Goal: Information Seeking & Learning: Compare options

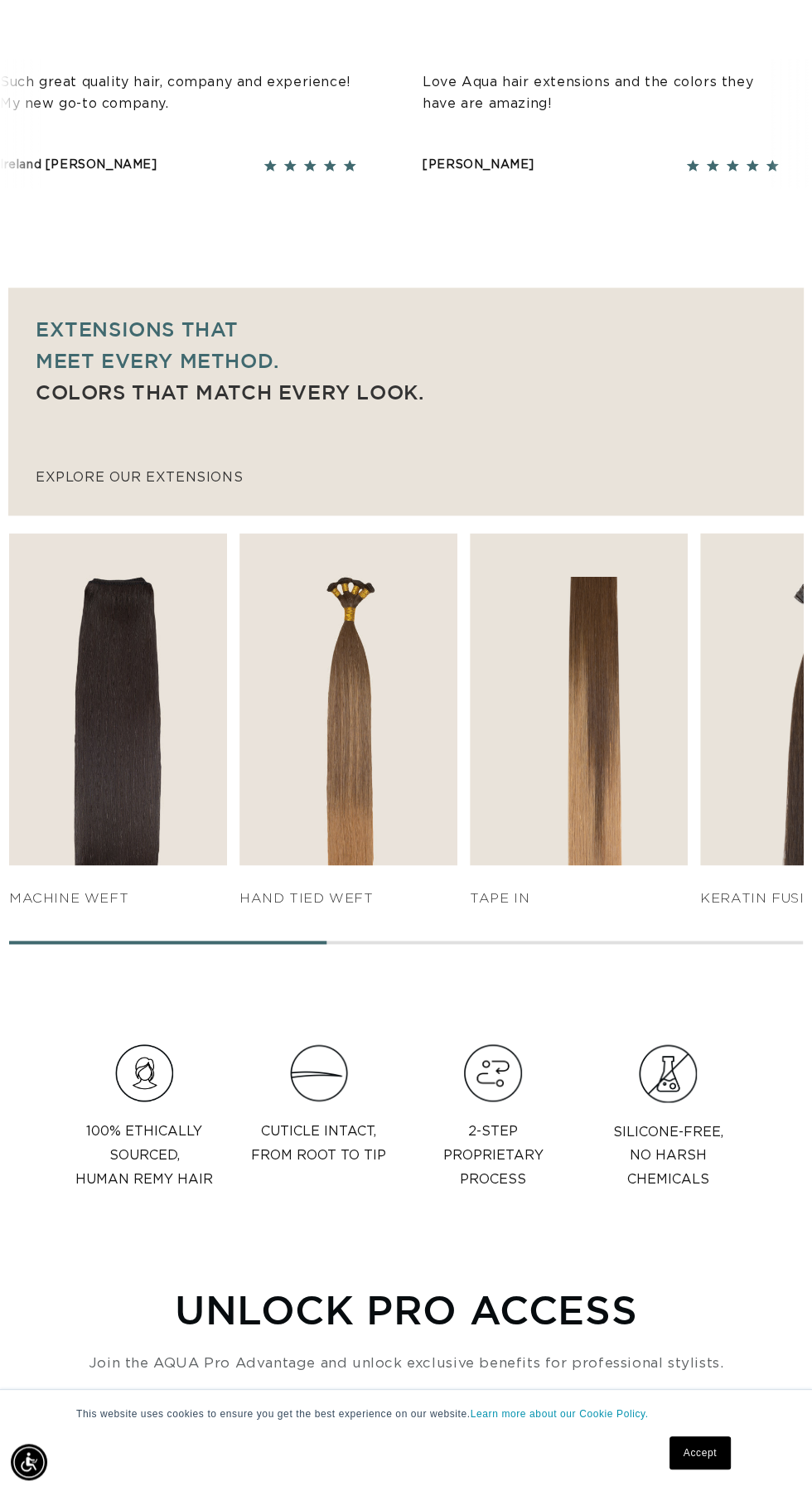
scroll to position [0, 1448]
click at [373, 817] on link "SHOP NOW" at bounding box center [348, 833] width 199 height 31
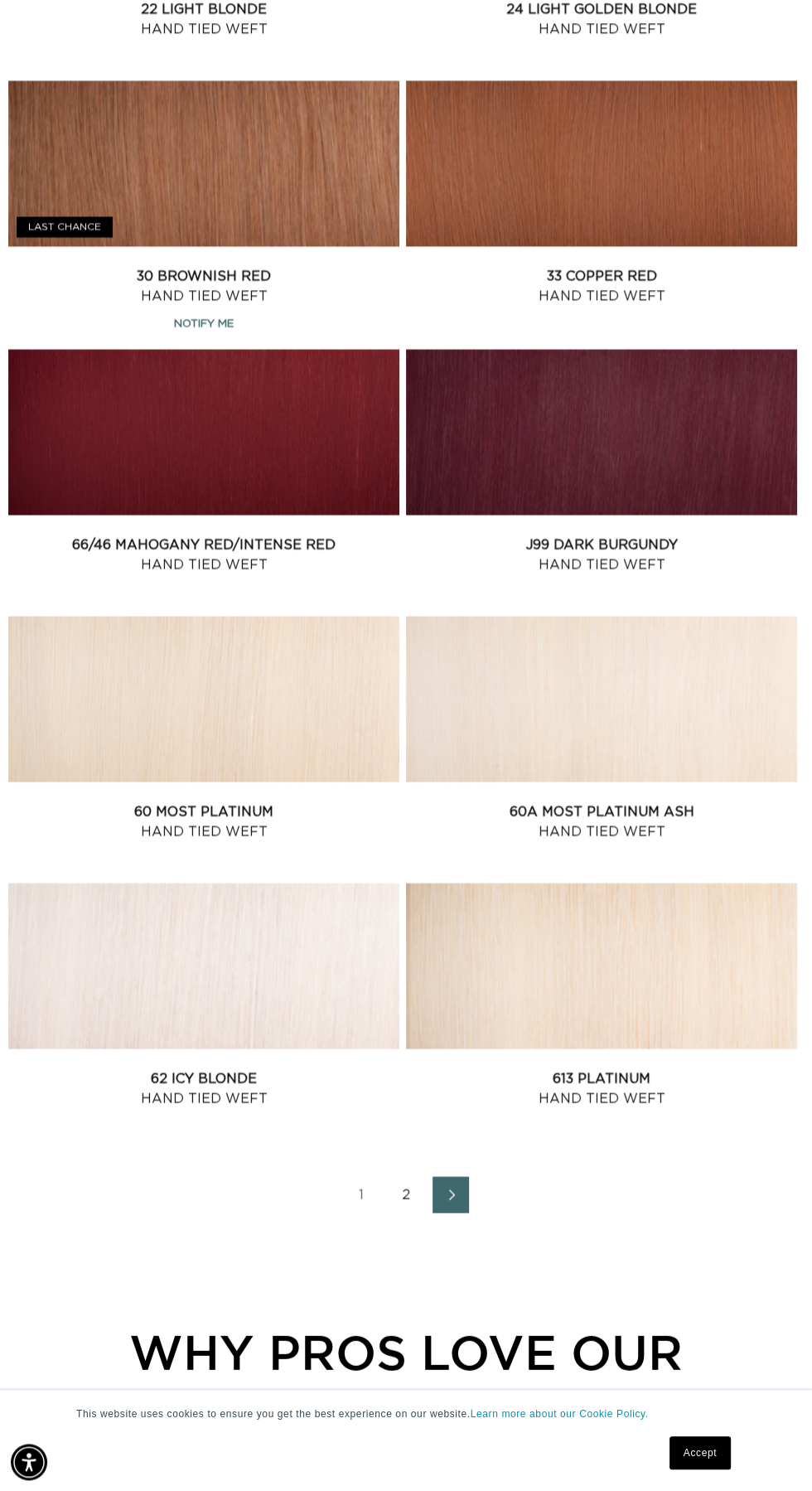
click at [440, 1196] on link "Next page" at bounding box center [451, 1194] width 37 height 37
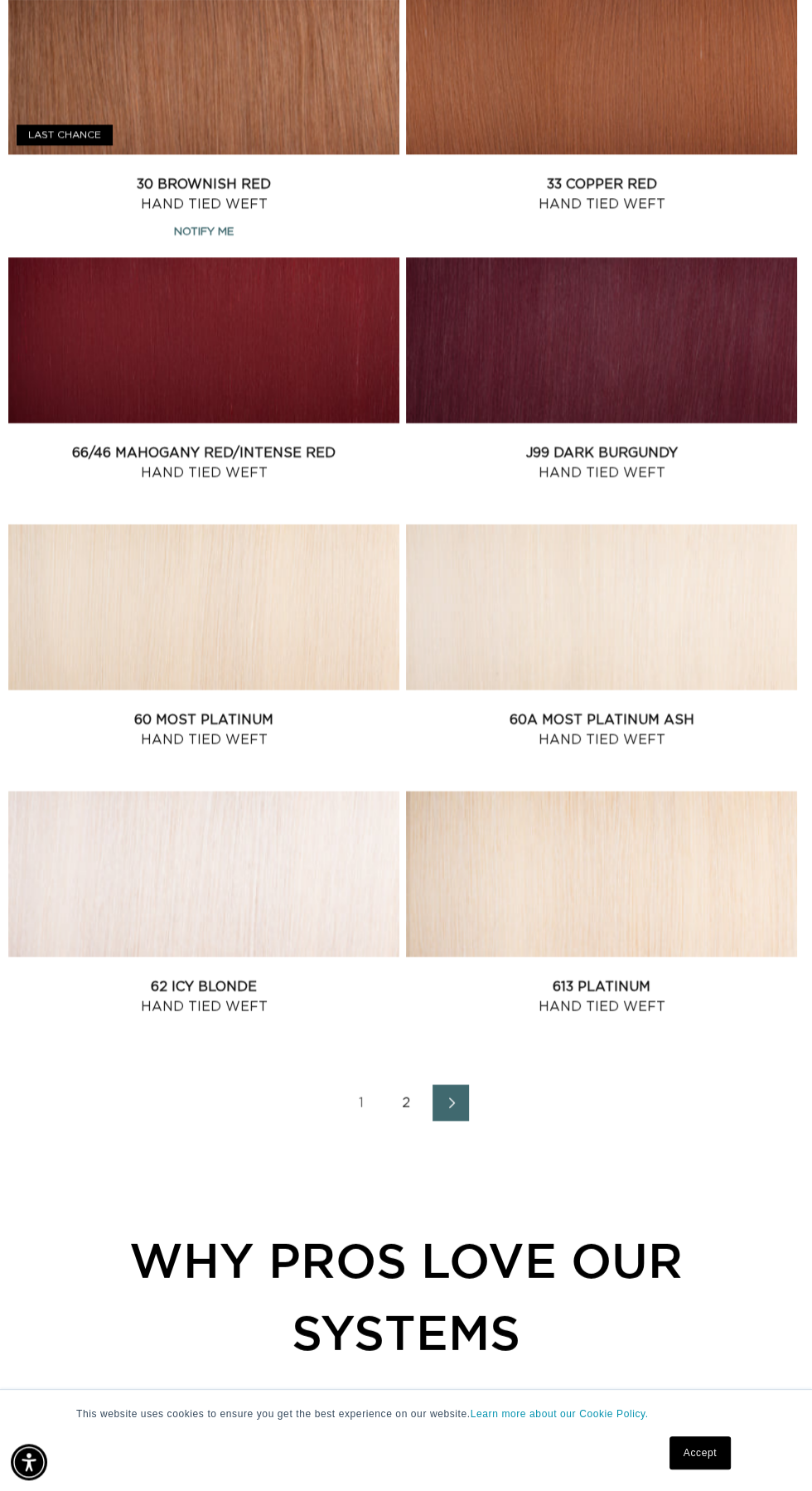
scroll to position [2129, 0]
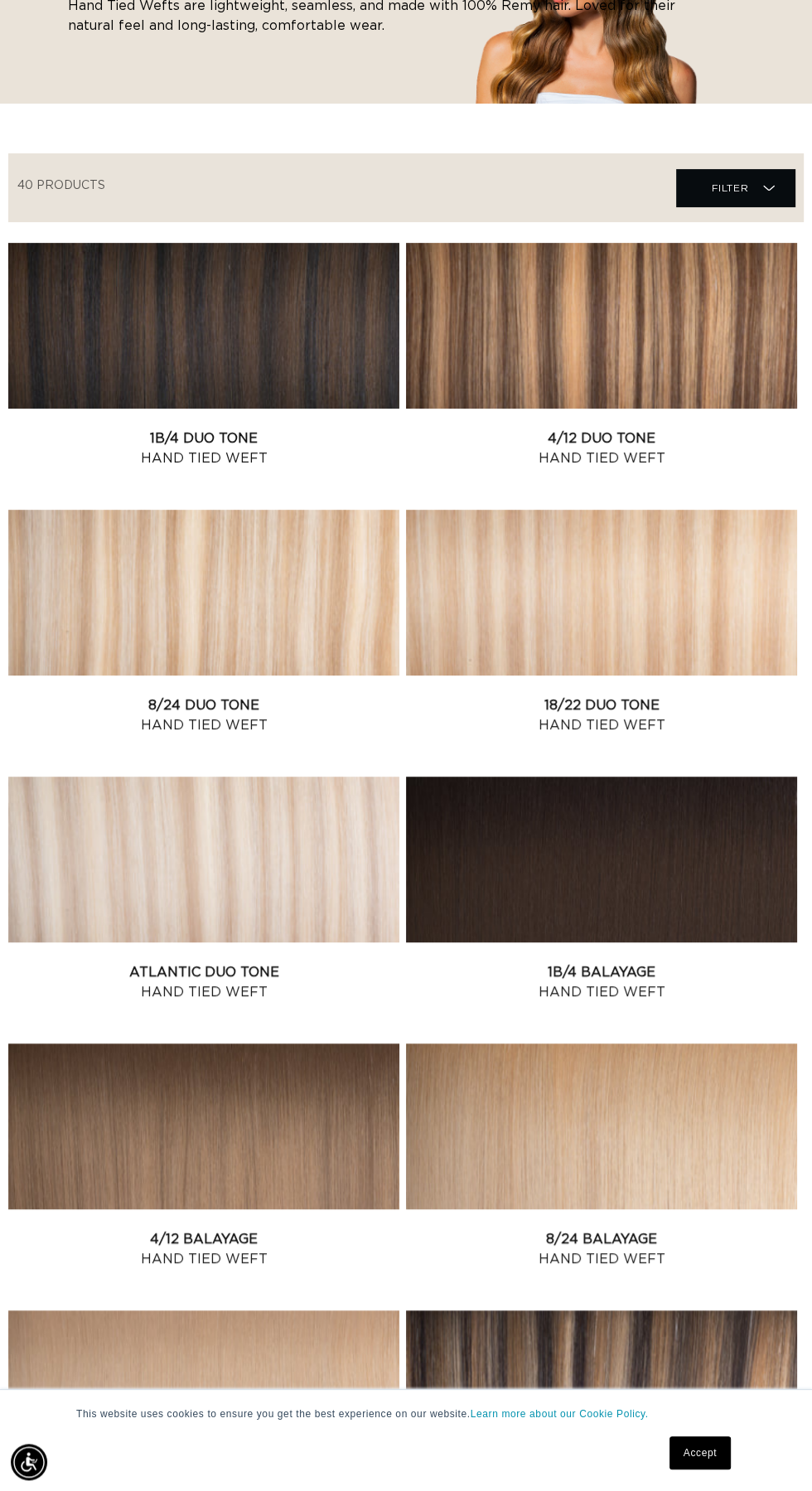
scroll to position [0, 724]
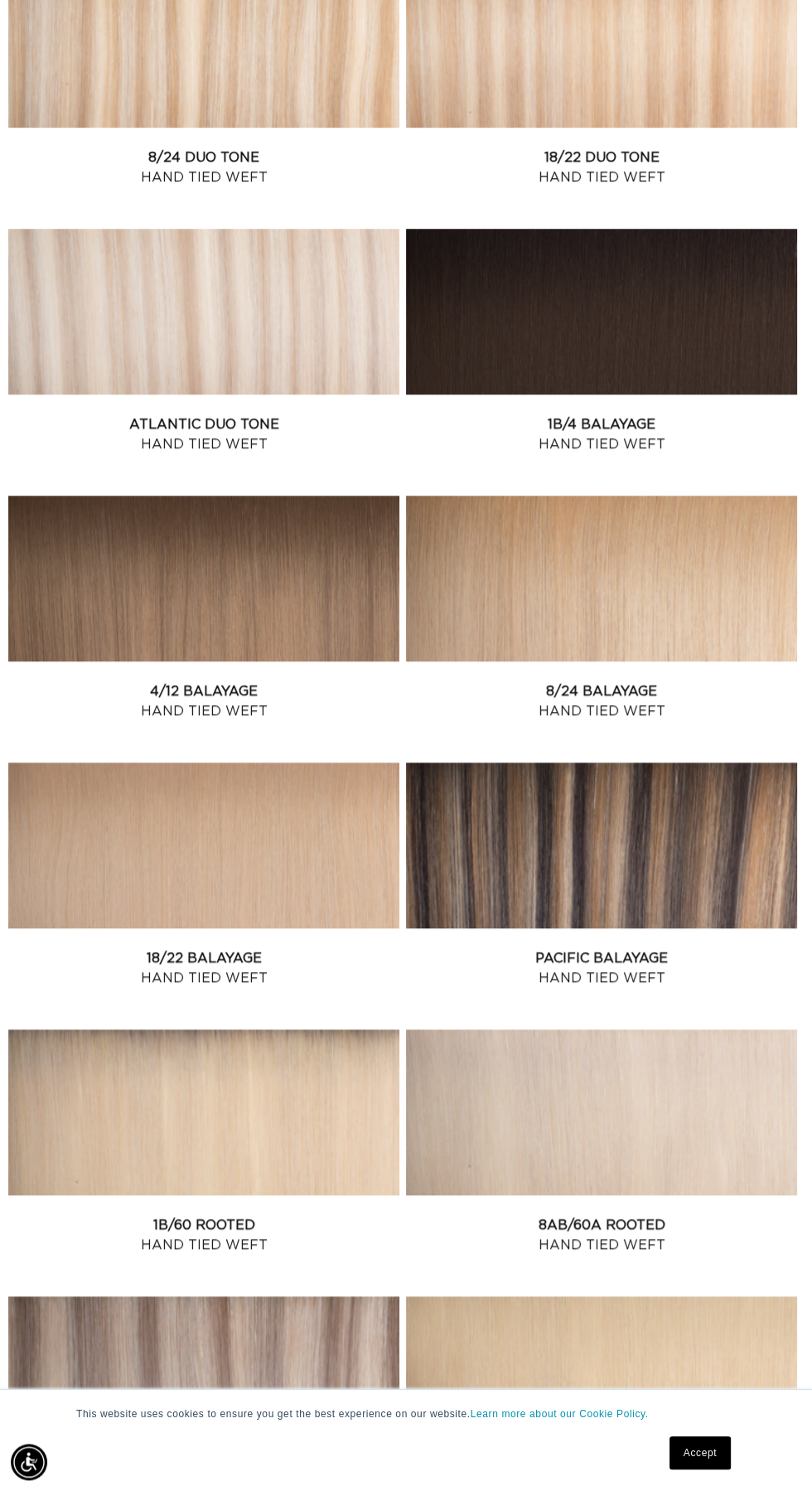
click at [628, 948] on link "Pacific Balayage Hand Tied Weft" at bounding box center [602, 968] width 391 height 40
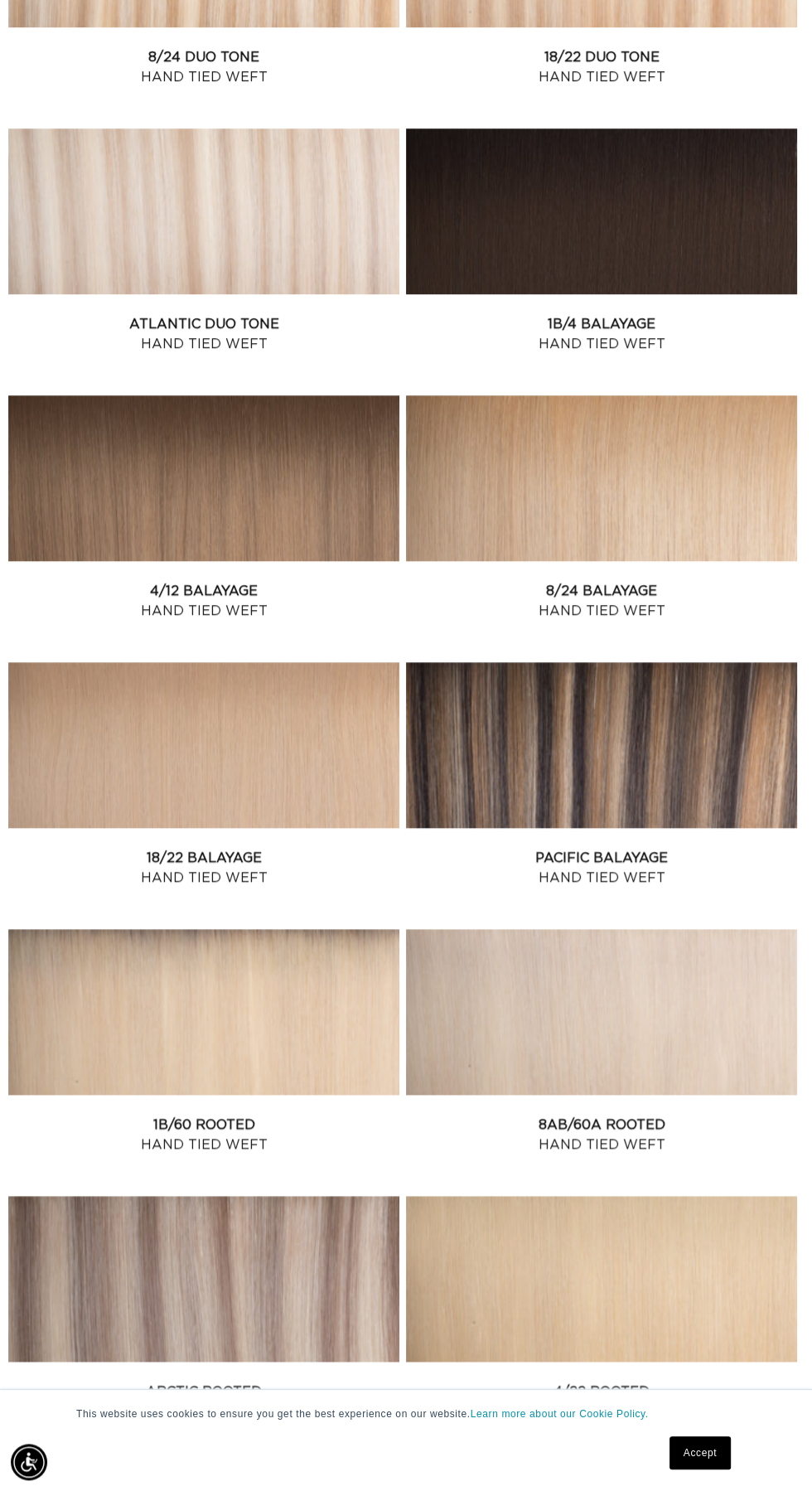
scroll to position [0, 1448]
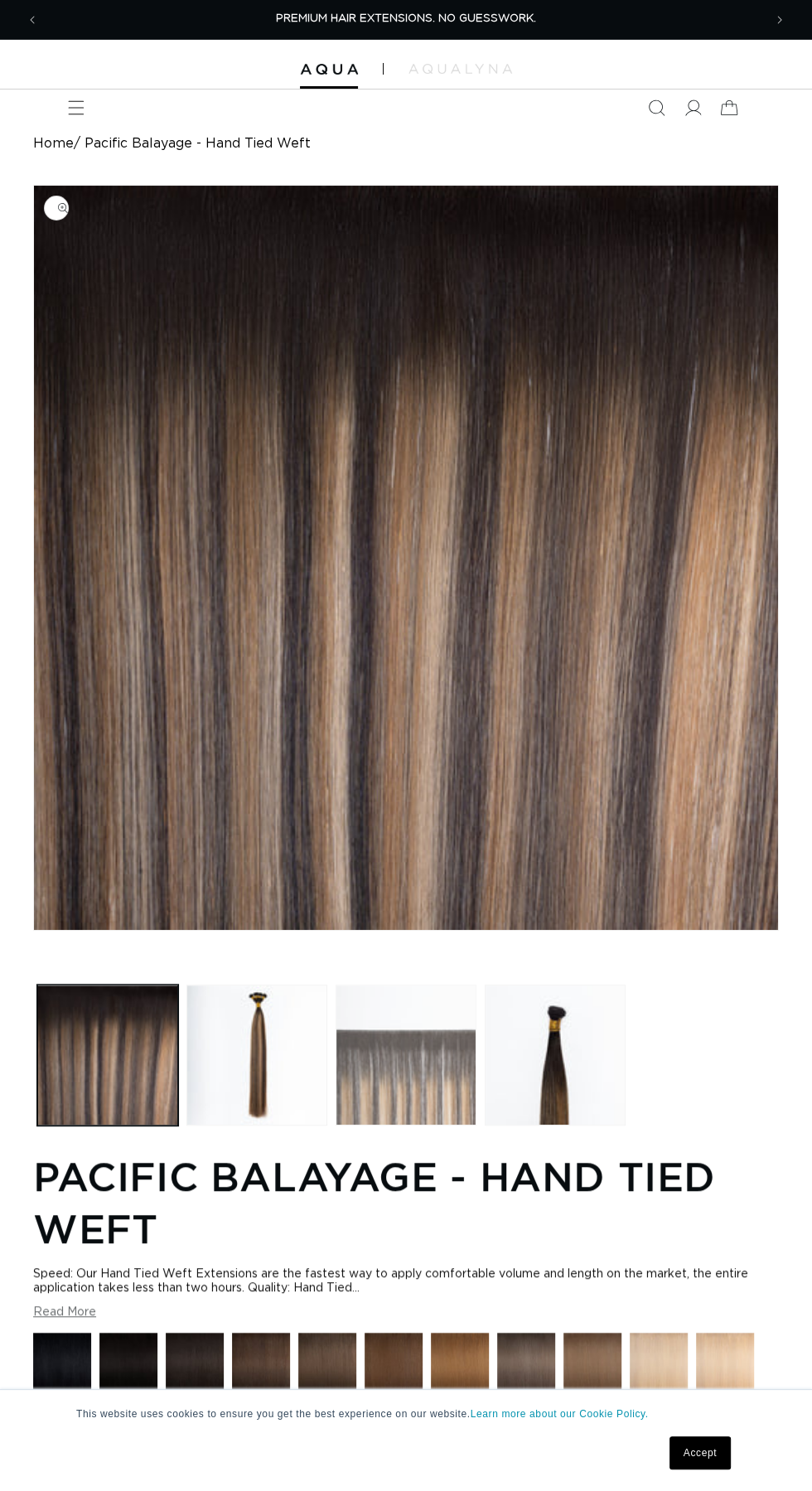
click at [409, 1094] on button "Load image 3 in gallery view" at bounding box center [405, 1055] width 141 height 141
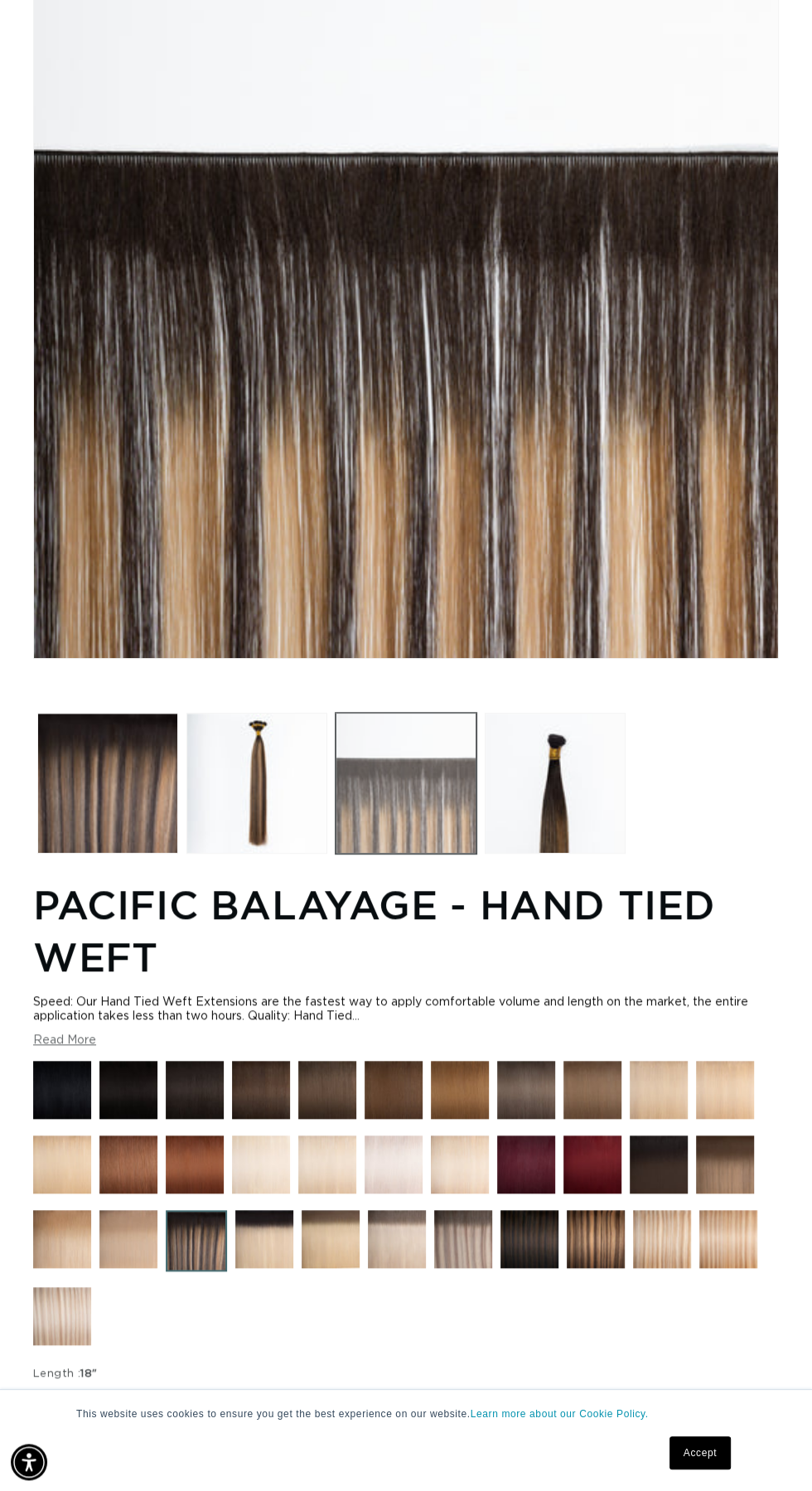
scroll to position [273, 0]
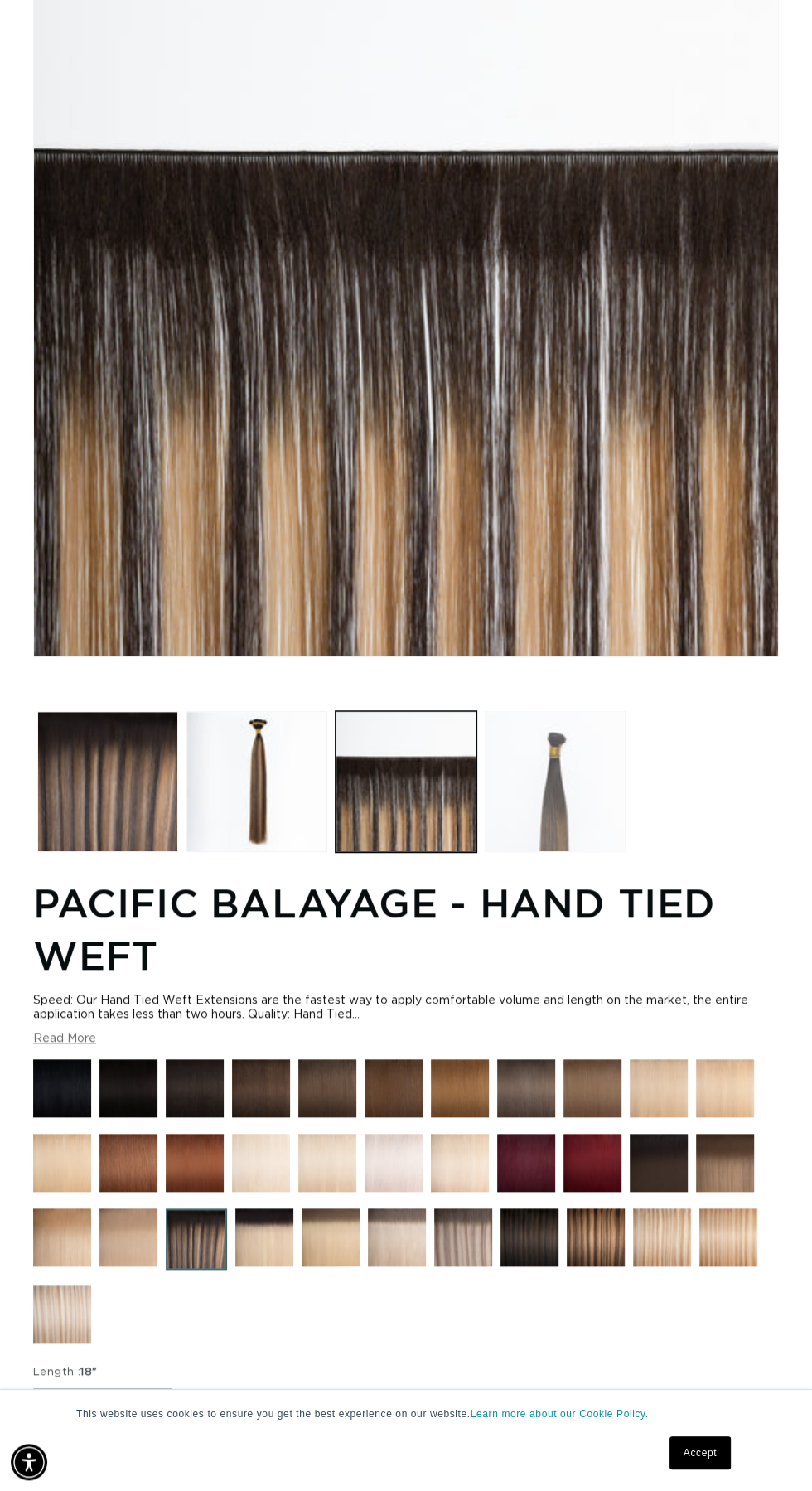
click at [593, 771] on button "Load image 4 in gallery view" at bounding box center [554, 781] width 141 height 141
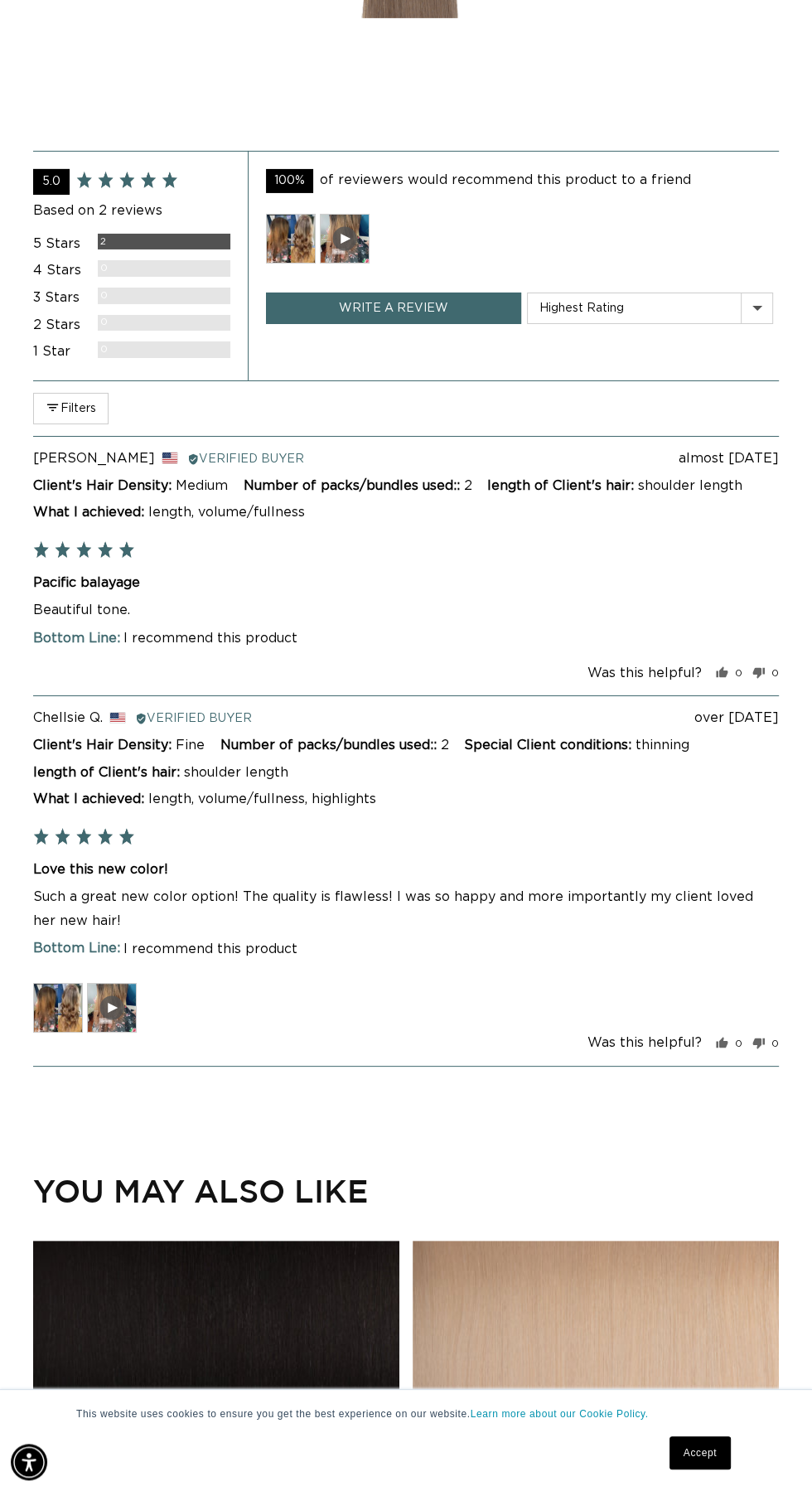
scroll to position [0, 1448]
click at [271, 264] on img at bounding box center [290, 238] width 49 height 49
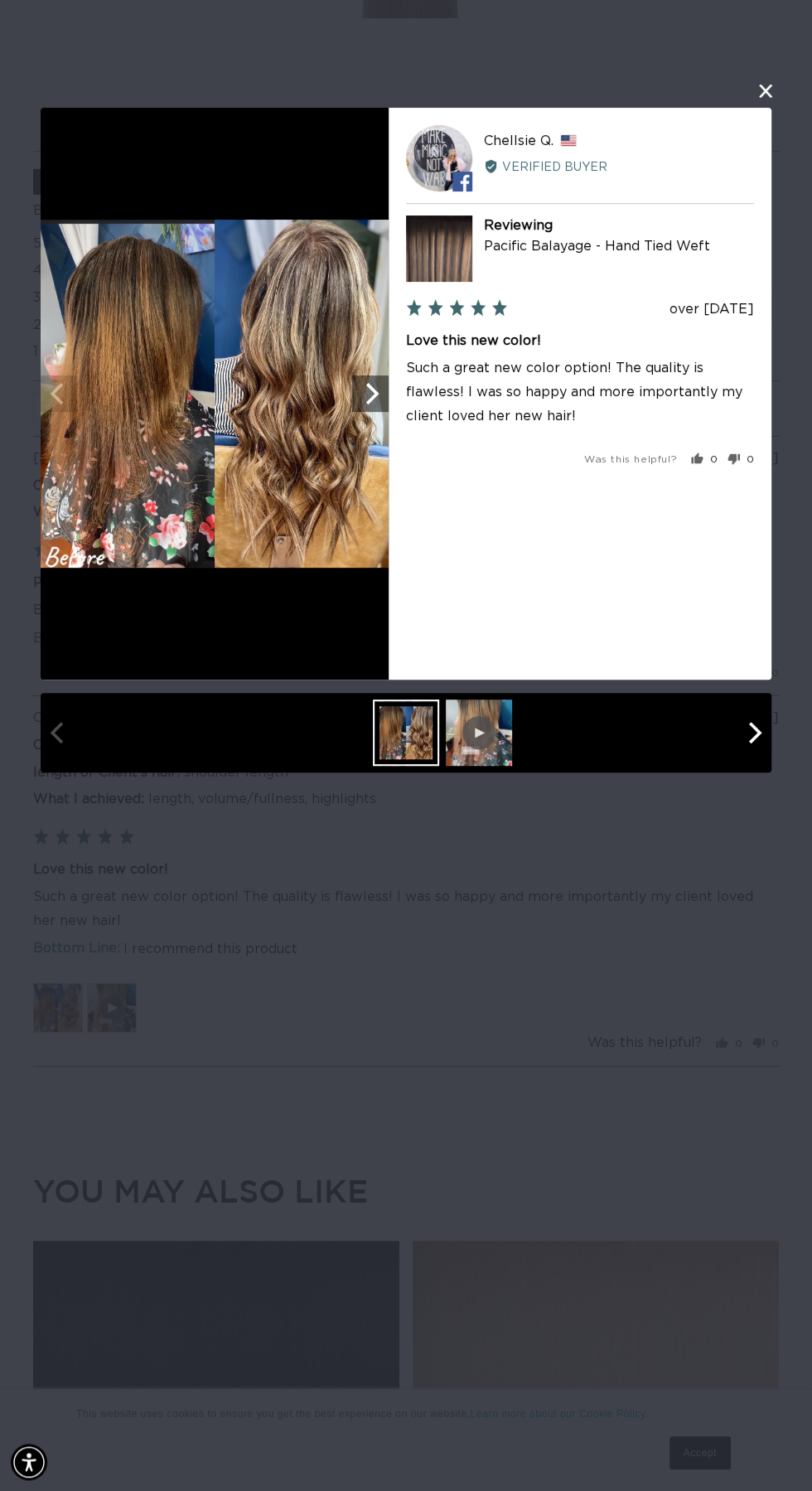
scroll to position [0, 0]
click at [472, 732] on div at bounding box center [479, 733] width 66 height 66
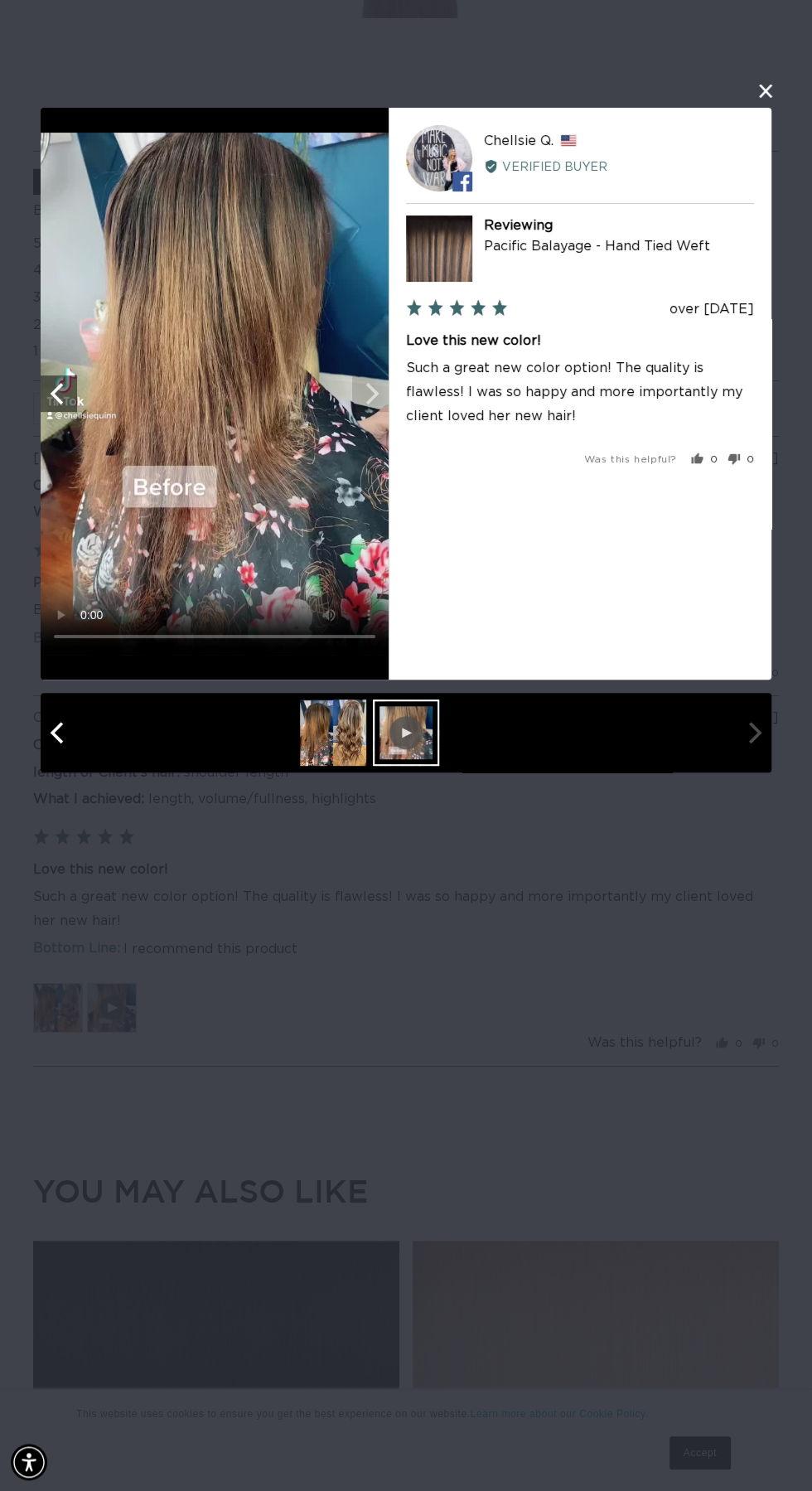
scroll to position [0, 1448]
click at [766, 95] on button "close this modal window" at bounding box center [765, 91] width 20 height 20
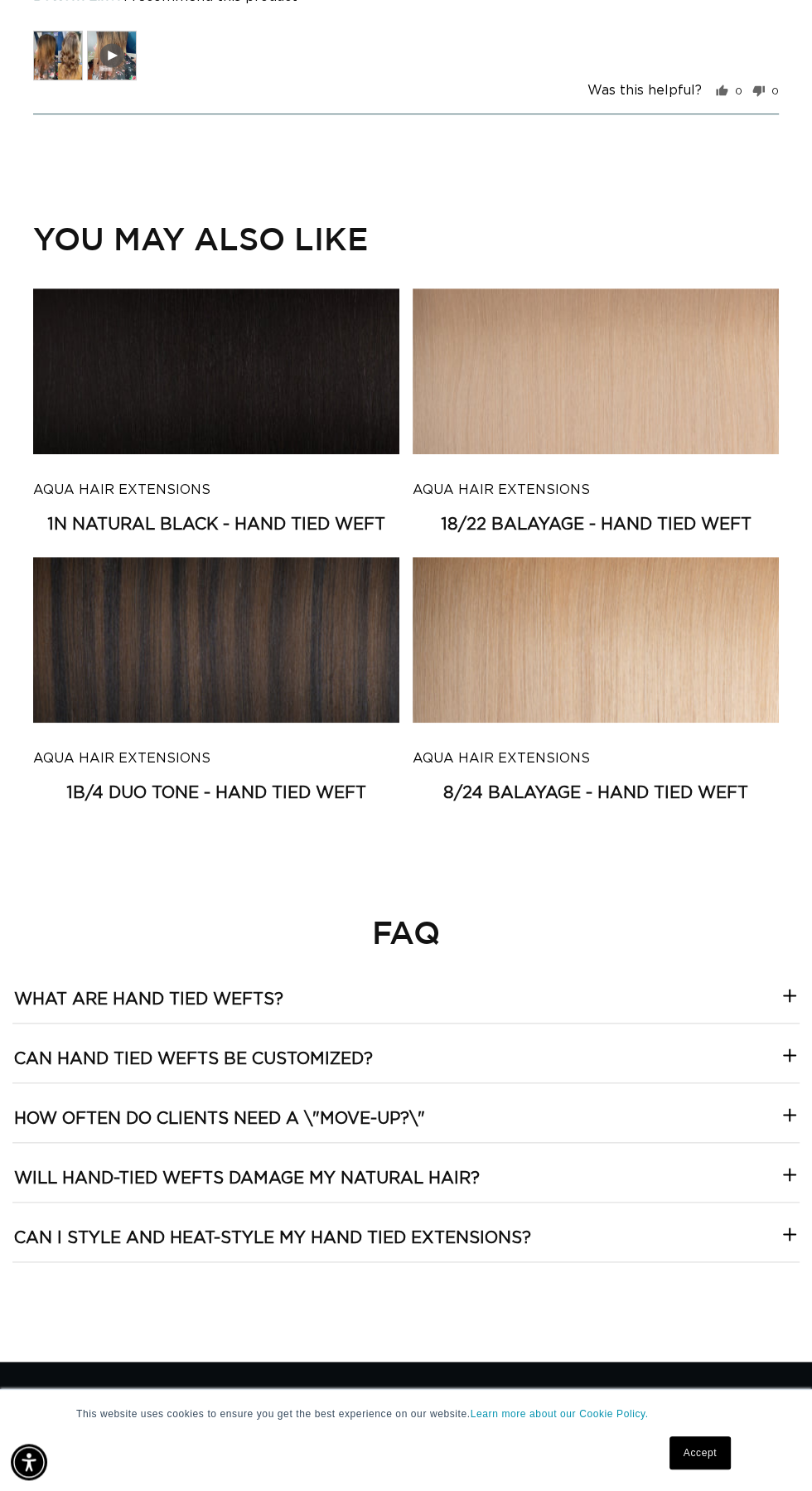
scroll to position [4860, 0]
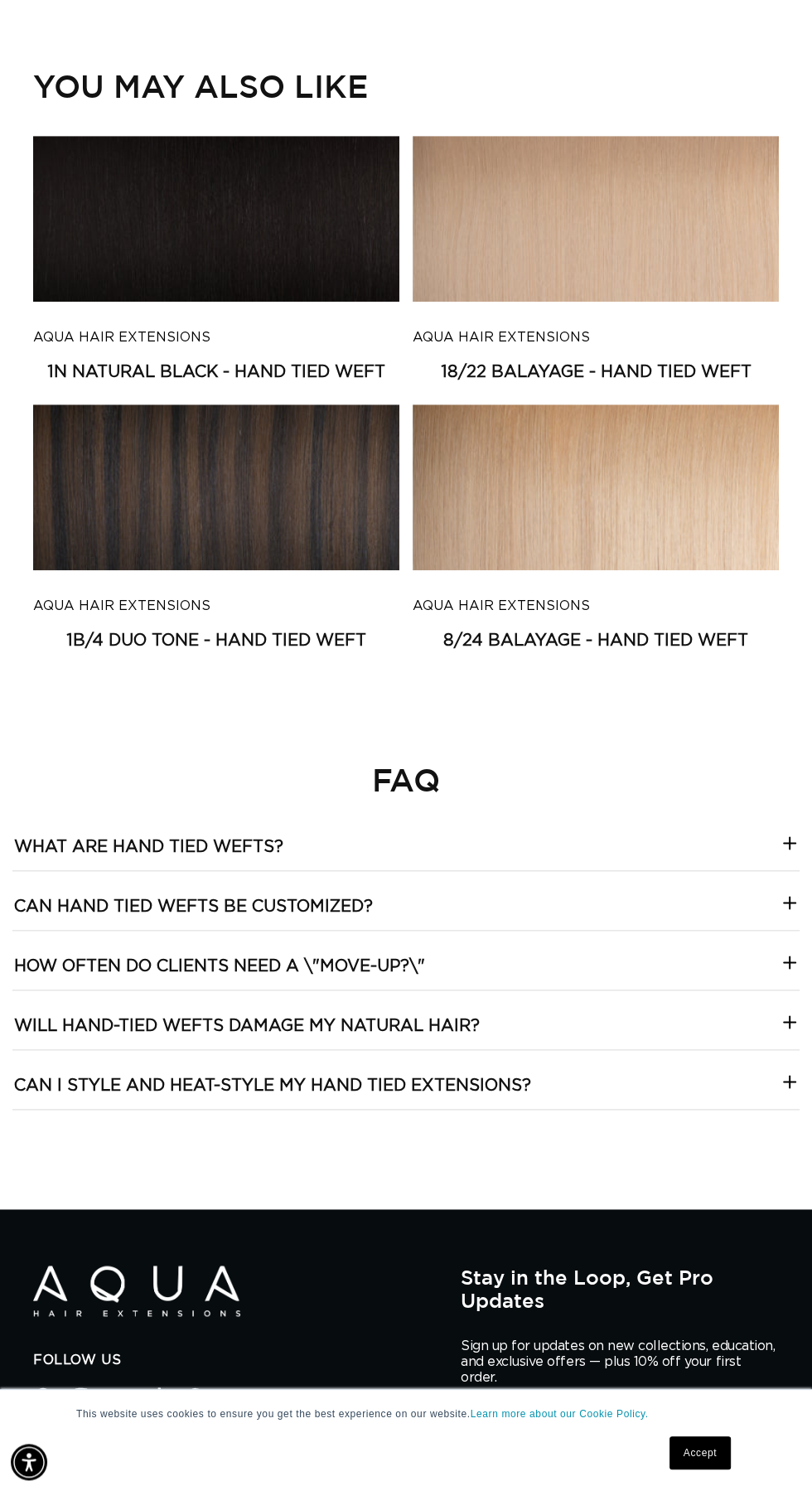
click at [275, 651] on link "1B/4 Duo Tone - Hand Tied Weft" at bounding box center [216, 641] width 366 height 20
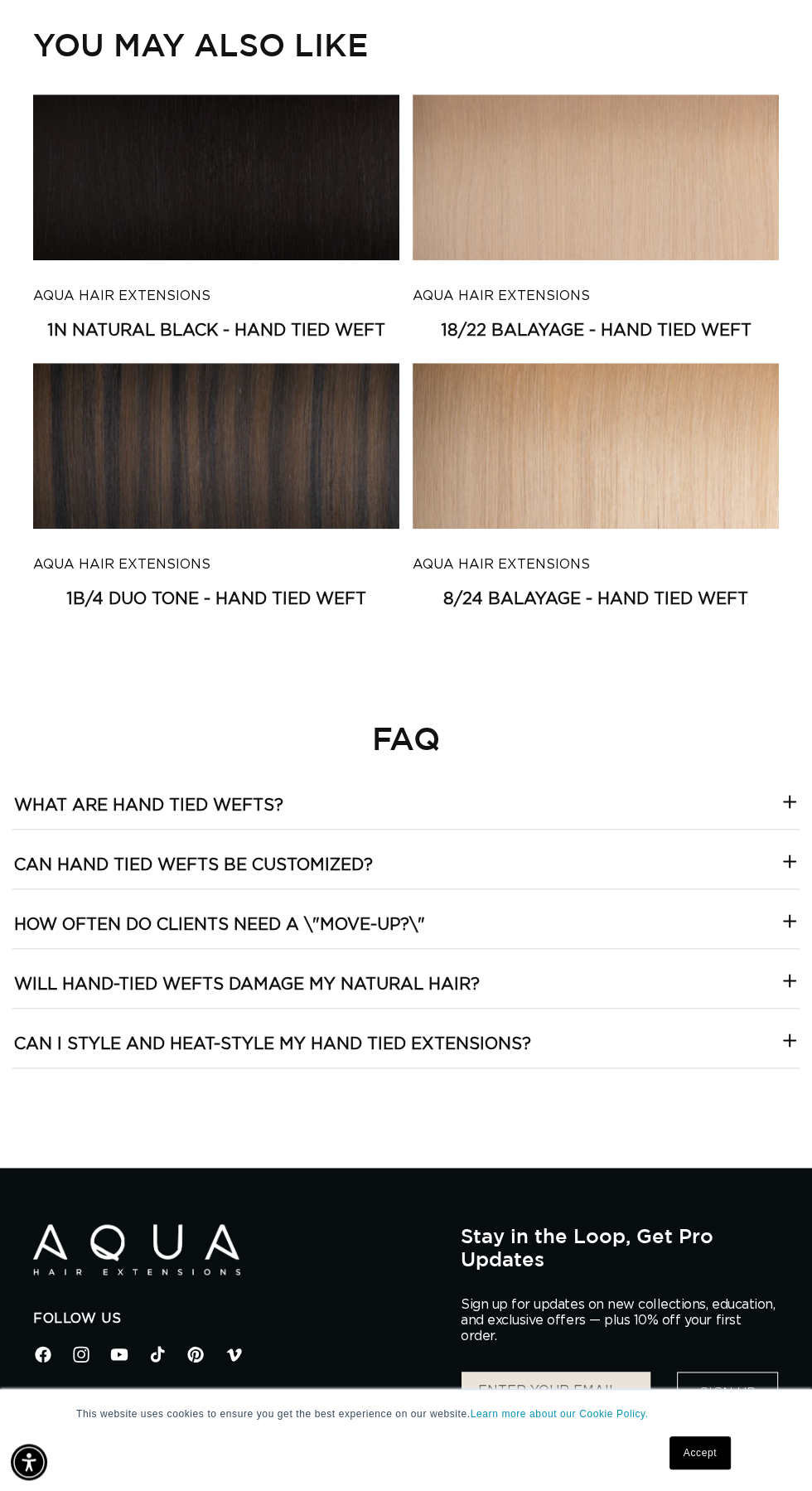
scroll to position [0, 0]
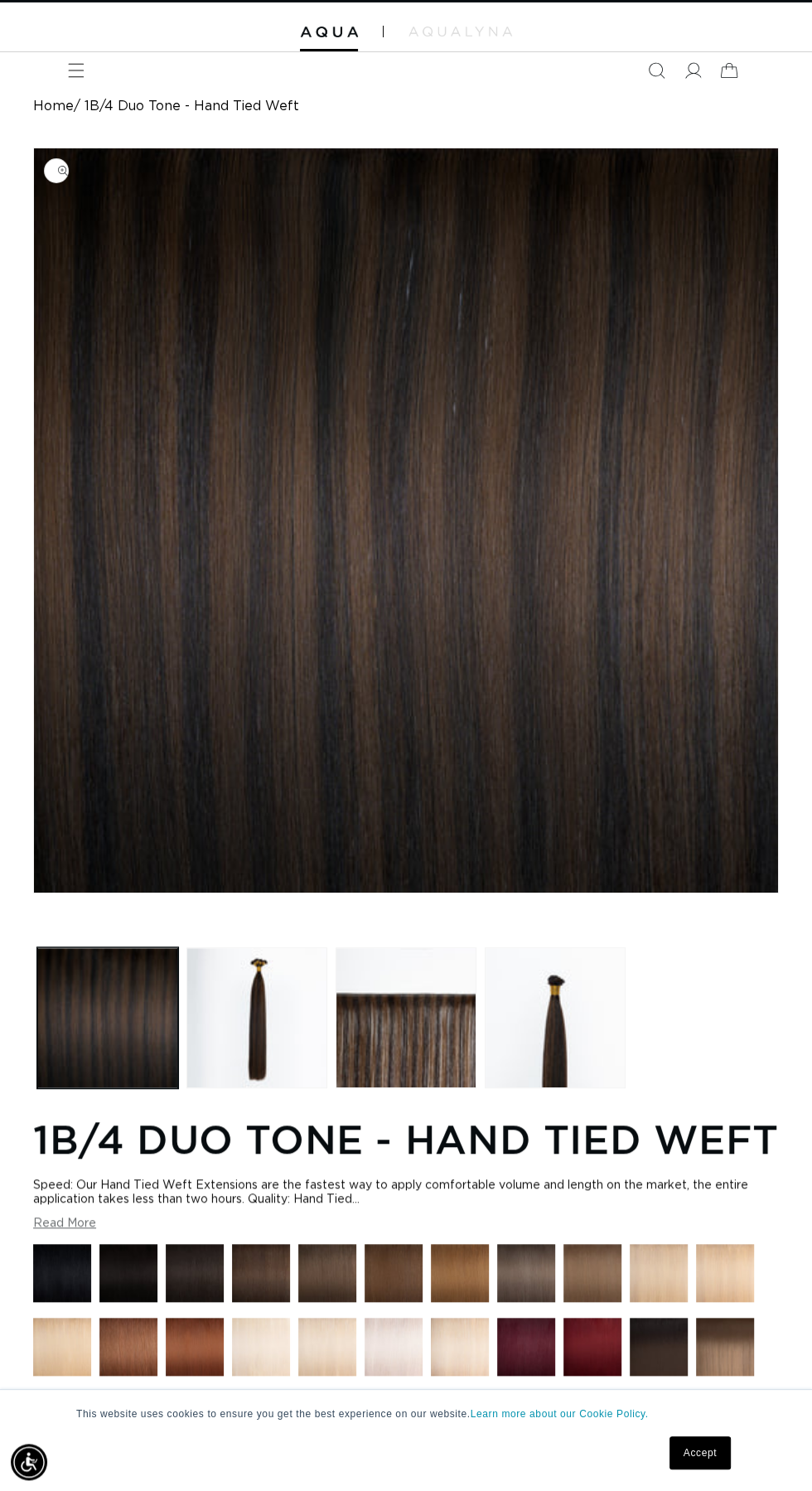
scroll to position [43, 0]
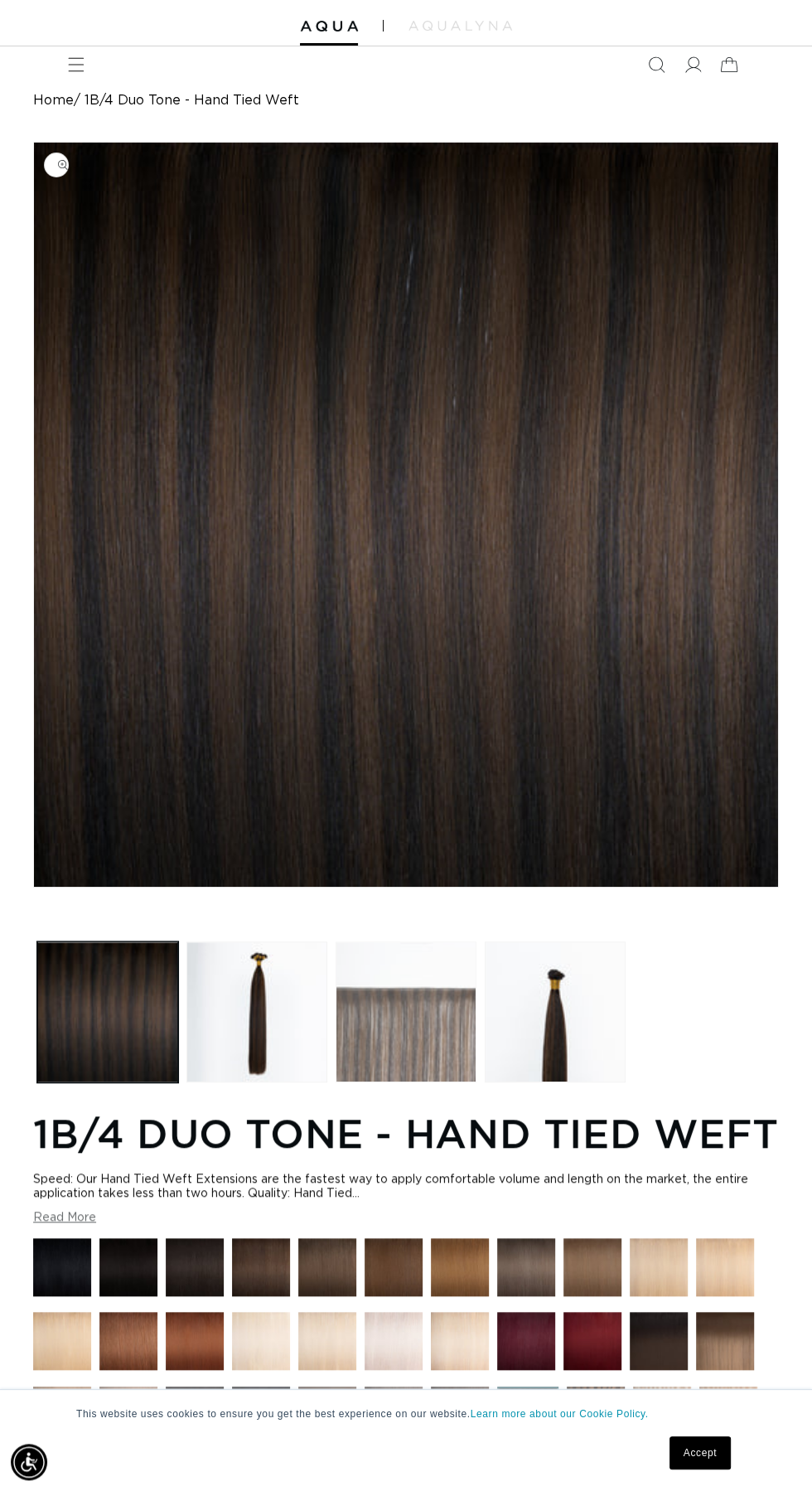
click at [443, 1031] on button "Load image 3 in gallery view" at bounding box center [405, 1011] width 141 height 141
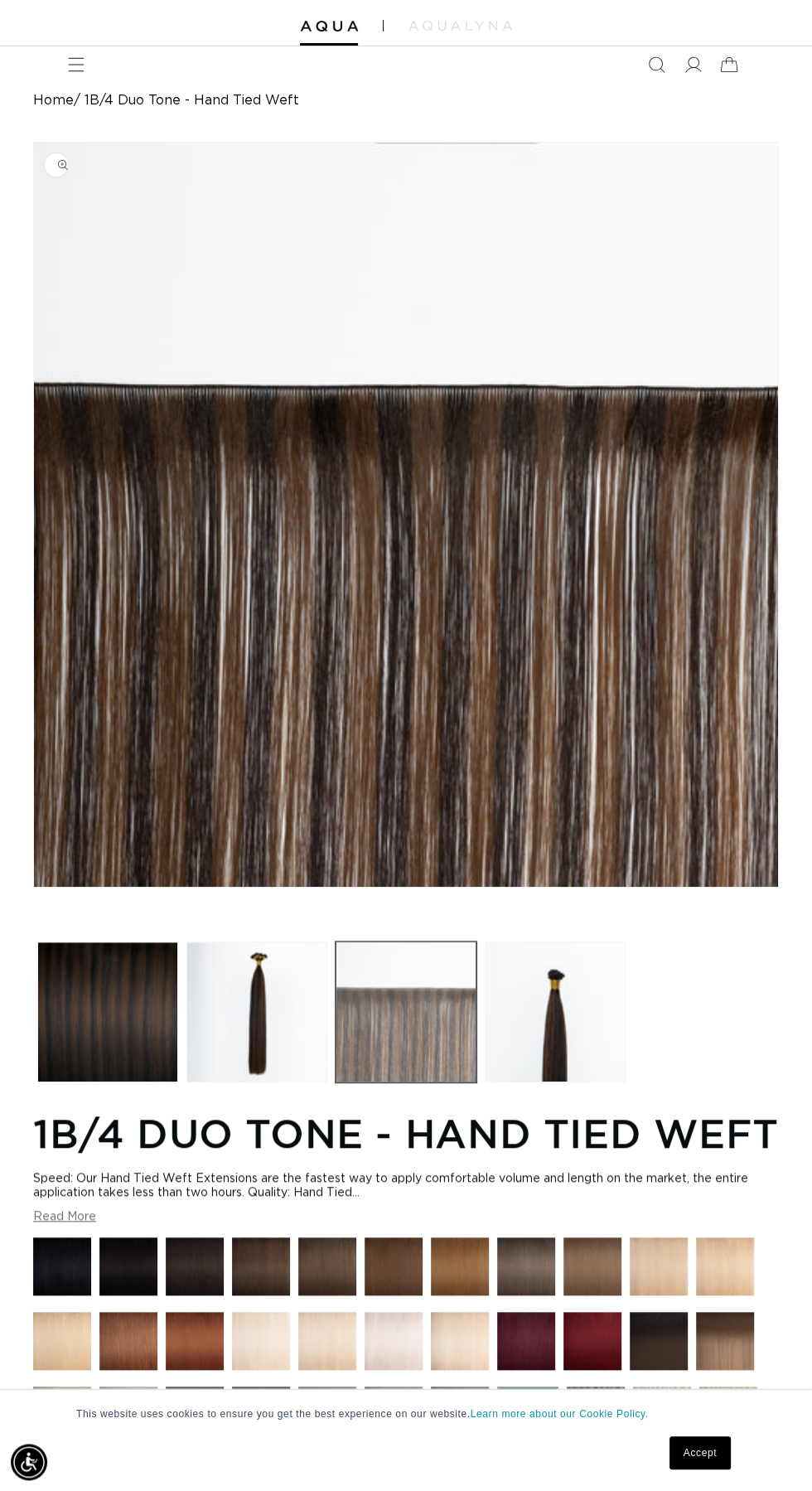
scroll to position [0, 724]
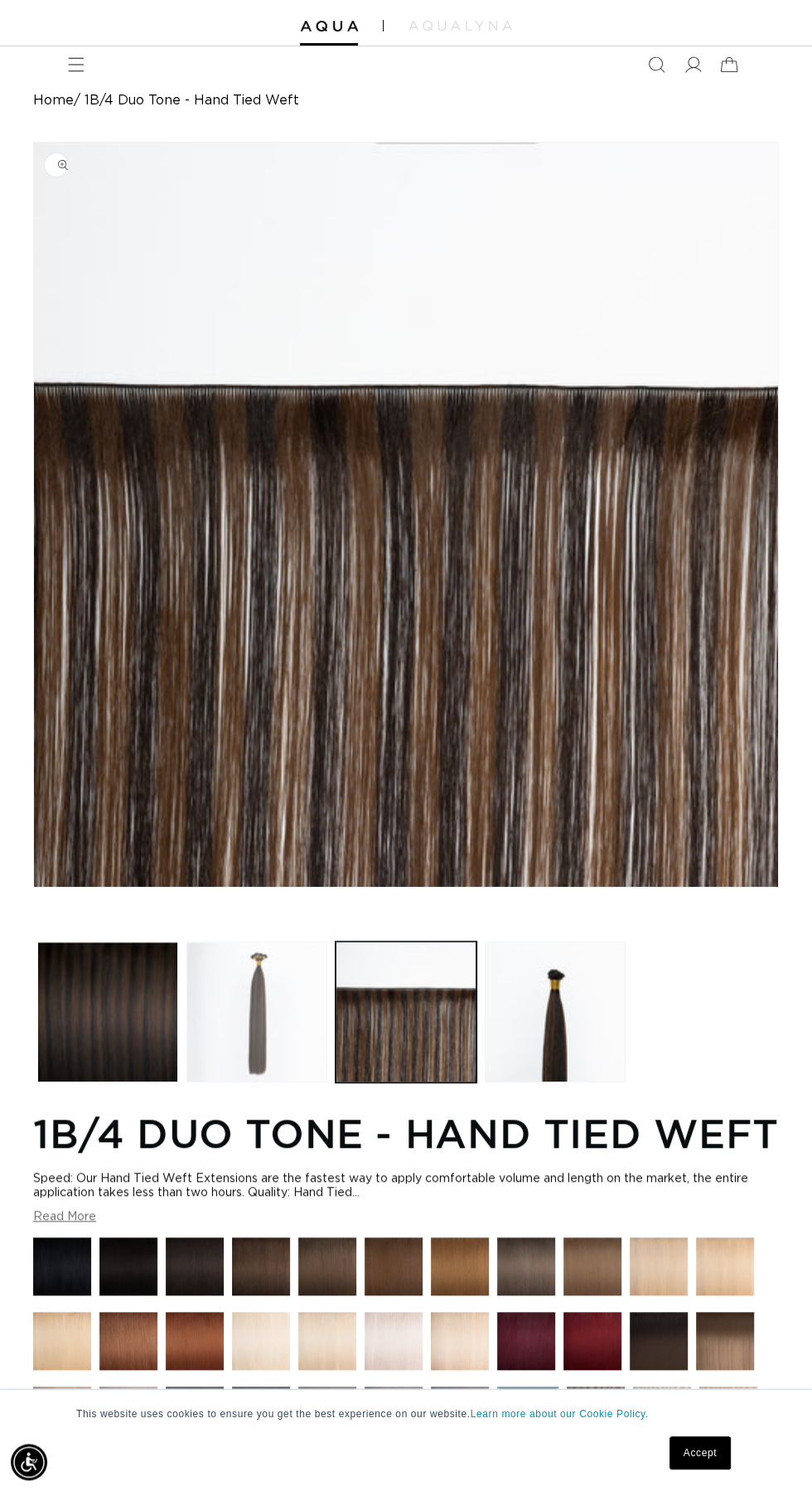
click at [277, 1027] on button "Load image 2 in gallery view" at bounding box center [256, 1011] width 141 height 141
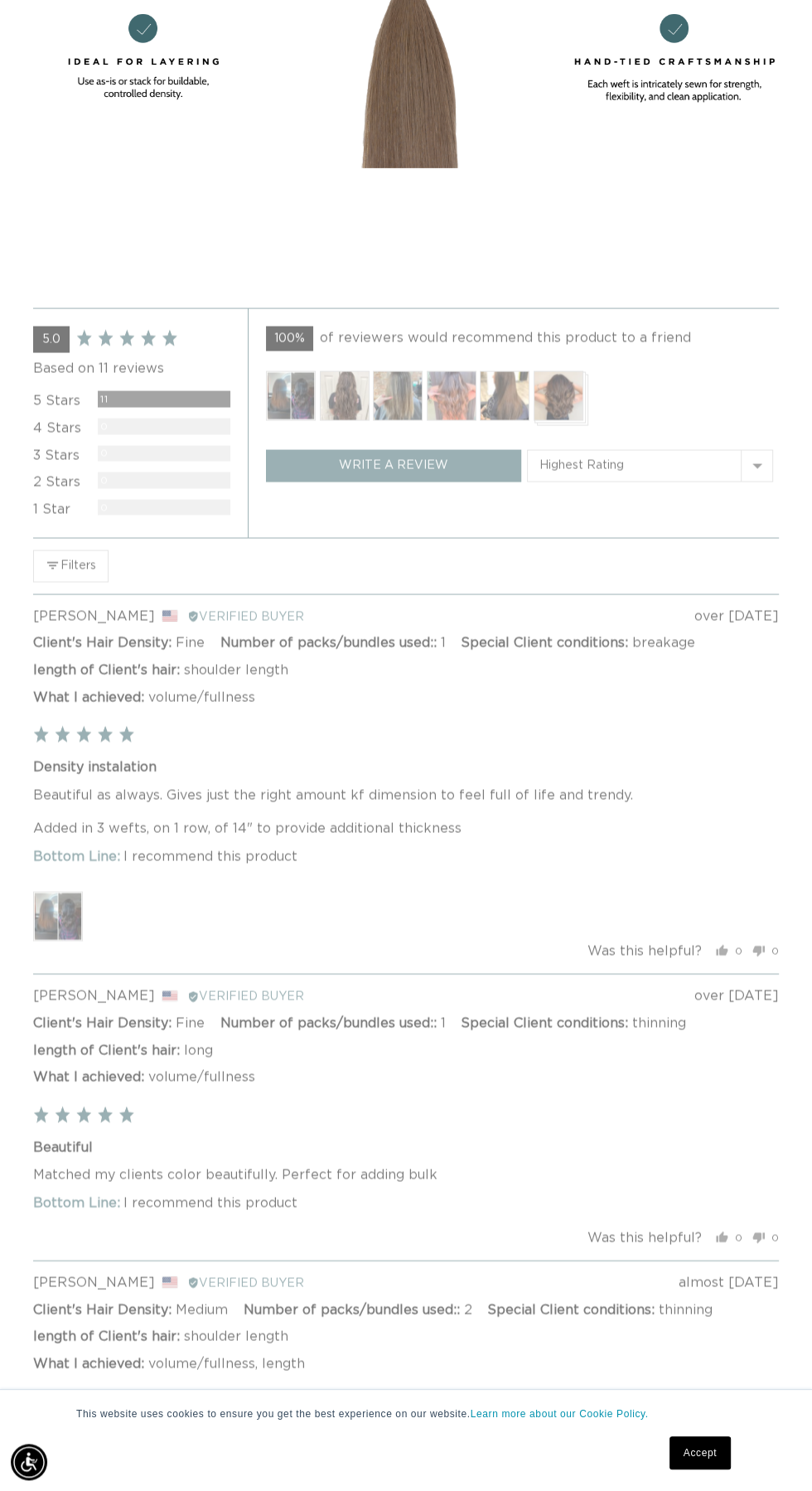
scroll to position [3571, 0]
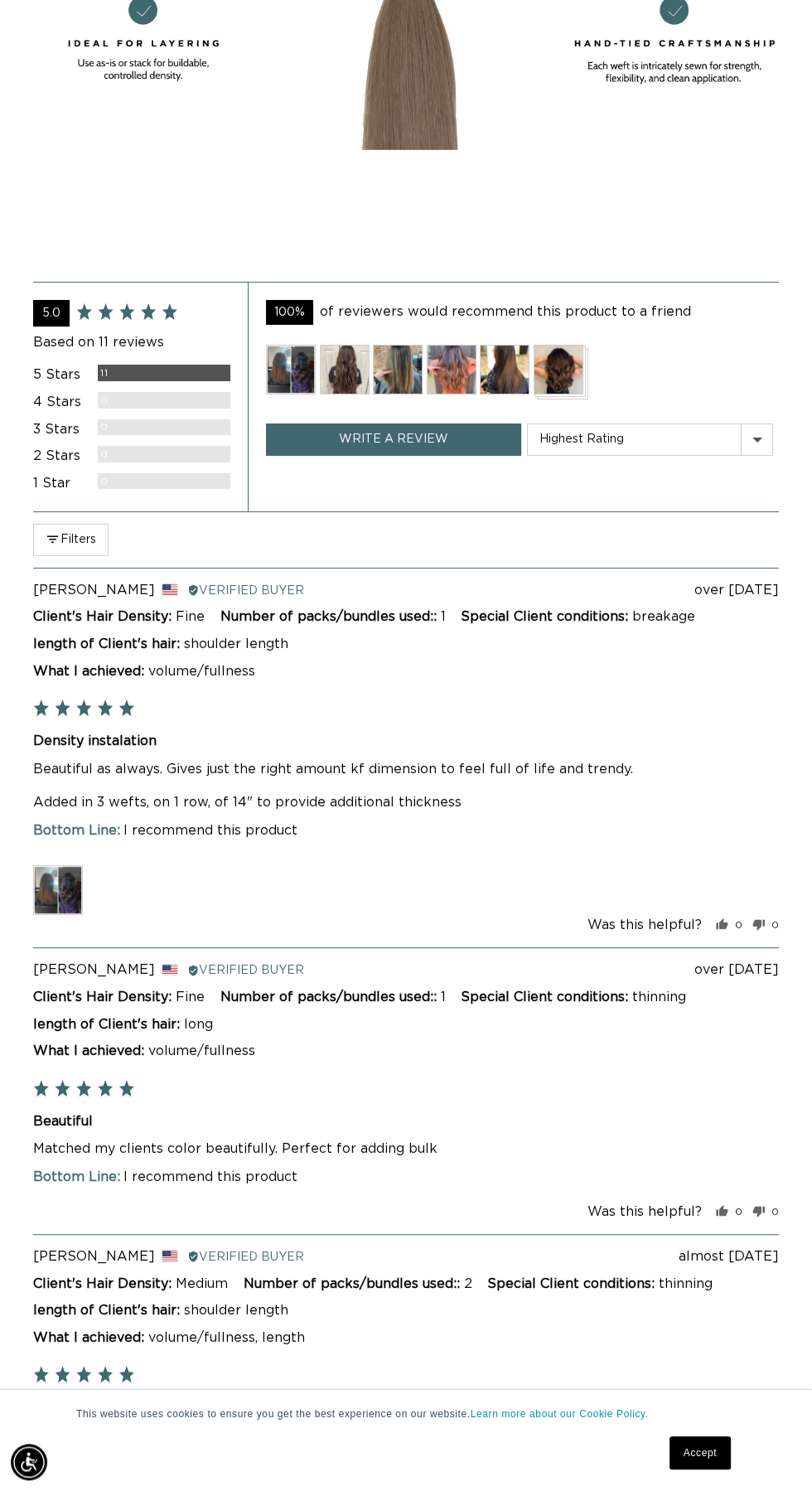
click at [292, 395] on img at bounding box center [290, 369] width 49 height 49
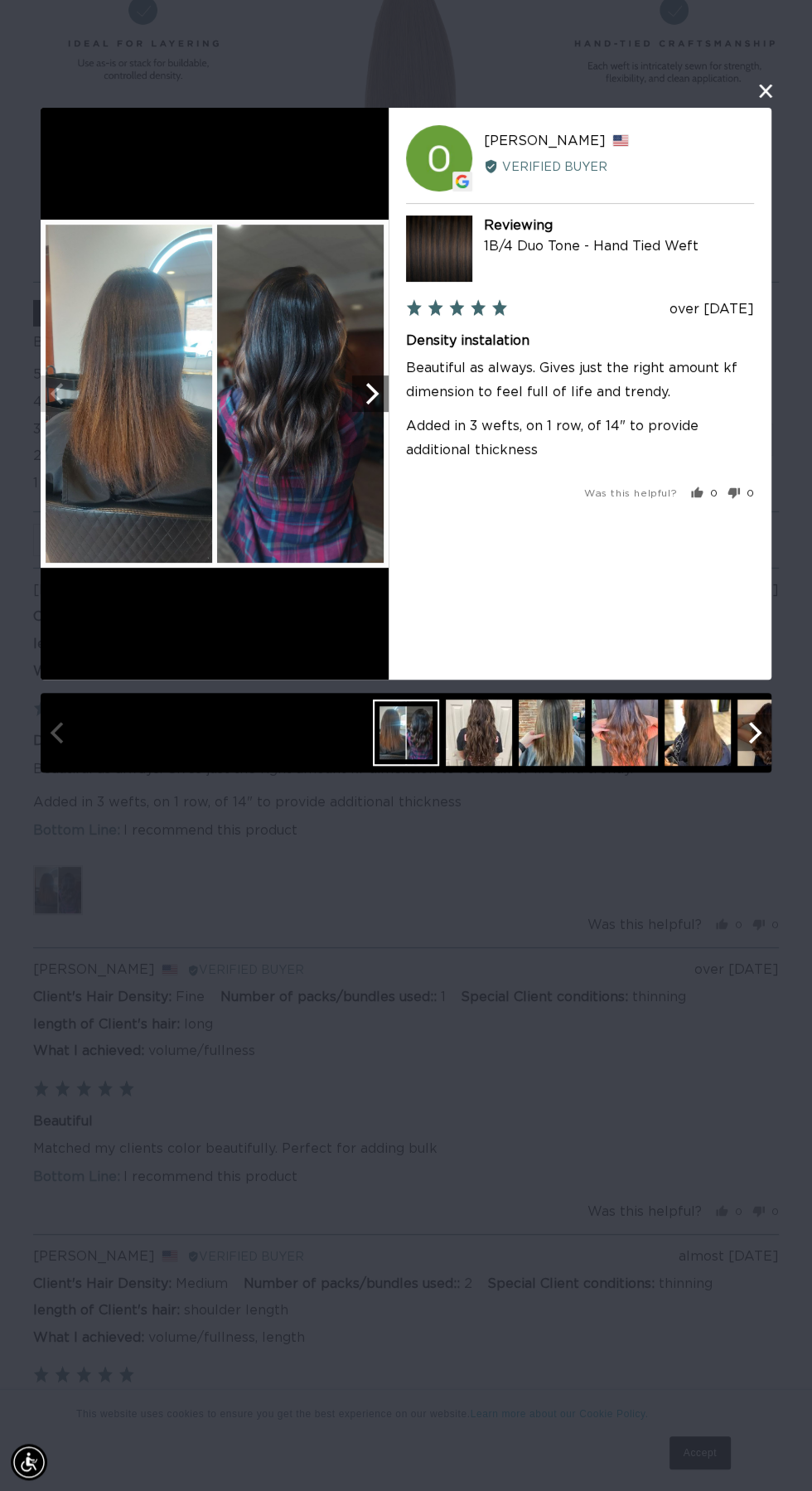
scroll to position [0, 724]
click at [372, 398] on icon "Next" at bounding box center [370, 394] width 21 height 21
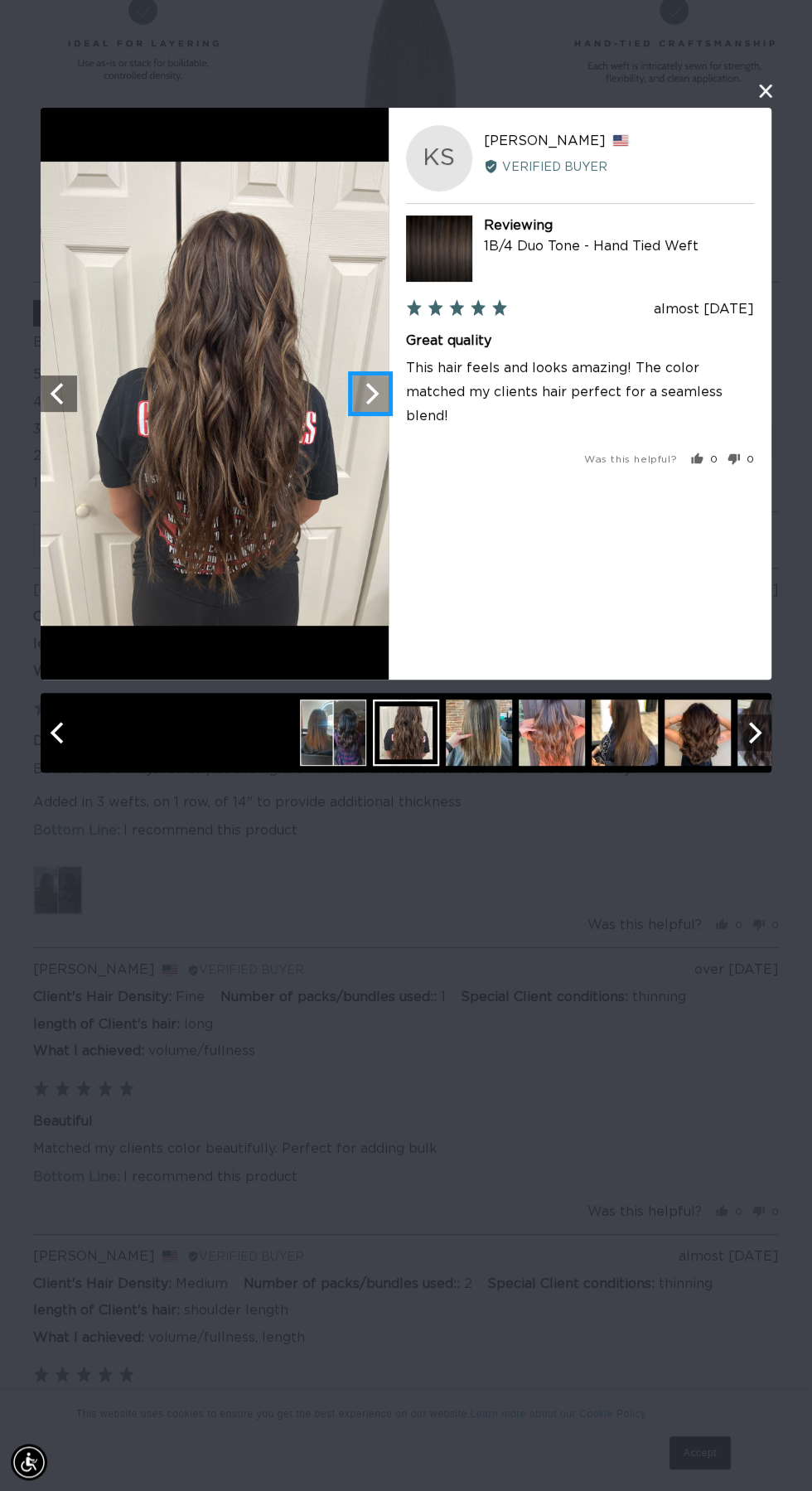
scroll to position [0, 1448]
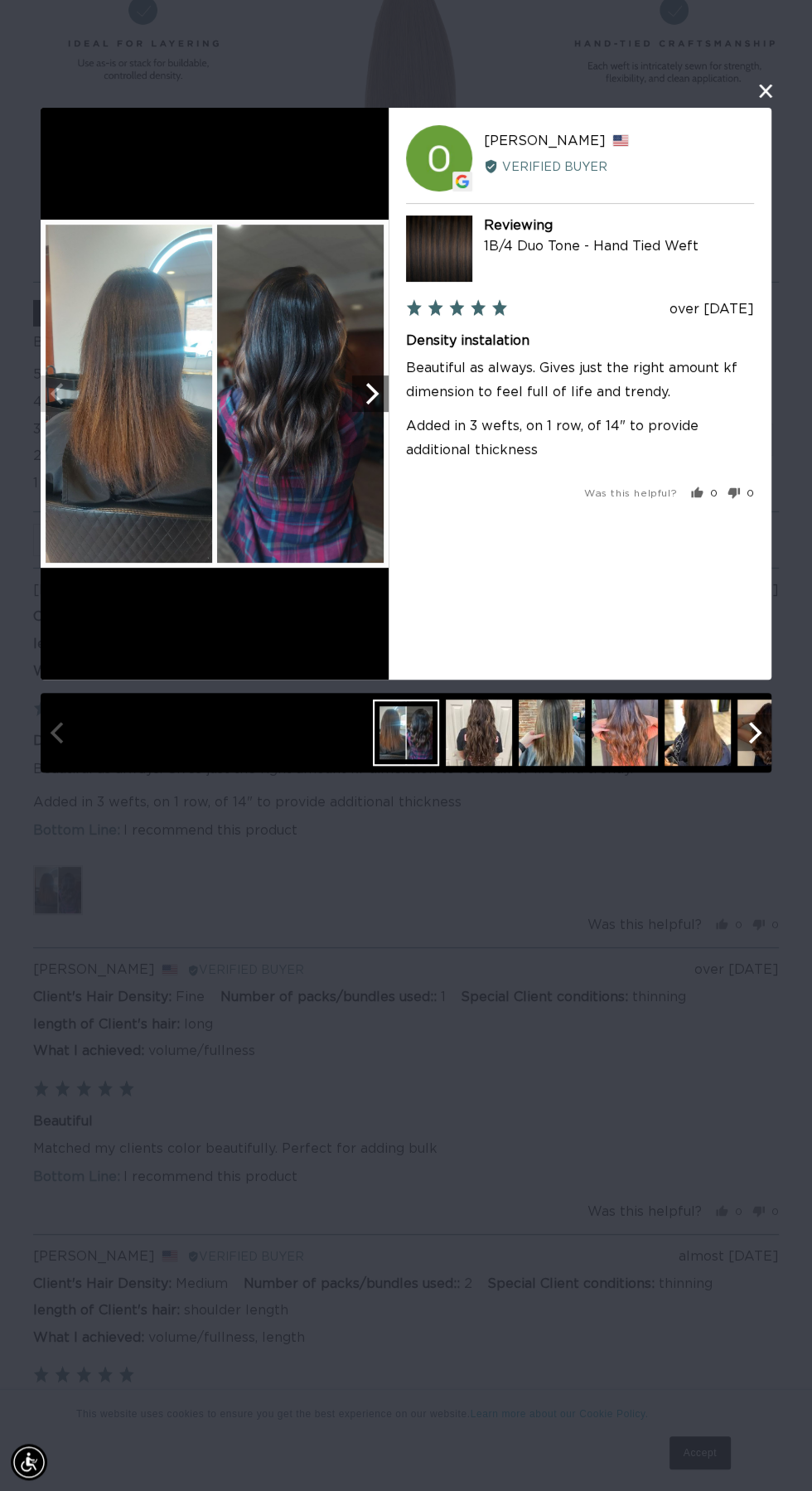
click at [265, 438] on img at bounding box center [214, 394] width 348 height 348
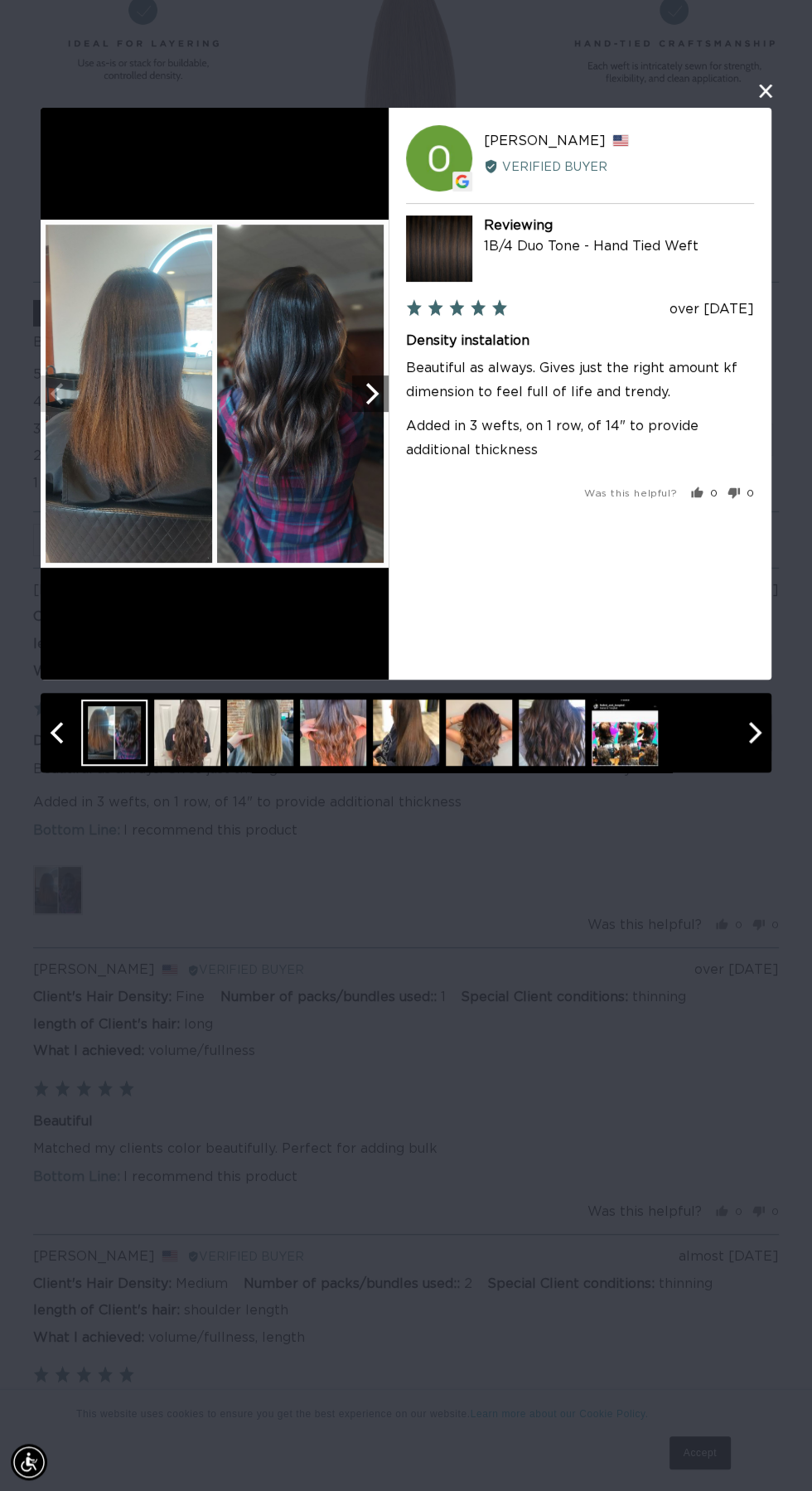
click at [542, 763] on div at bounding box center [551, 733] width 66 height 66
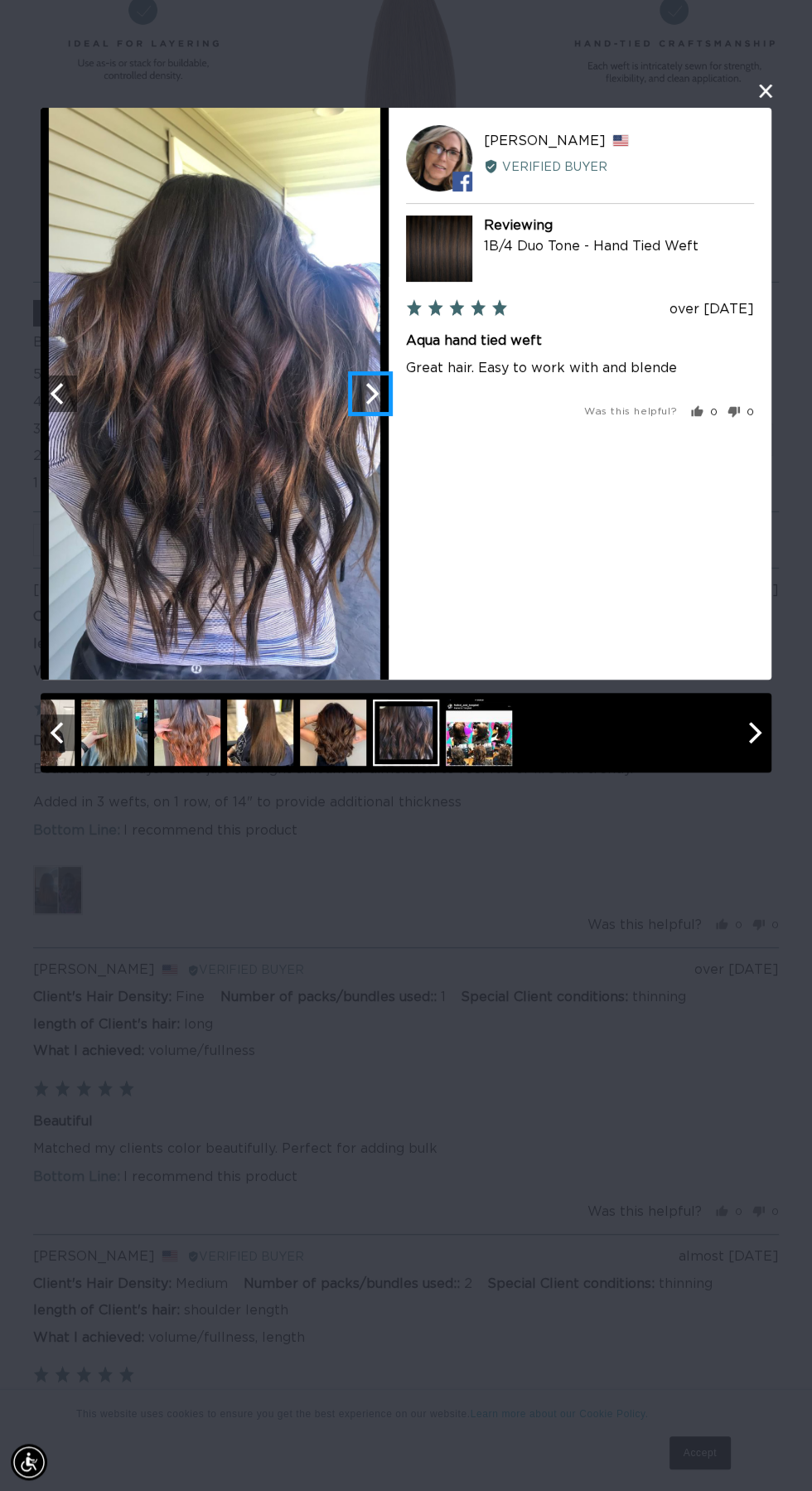
click at [372, 398] on icon "Next" at bounding box center [370, 394] width 21 height 21
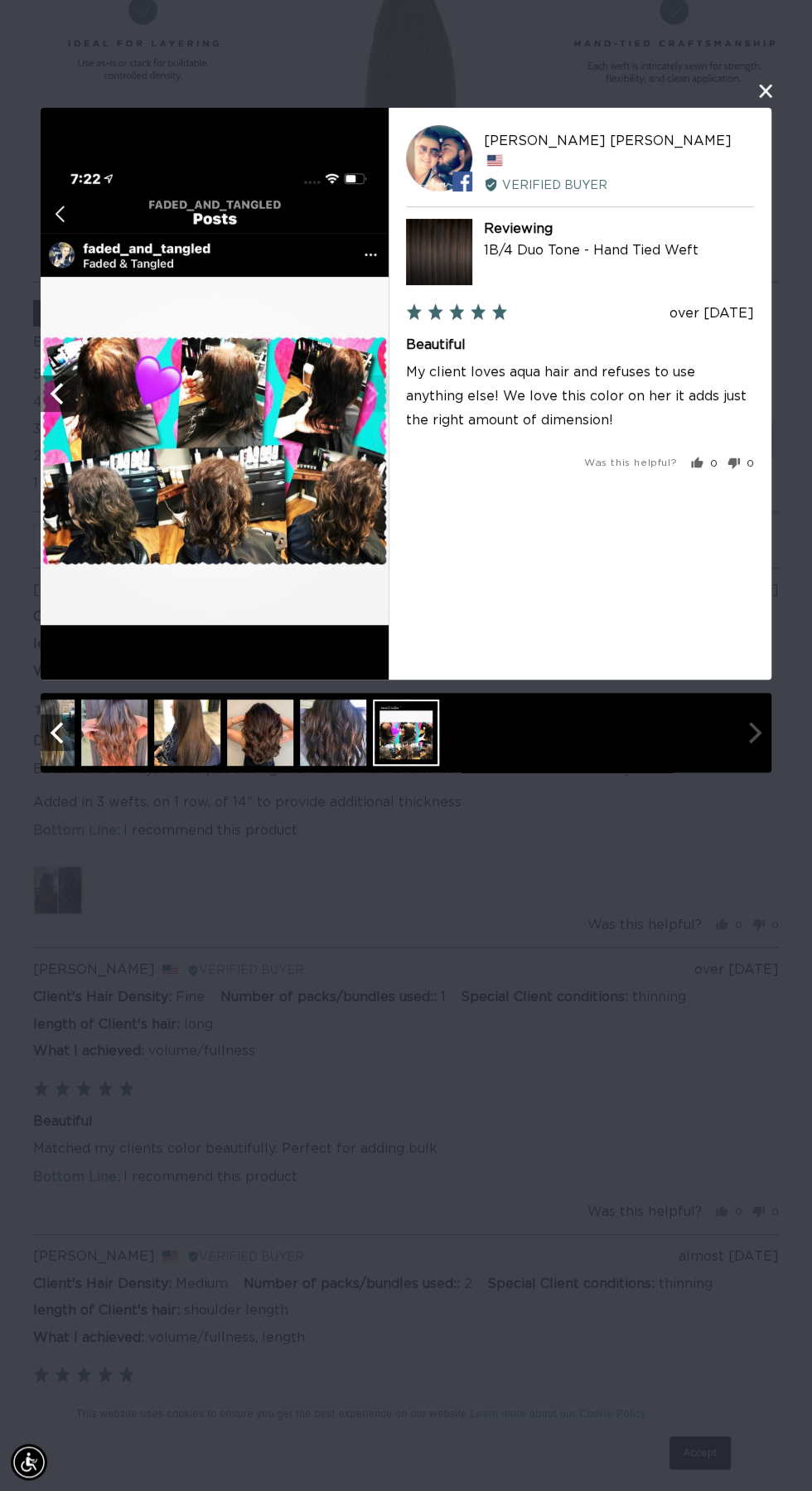
scroll to position [0, 1448]
click at [424, 756] on div at bounding box center [406, 733] width 66 height 66
click at [335, 754] on div at bounding box center [333, 733] width 66 height 66
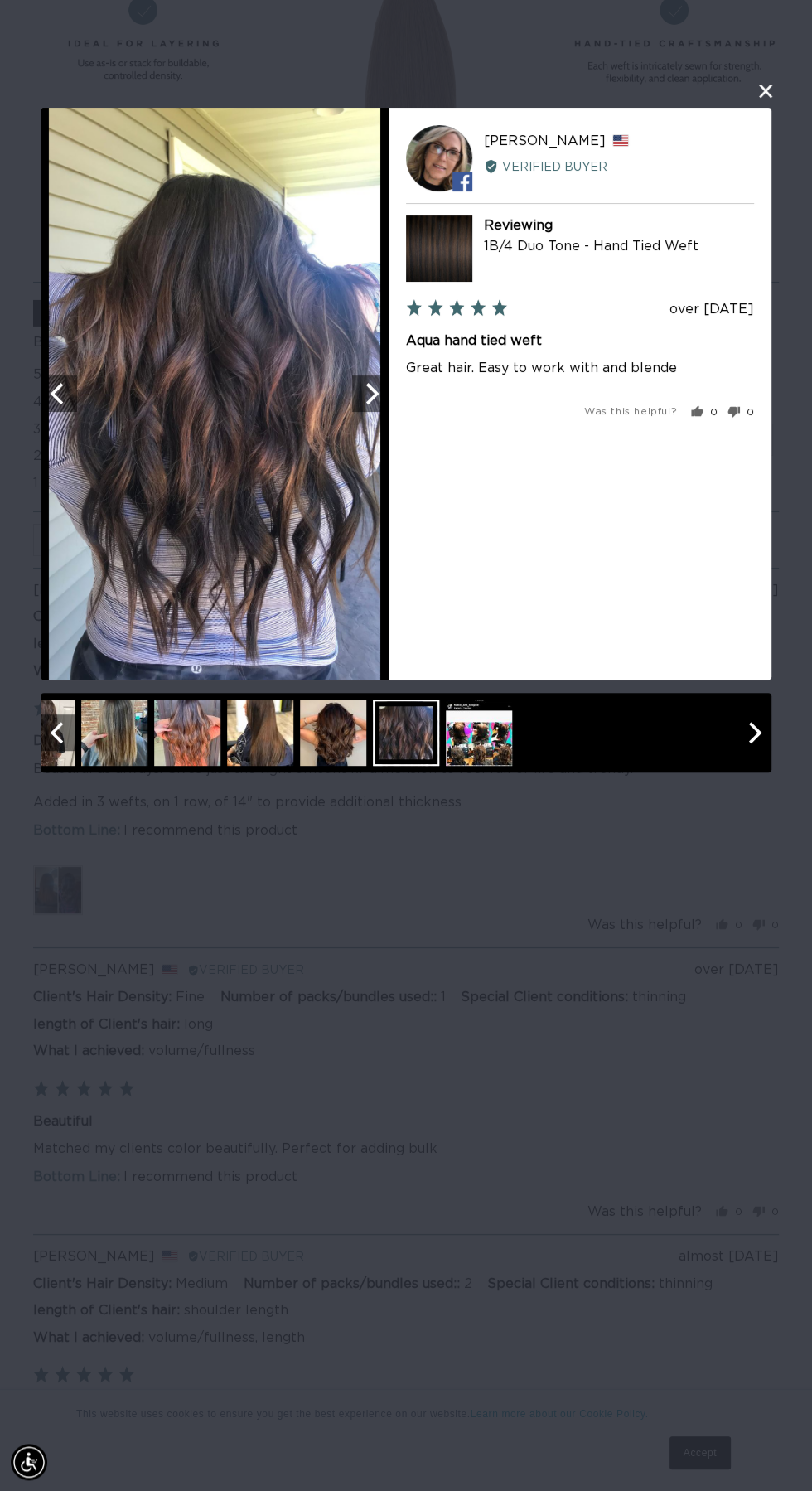
click at [324, 746] on div at bounding box center [333, 733] width 66 height 66
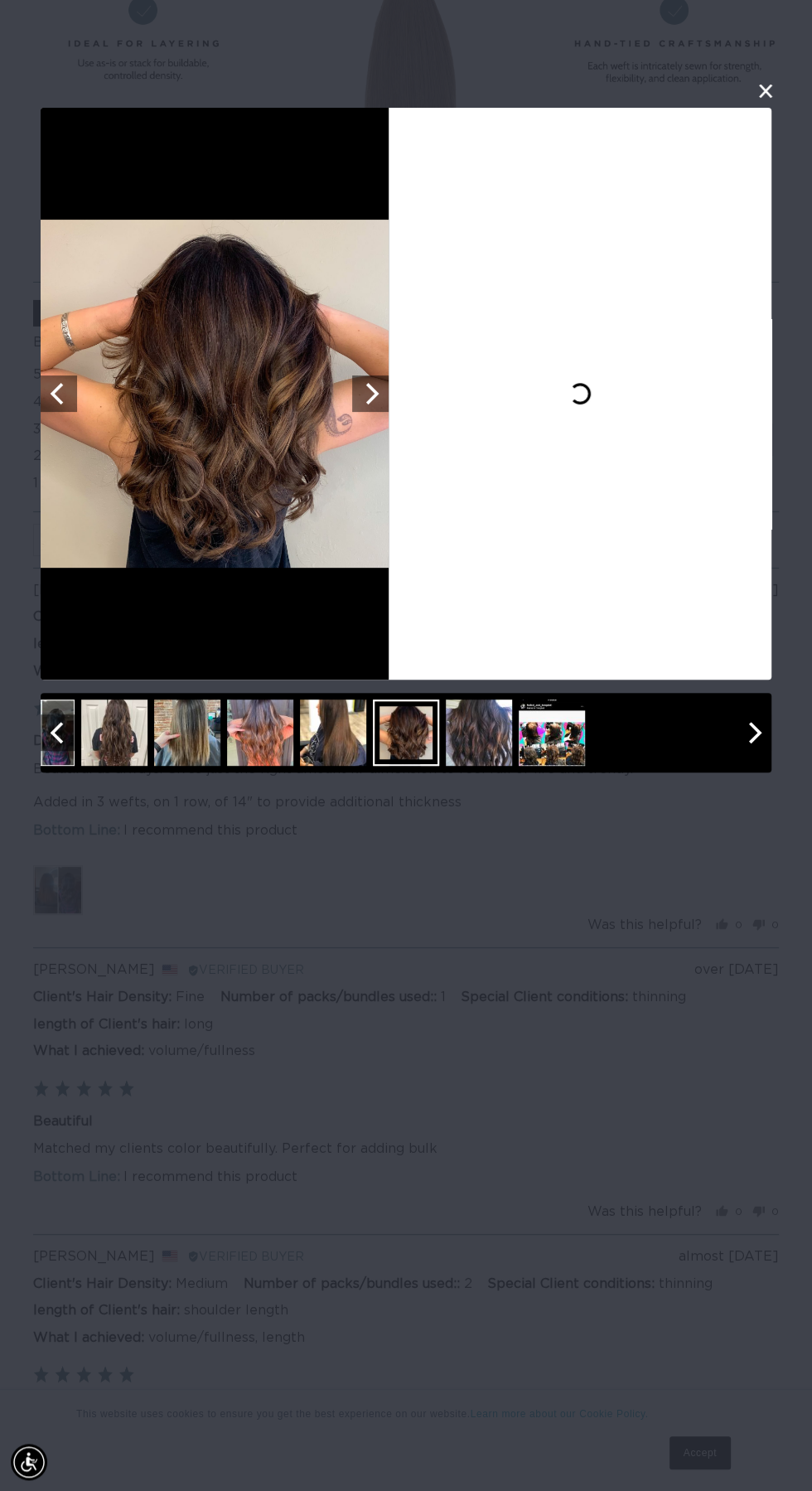
scroll to position [0, 0]
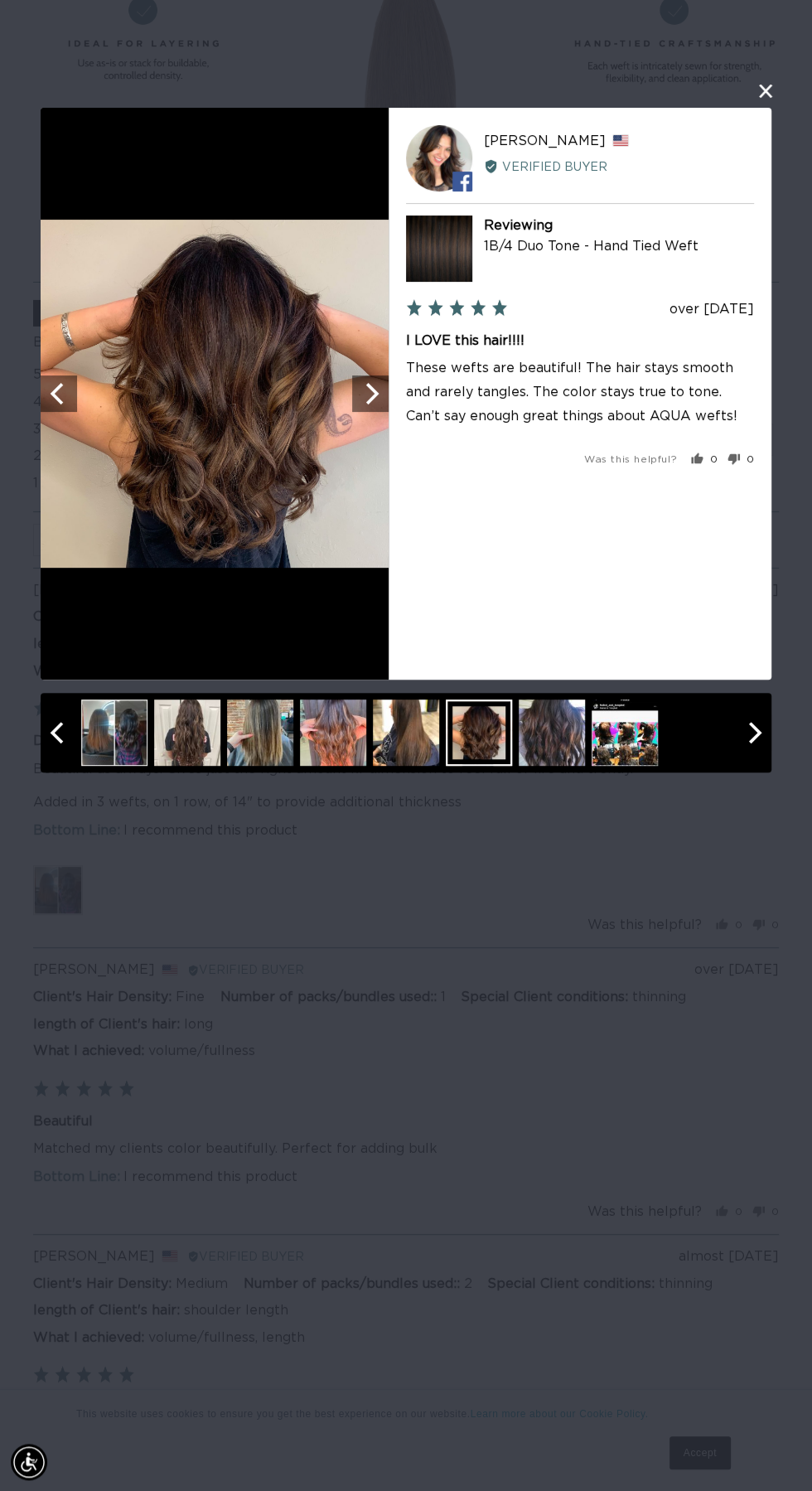
click at [348, 754] on div at bounding box center [333, 733] width 66 height 66
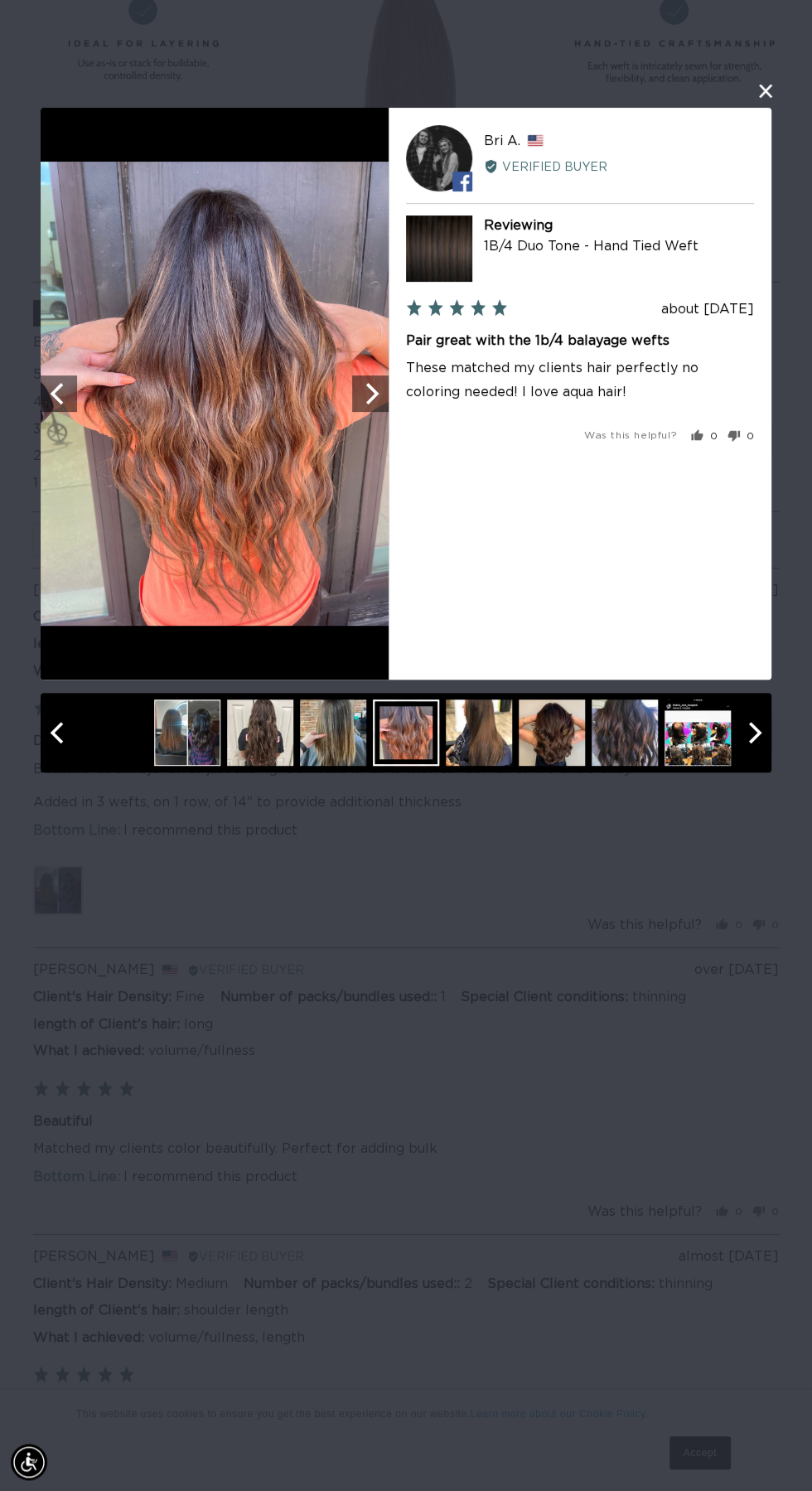
scroll to position [0, 724]
click at [334, 745] on div at bounding box center [333, 733] width 66 height 66
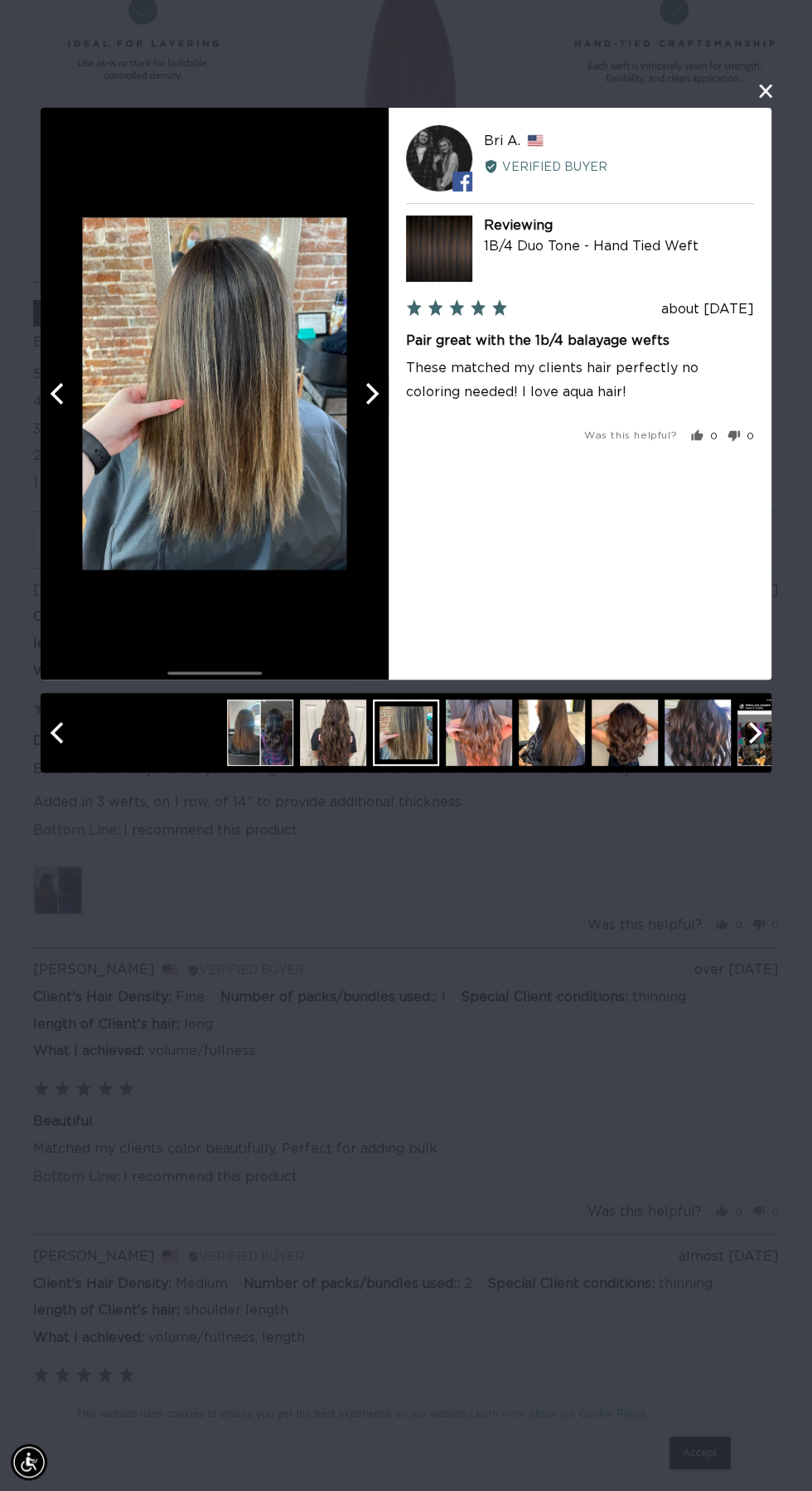
click at [355, 766] on div at bounding box center [333, 733] width 66 height 66
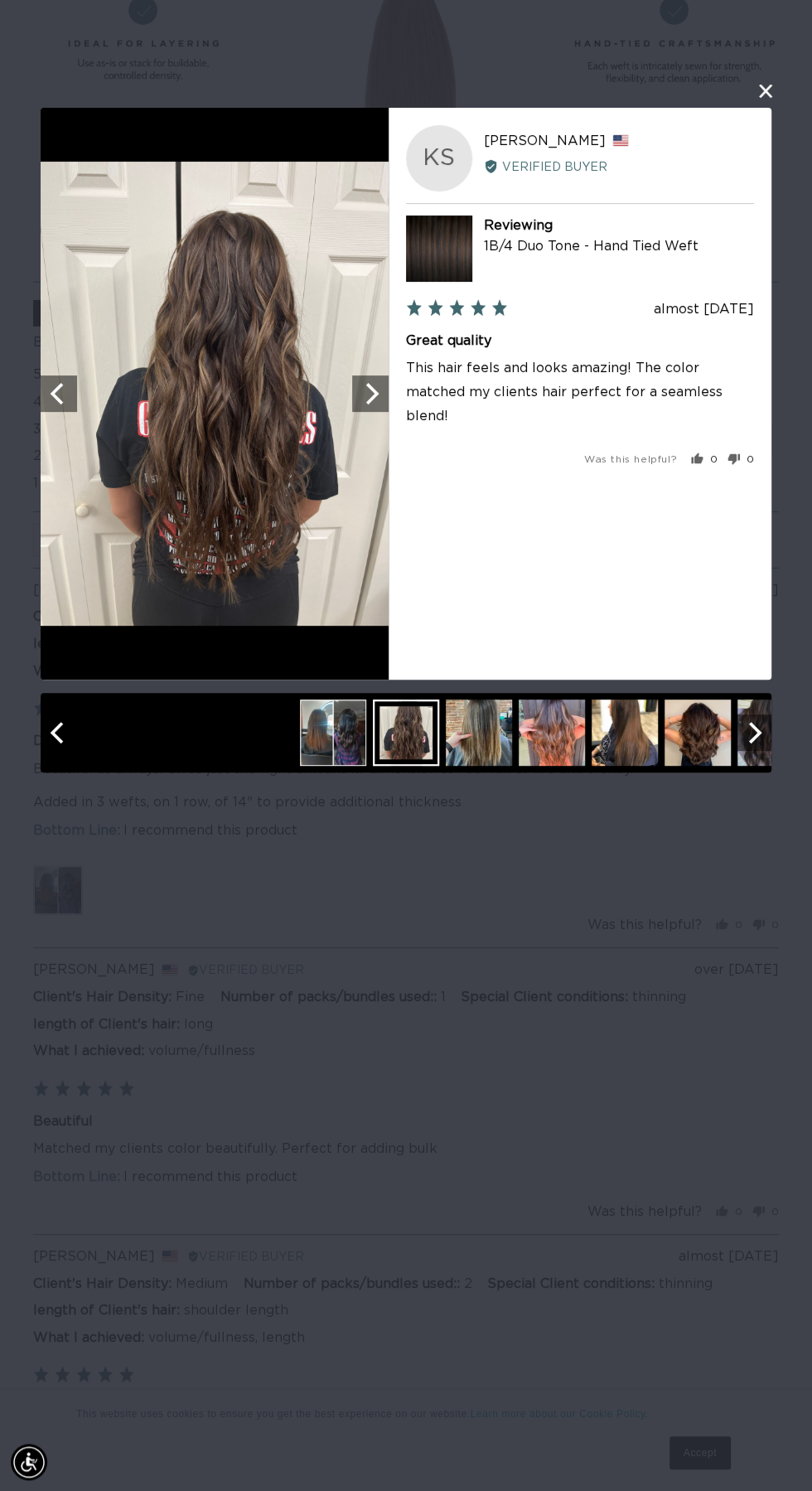
scroll to position [0, 1448]
click at [324, 733] on div at bounding box center [333, 733] width 66 height 66
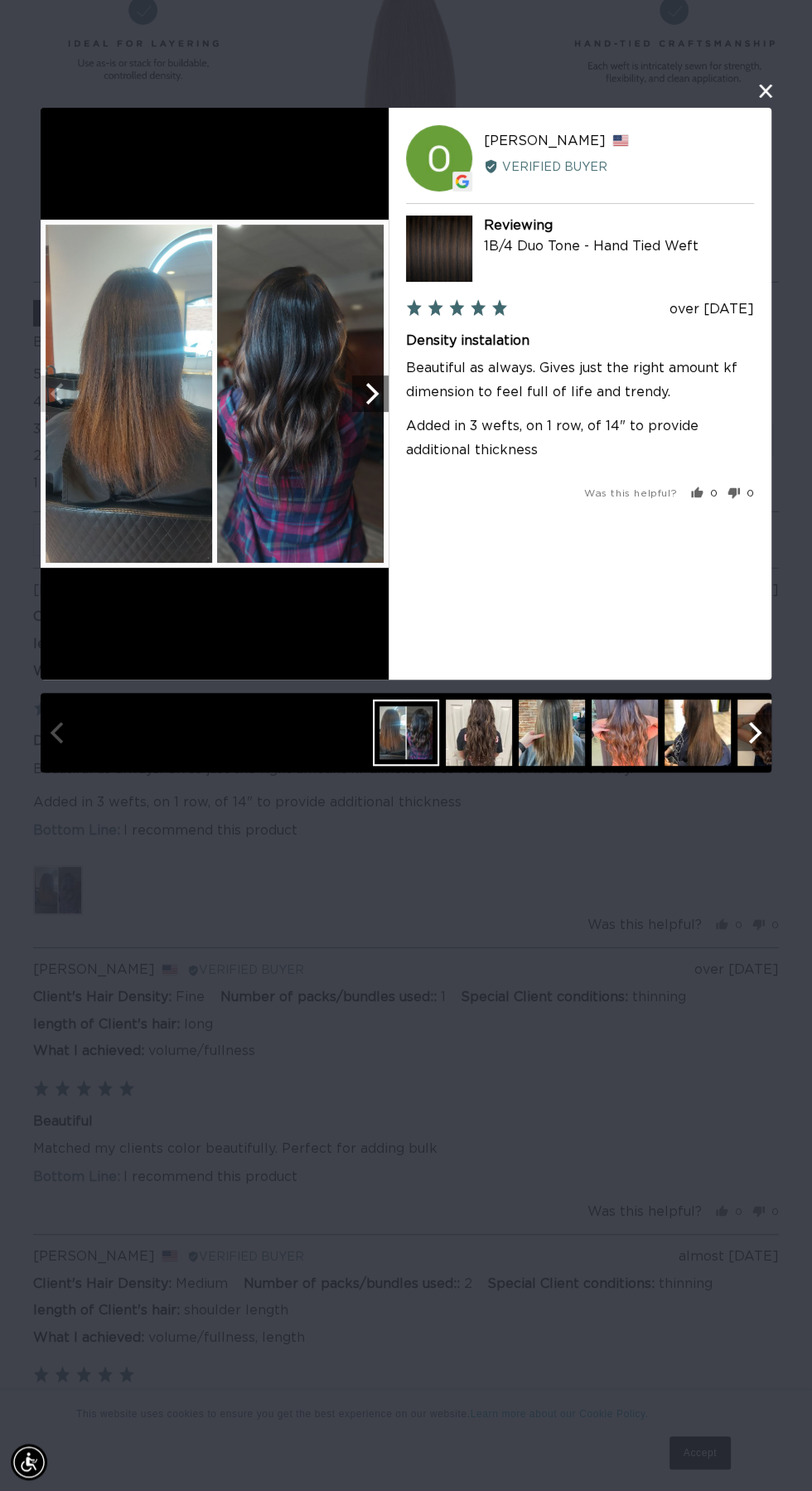
click at [177, 458] on img at bounding box center [214, 394] width 348 height 348
click at [393, 749] on div at bounding box center [406, 733] width 66 height 66
click at [765, 98] on button "close this modal window" at bounding box center [765, 91] width 20 height 20
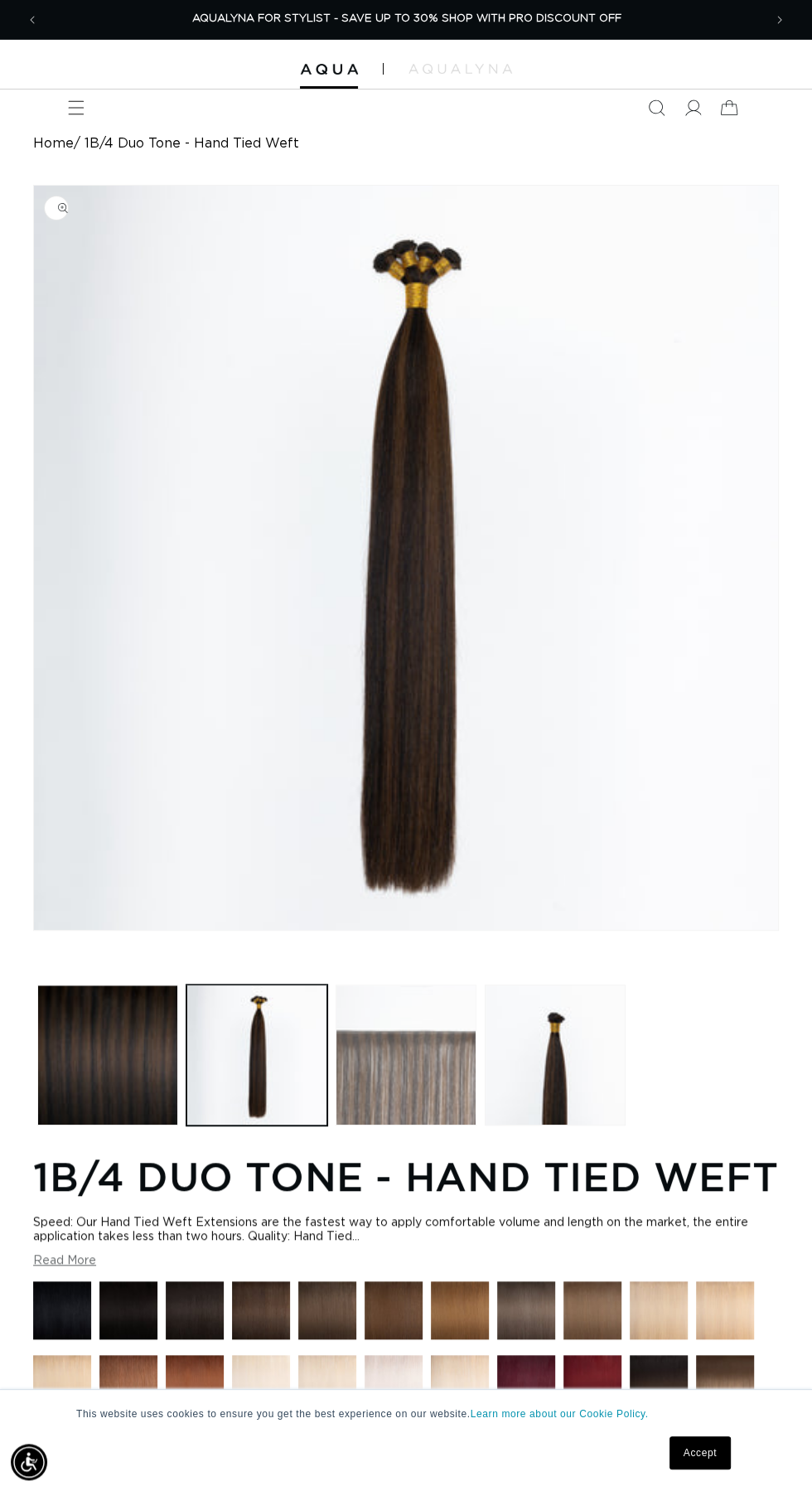
click at [394, 1097] on button "Load image 3 in gallery view" at bounding box center [405, 1055] width 141 height 141
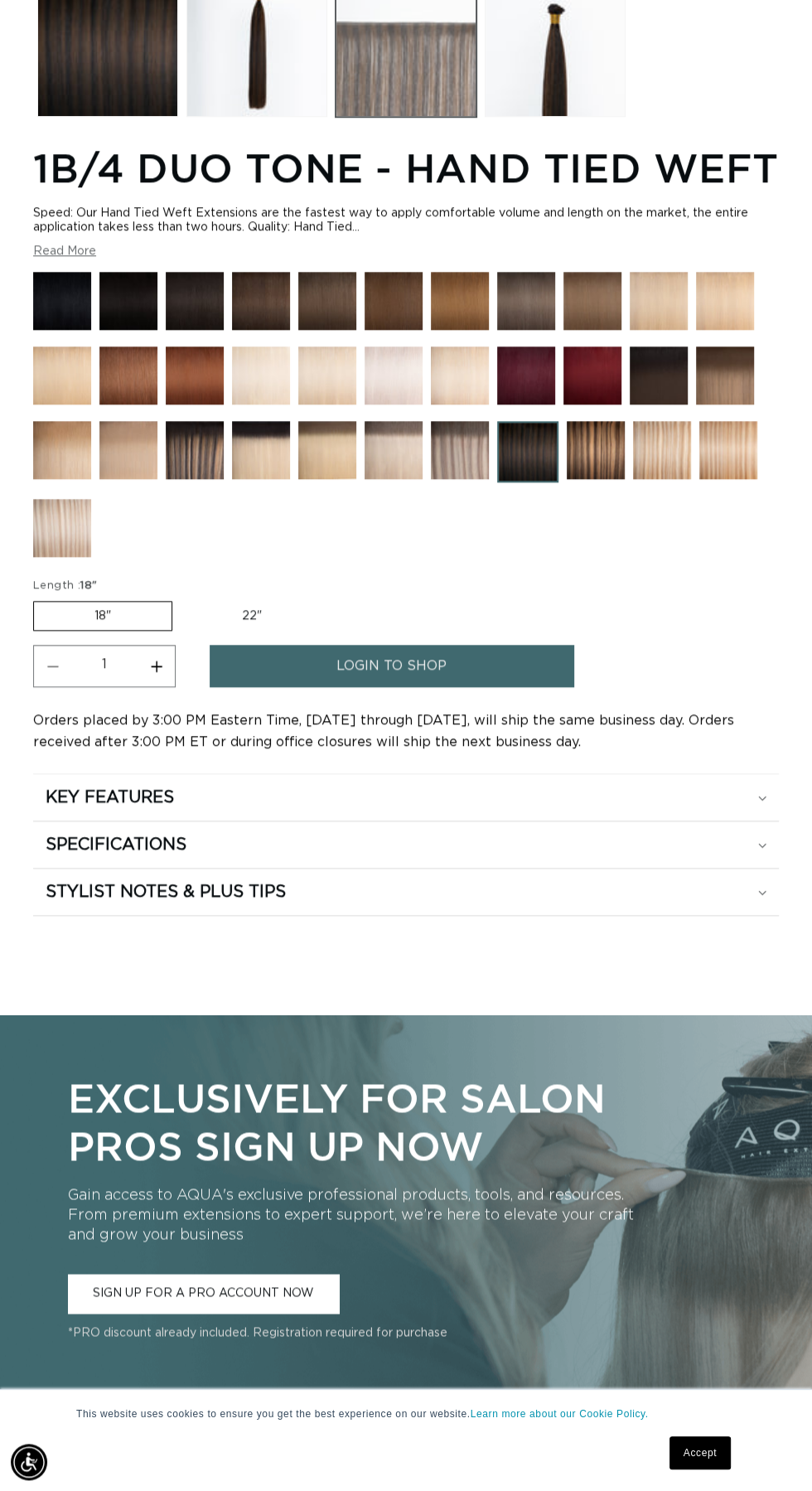
scroll to position [962, 0]
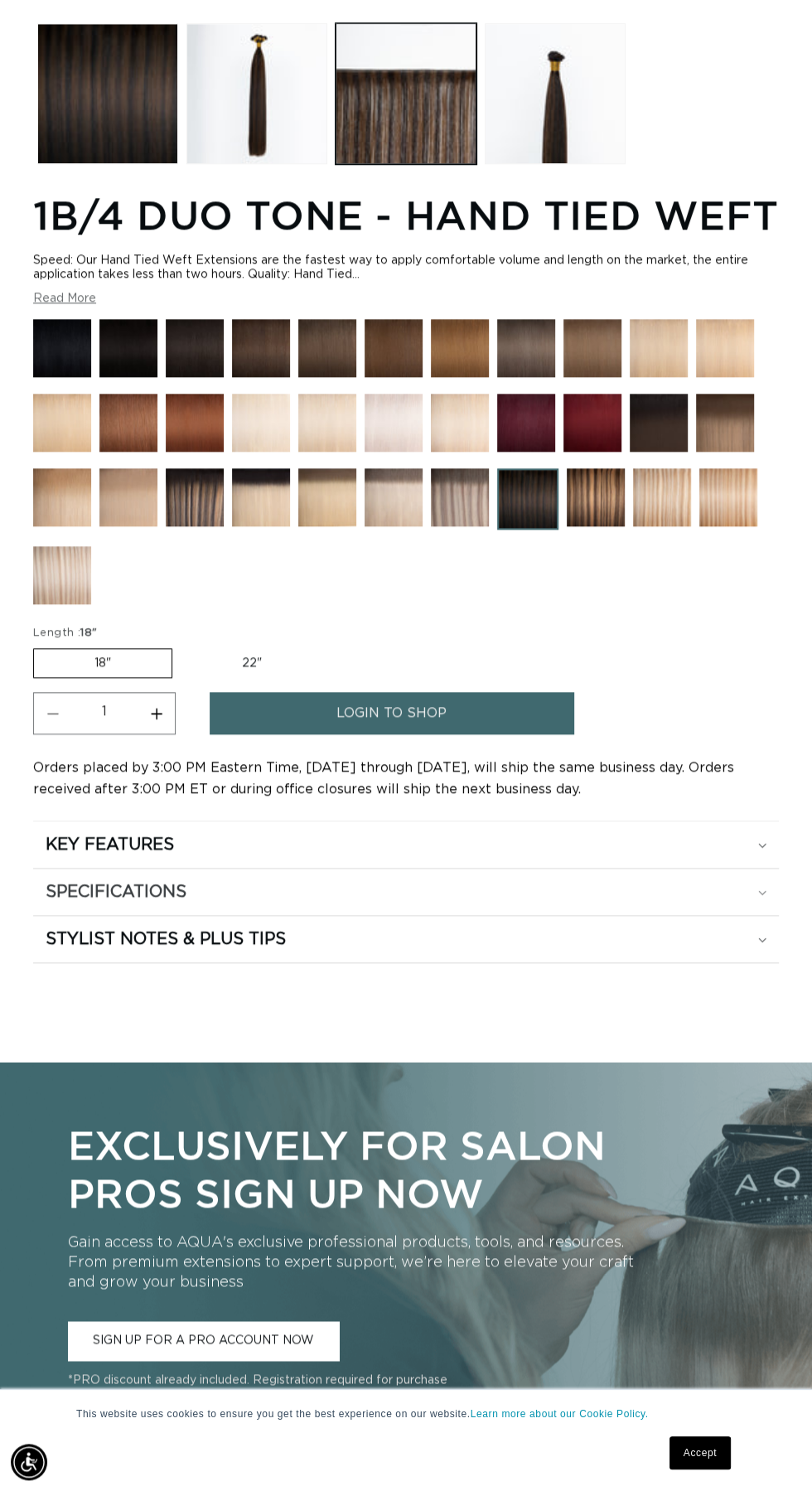
click at [524, 903] on div "SPECIFICATIONS" at bounding box center [406, 892] width 721 height 21
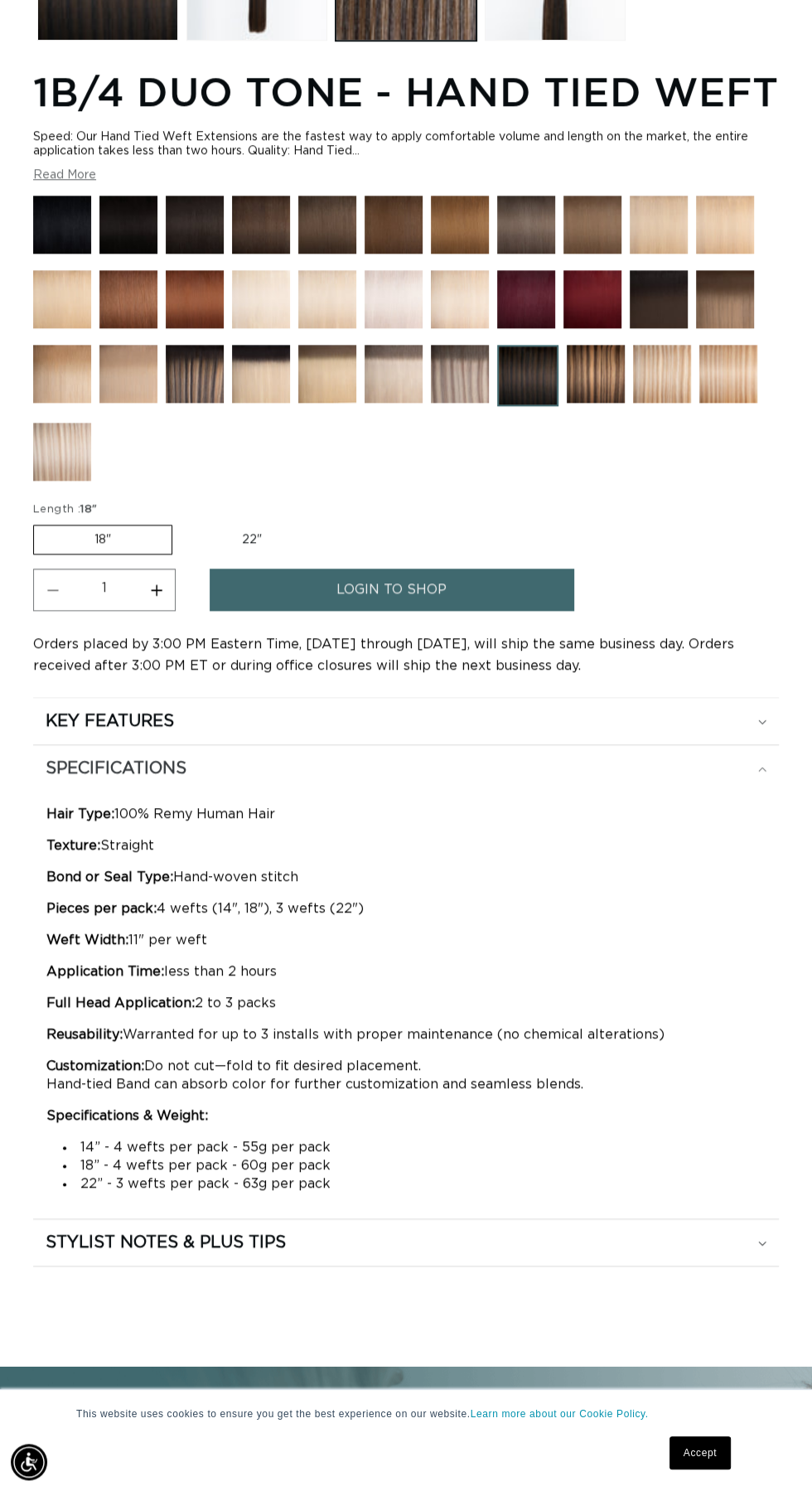
scroll to position [0, 0]
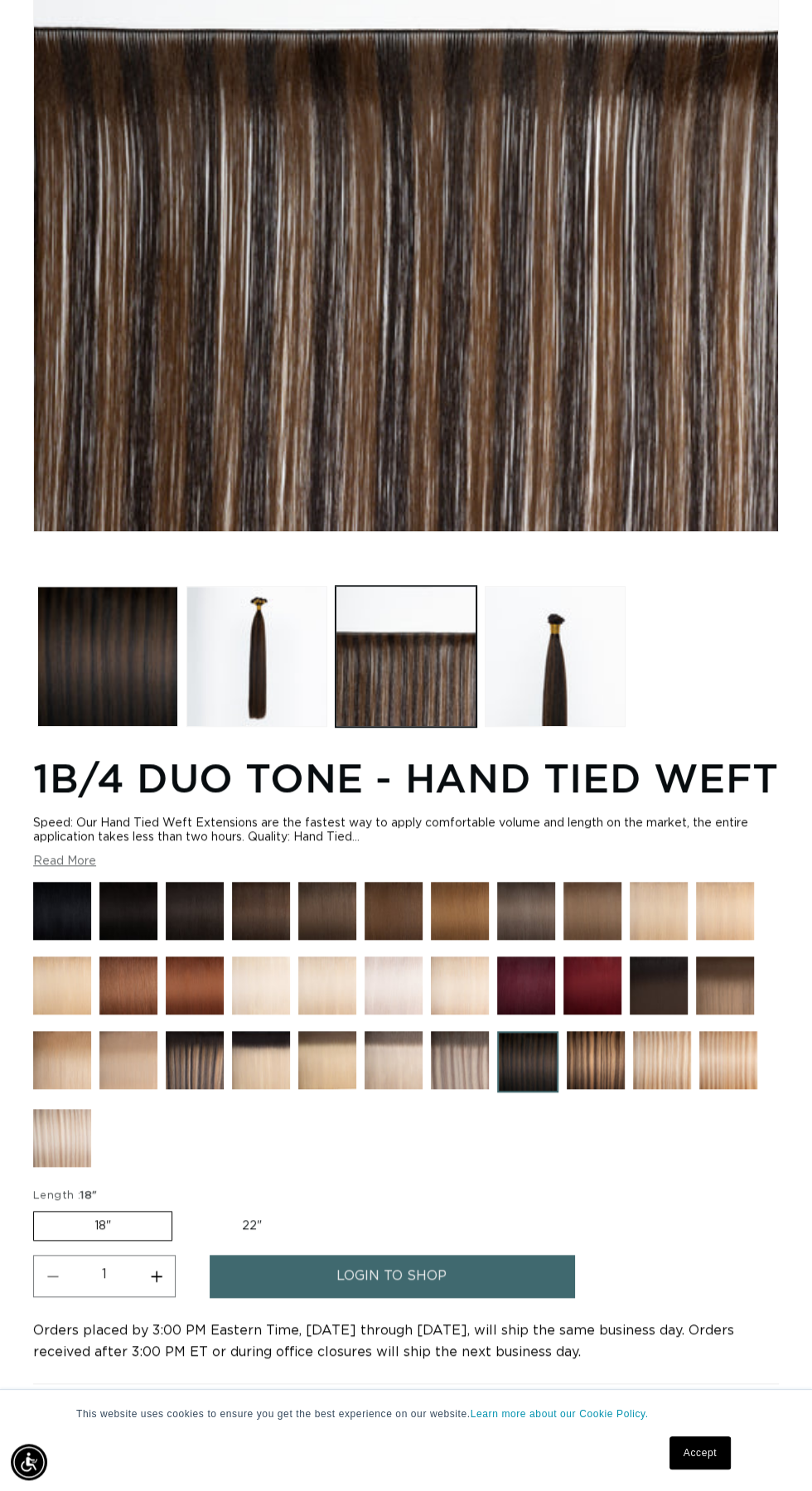
click at [132, 940] on img at bounding box center [129, 911] width 58 height 58
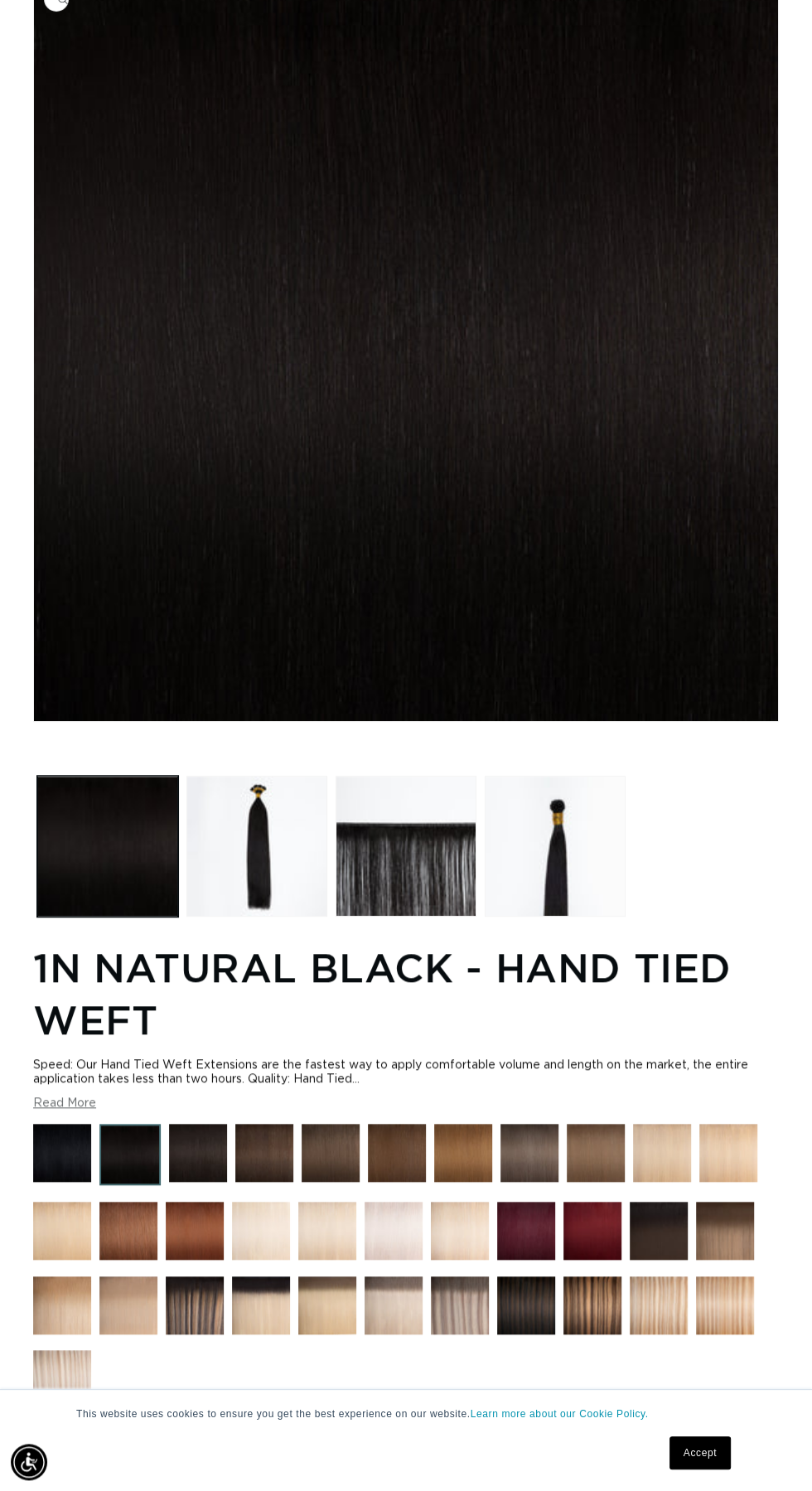
scroll to position [0, 724]
click at [149, 1186] on img at bounding box center [130, 1155] width 61 height 61
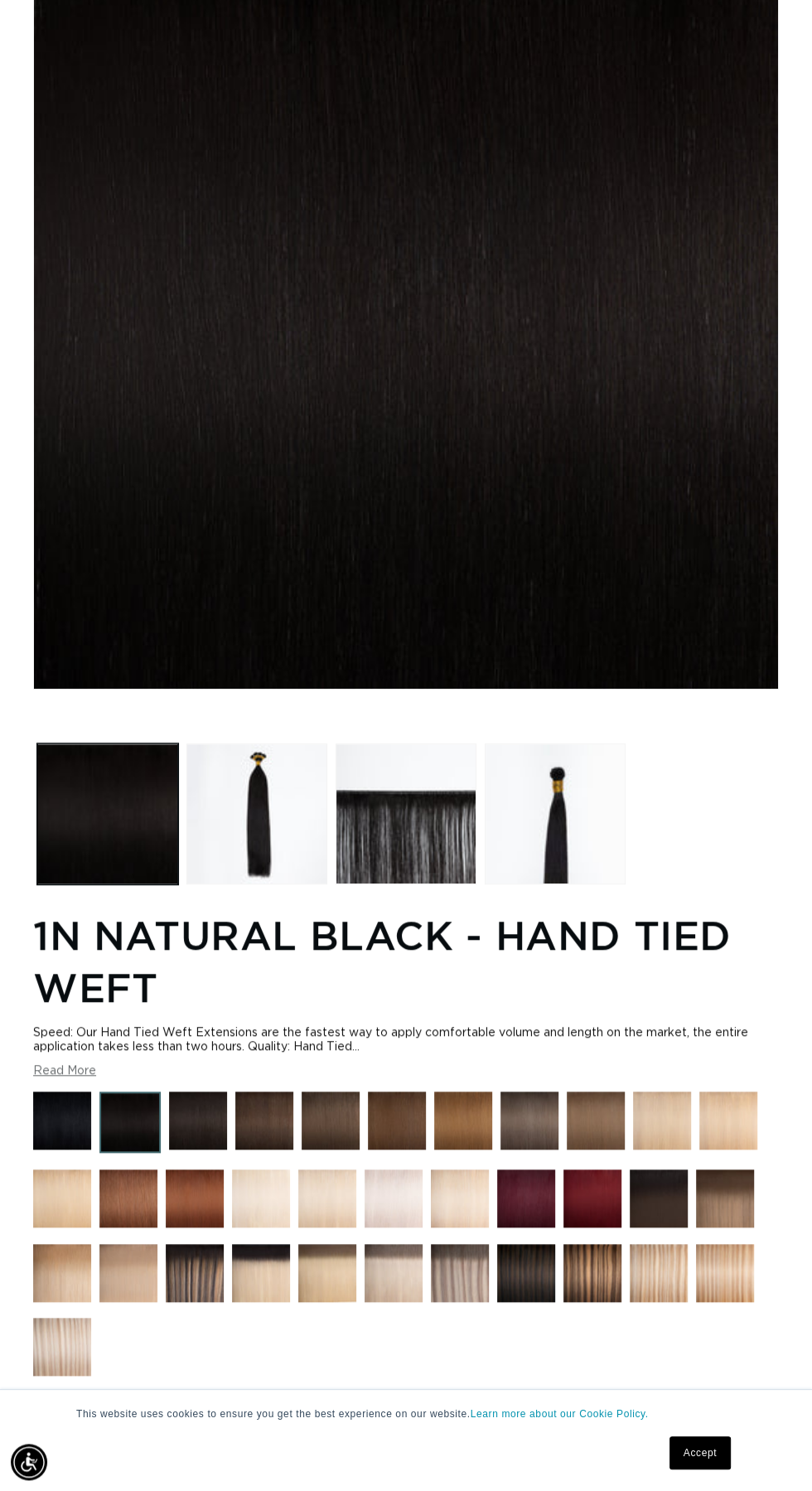
scroll to position [279, 0]
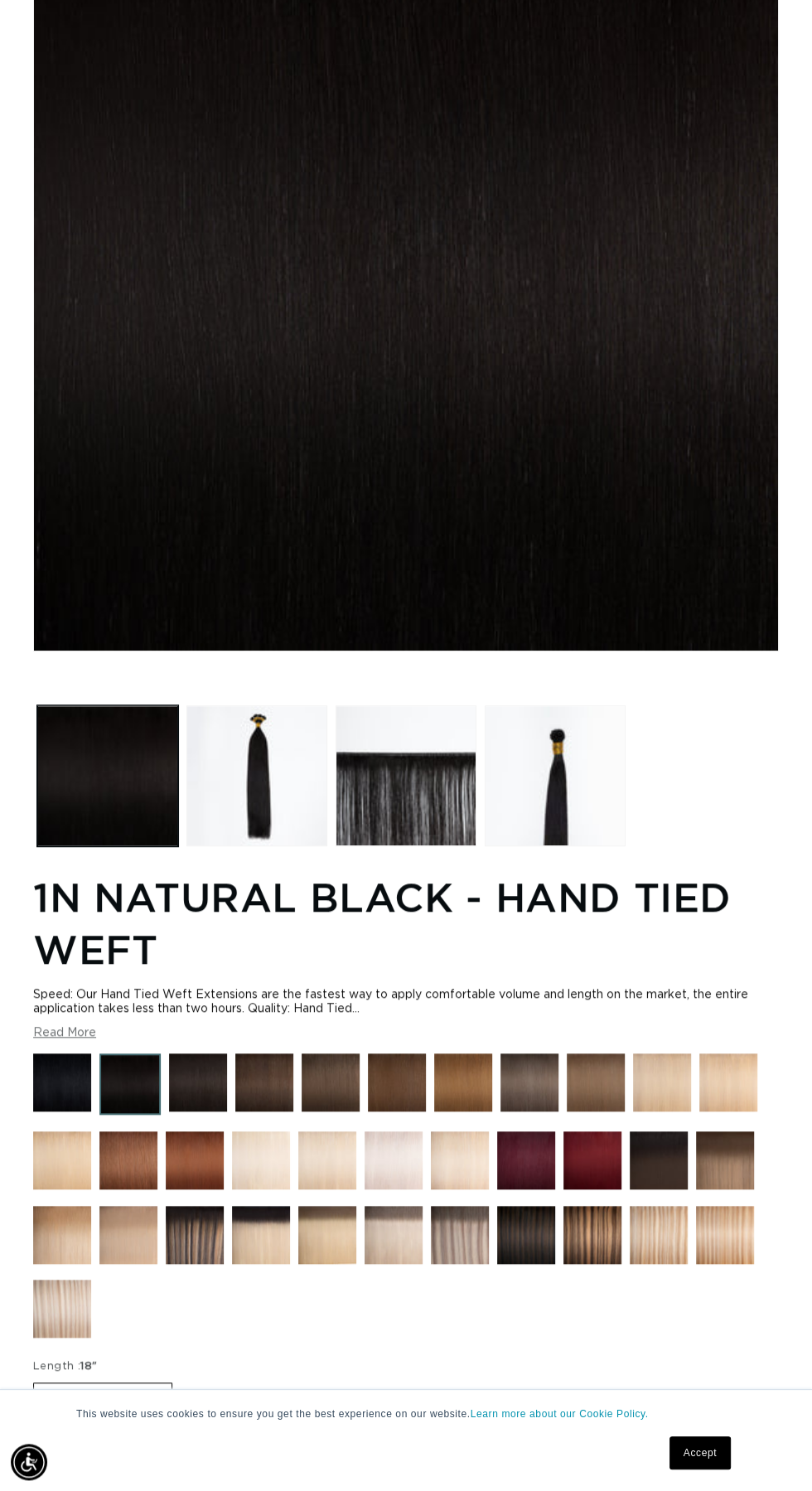
click at [203, 1112] on img at bounding box center [198, 1083] width 58 height 58
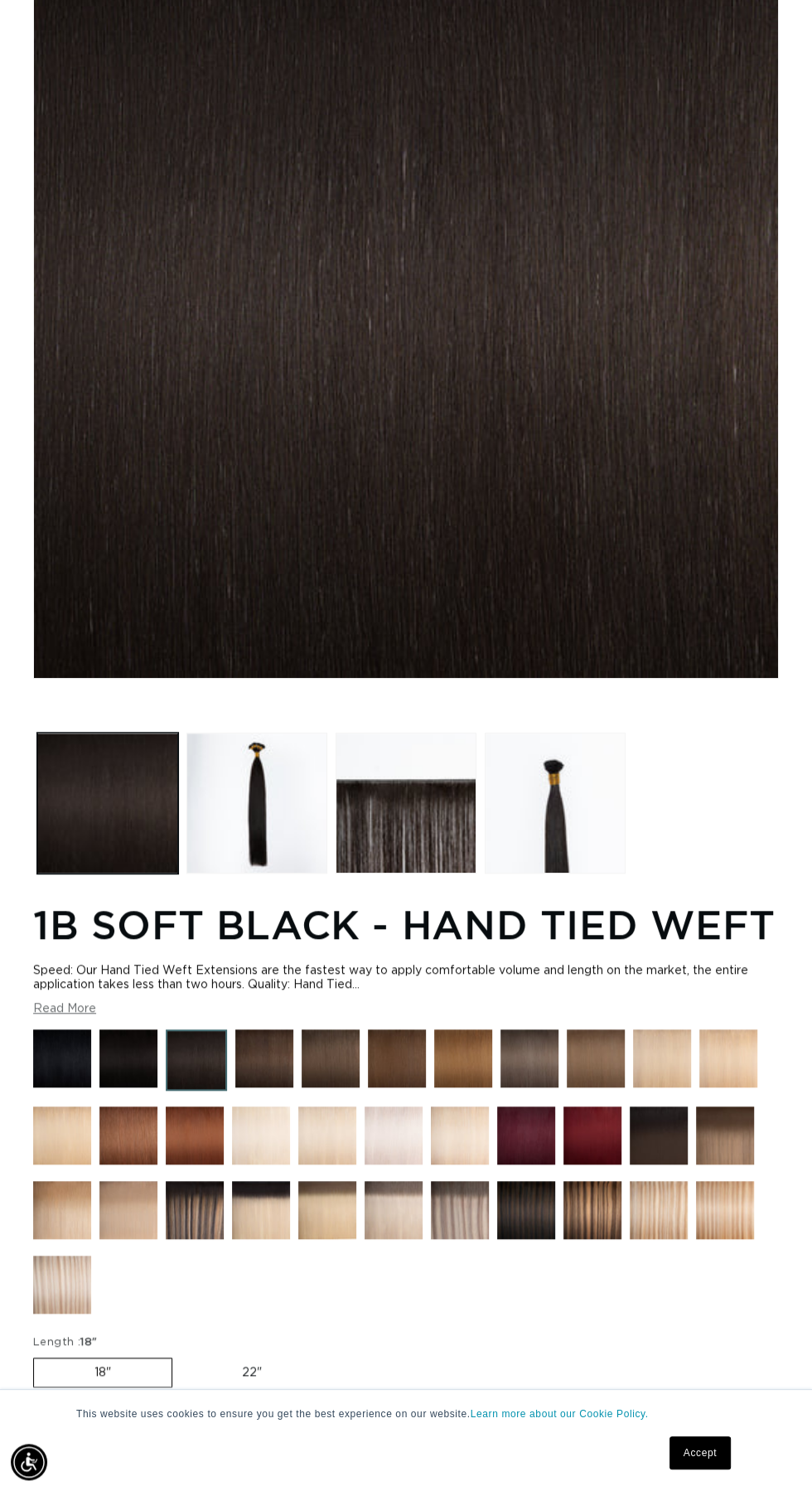
scroll to position [257, 0]
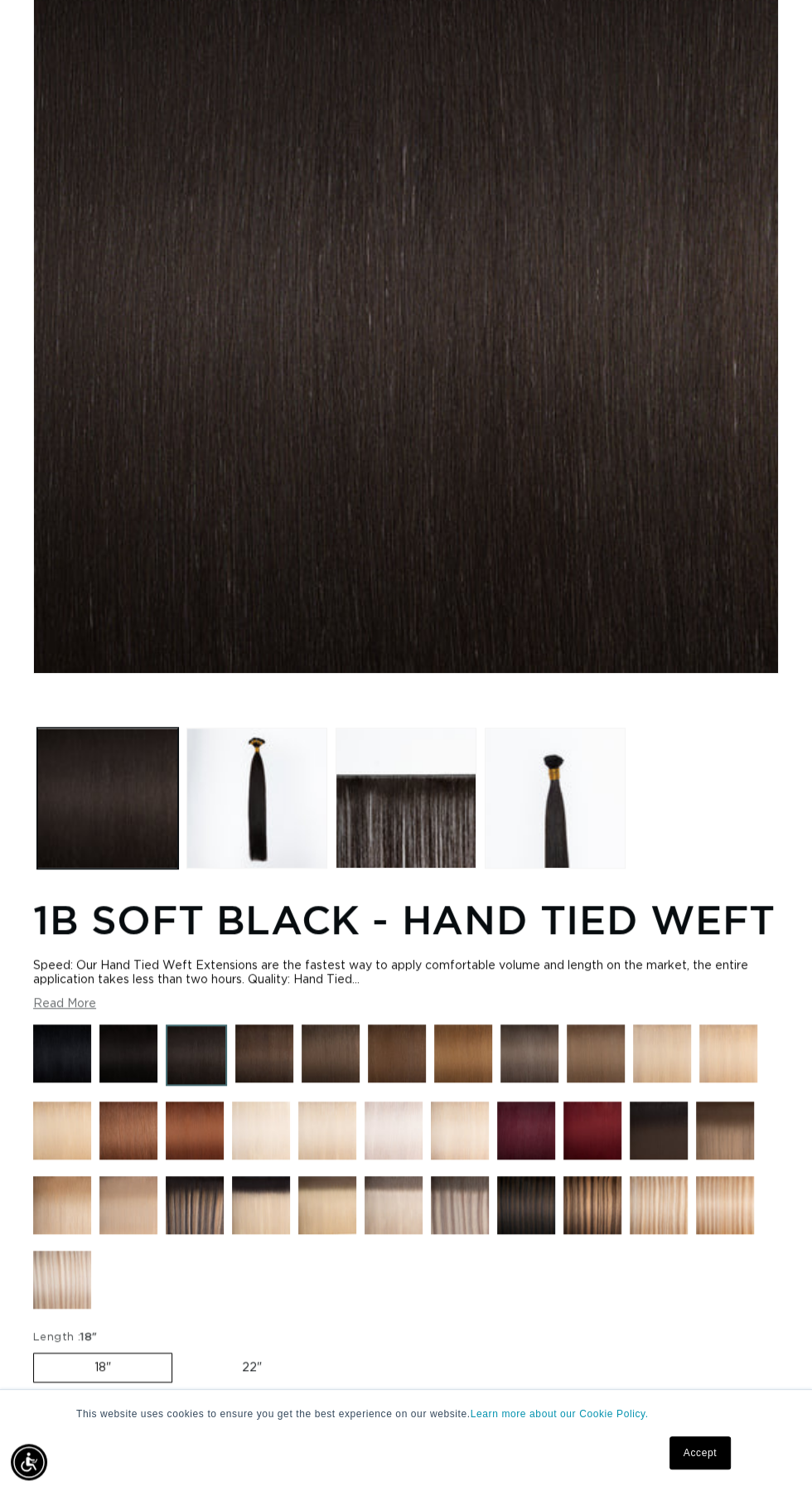
click at [50, 1083] on img at bounding box center [62, 1054] width 58 height 58
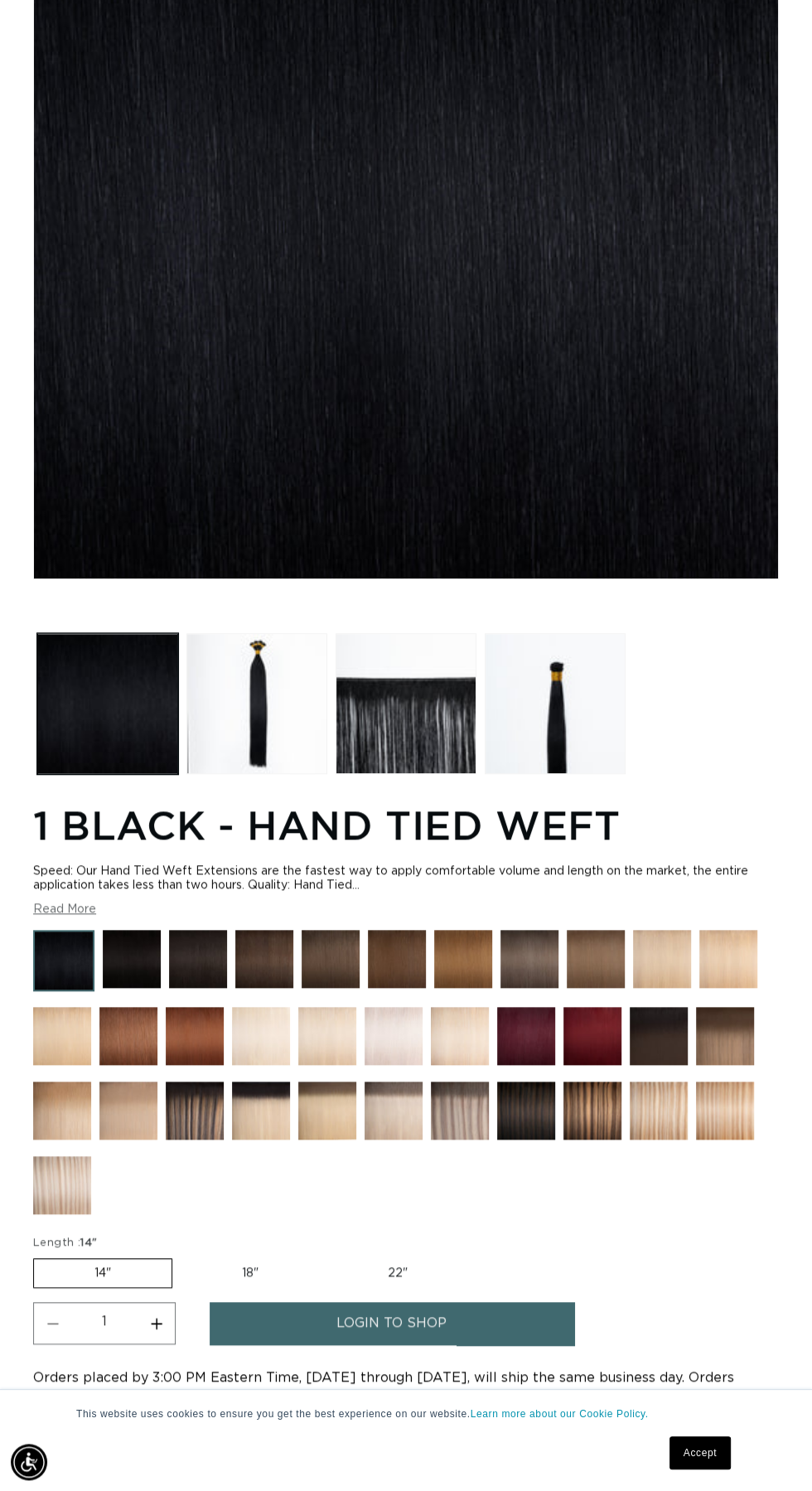
scroll to position [357, 0]
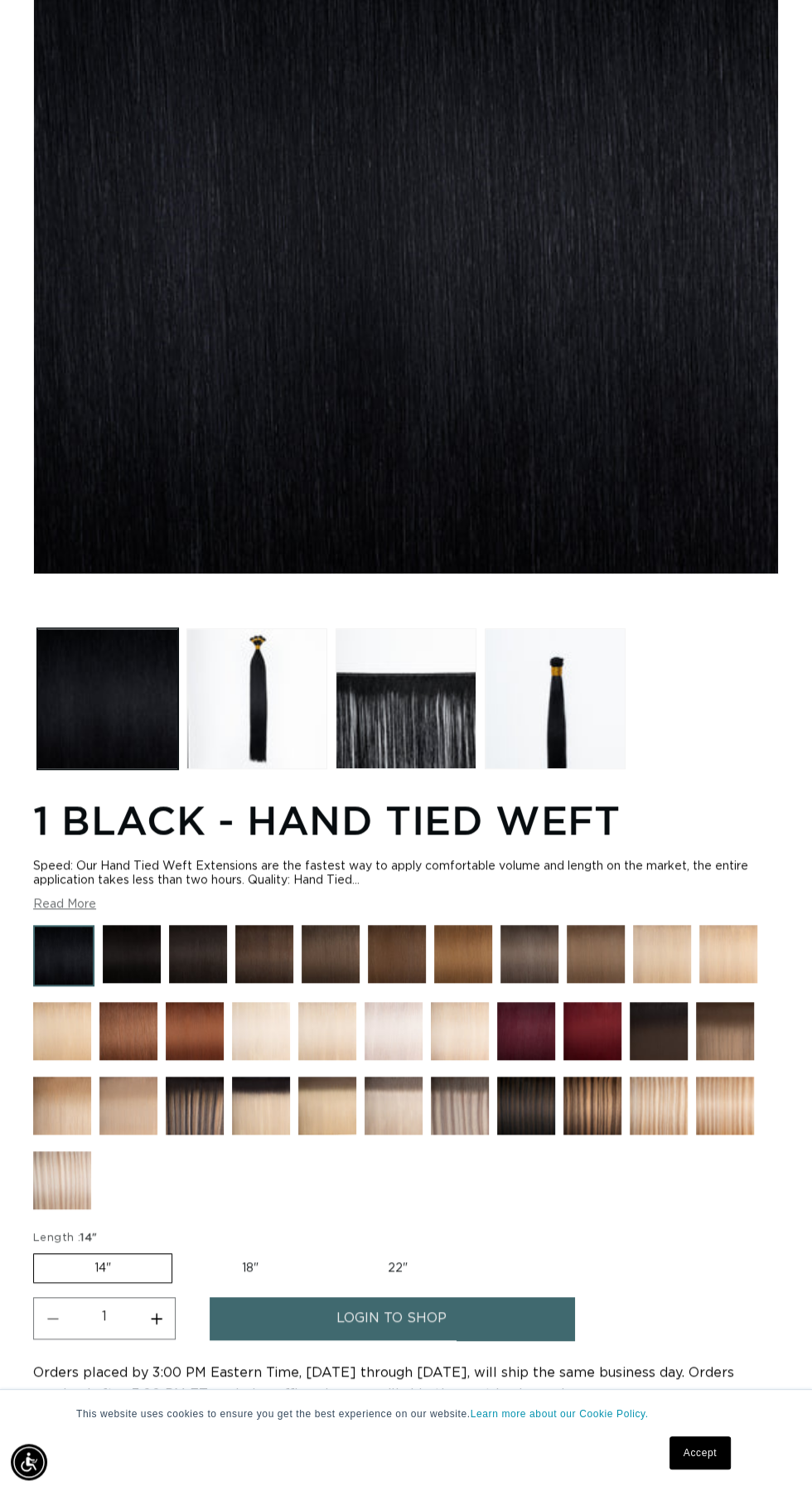
click at [523, 1135] on img at bounding box center [526, 1106] width 58 height 58
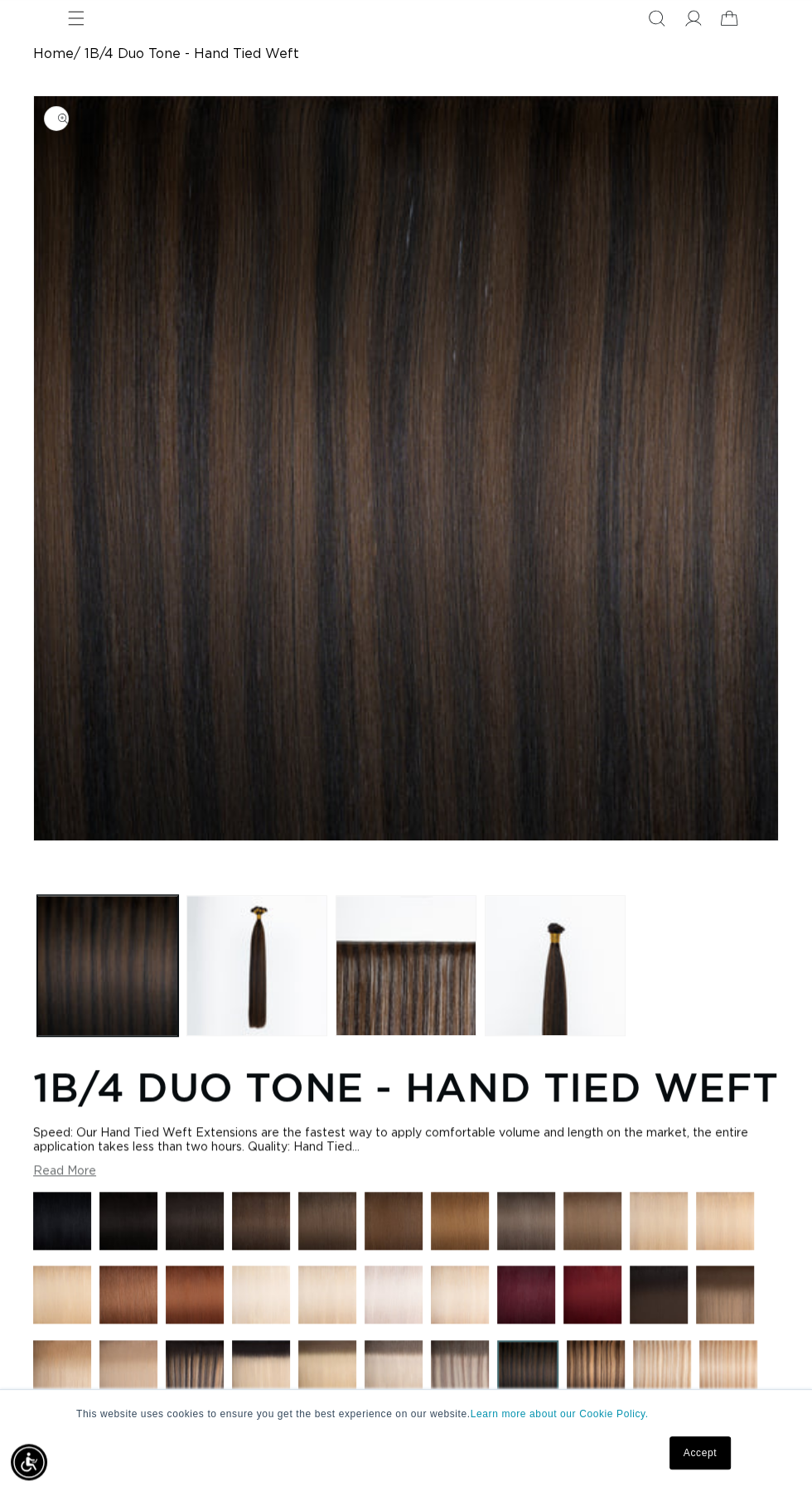
scroll to position [90, 0]
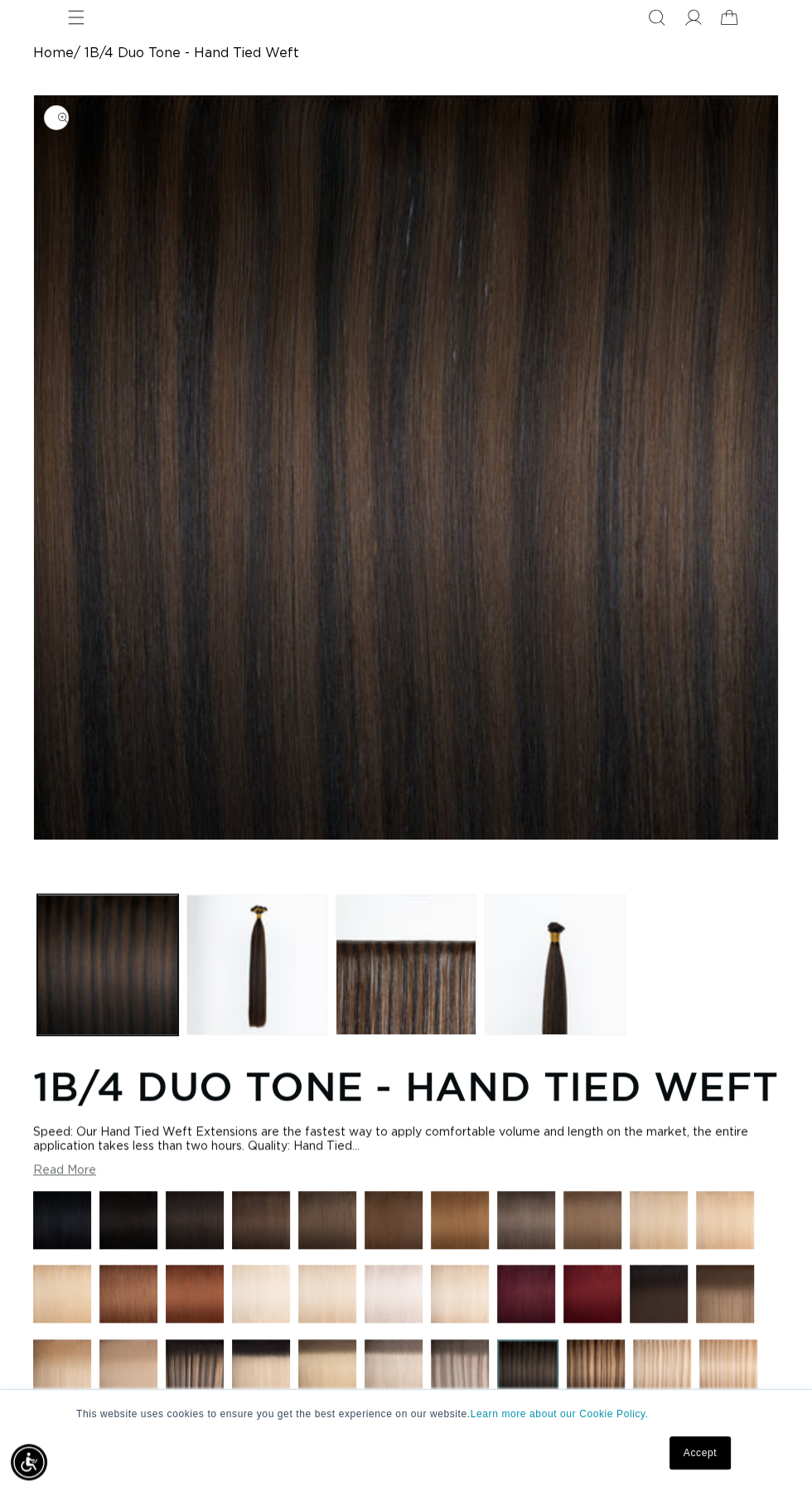
click at [311, 1250] on img at bounding box center [328, 1221] width 58 height 58
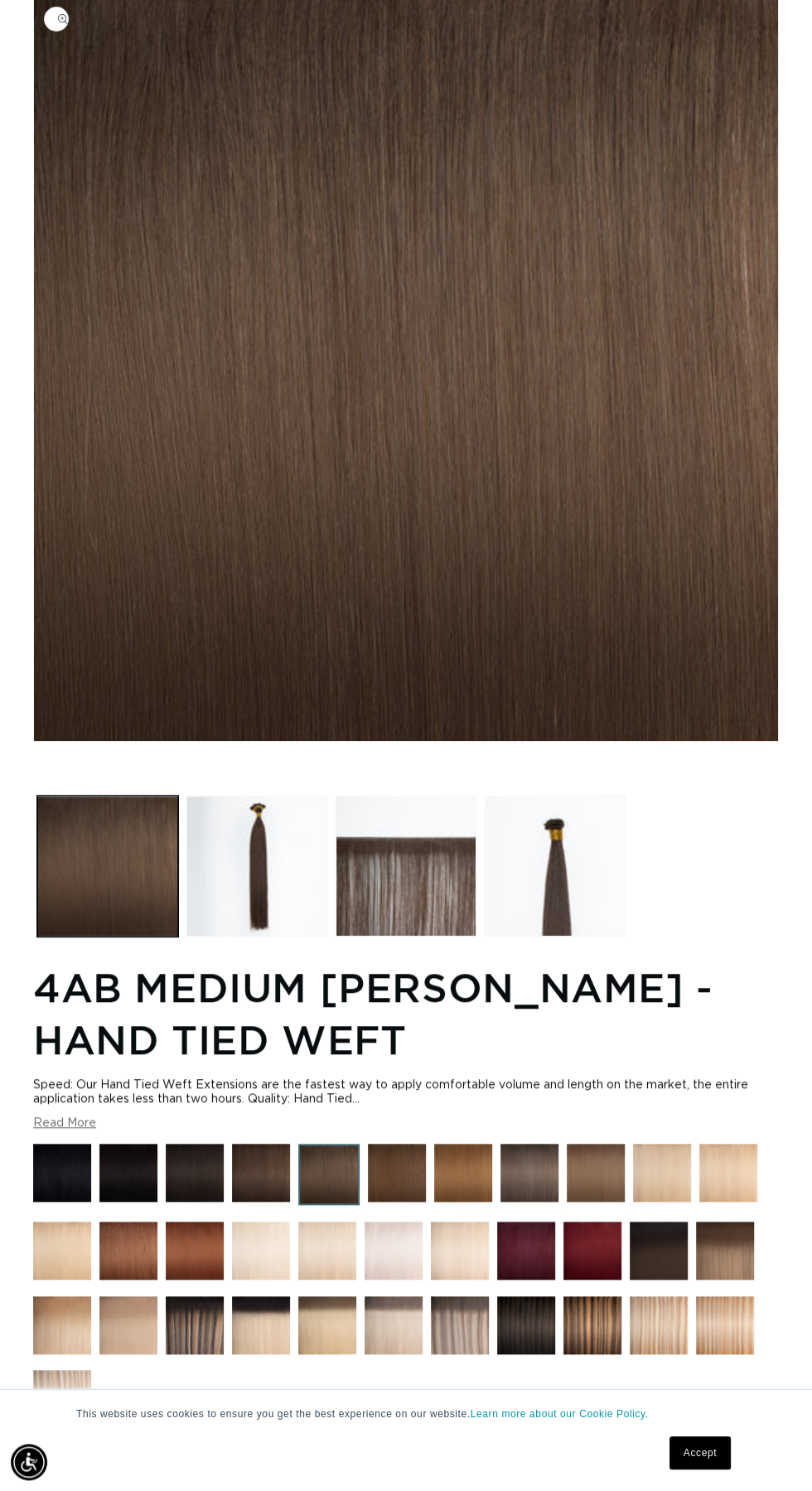
scroll to position [0, 724]
click at [336, 1205] on img at bounding box center [328, 1174] width 61 height 61
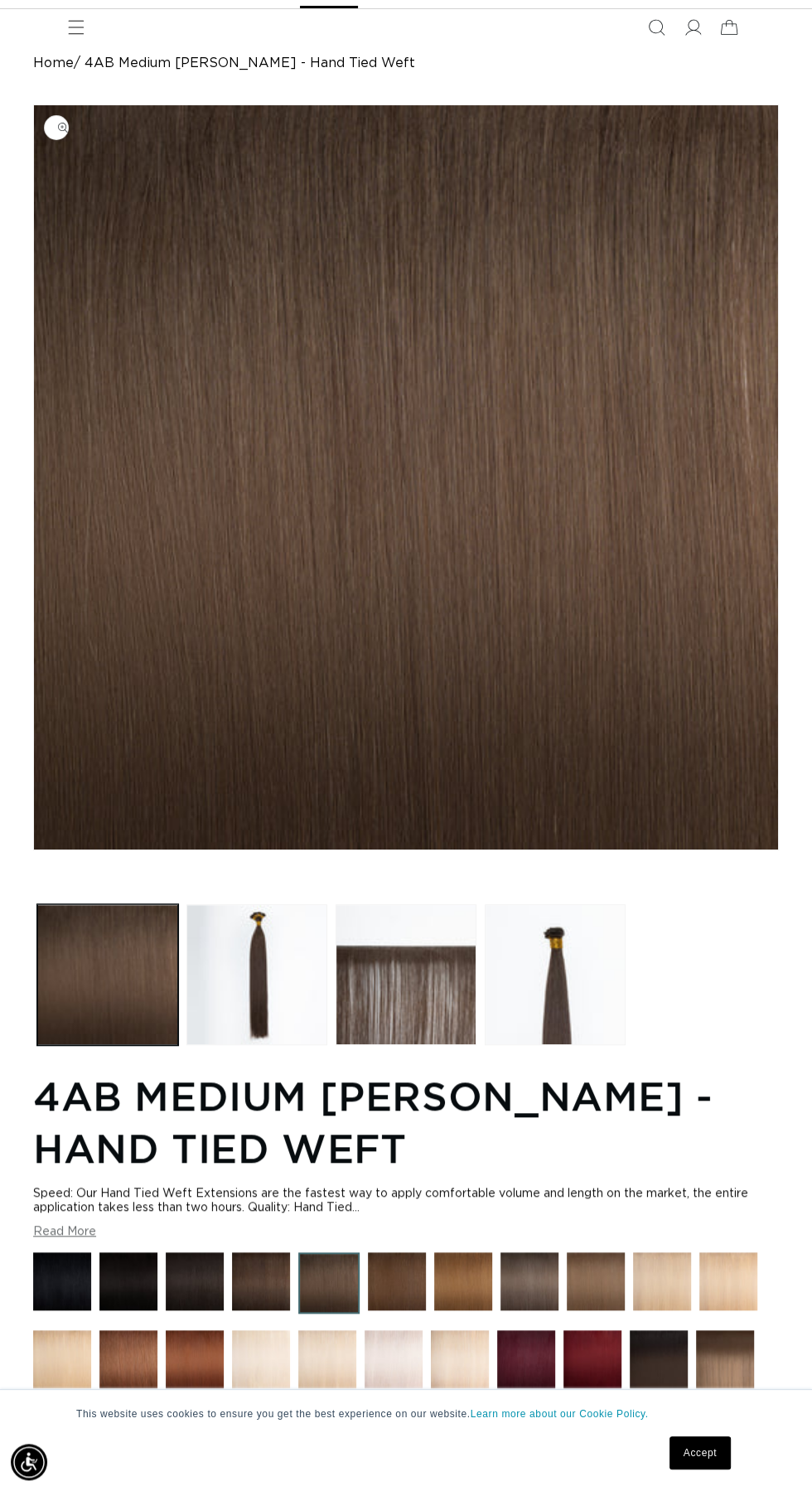
scroll to position [119, 0]
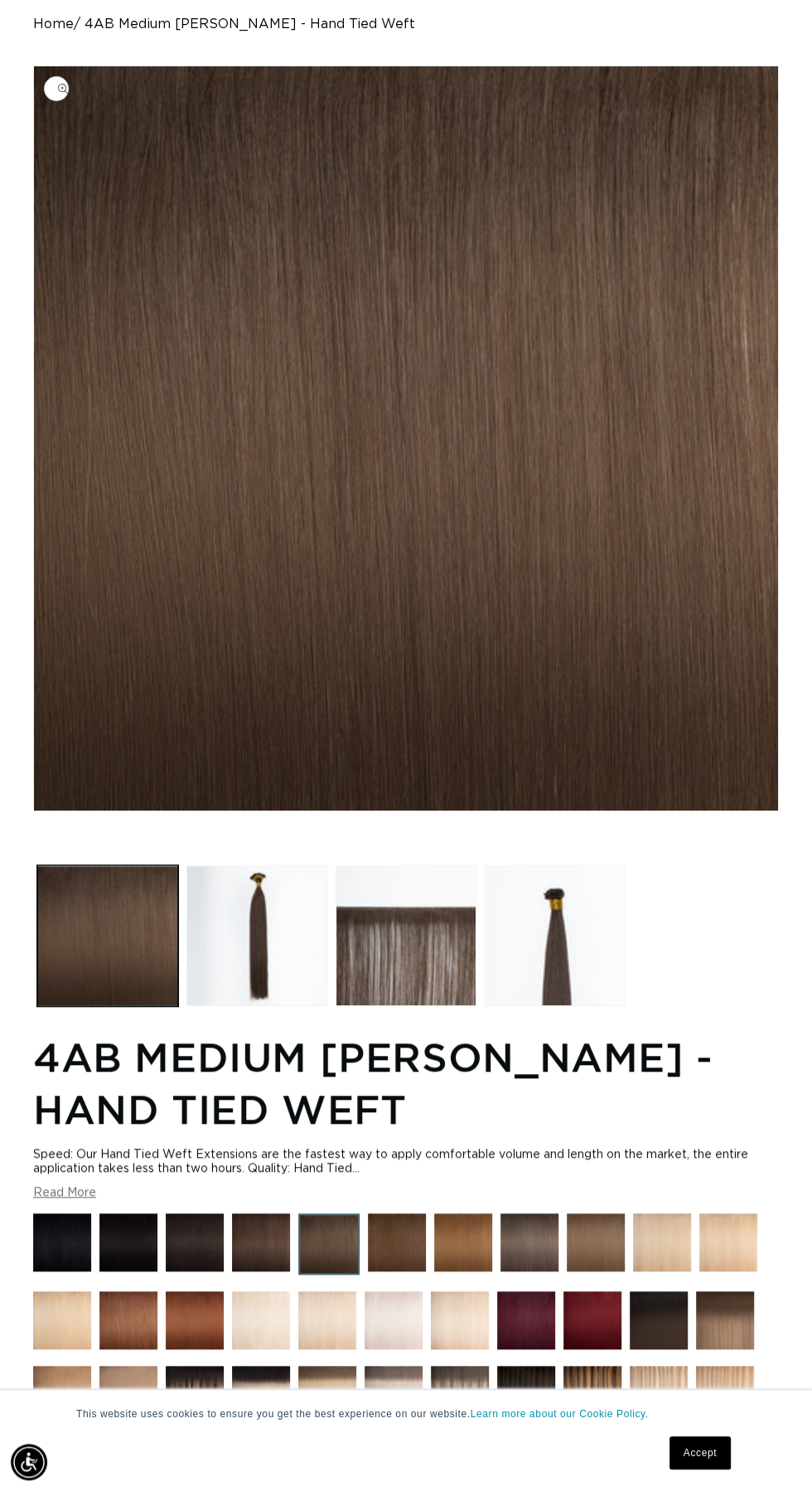
click at [399, 1272] on img at bounding box center [397, 1243] width 58 height 58
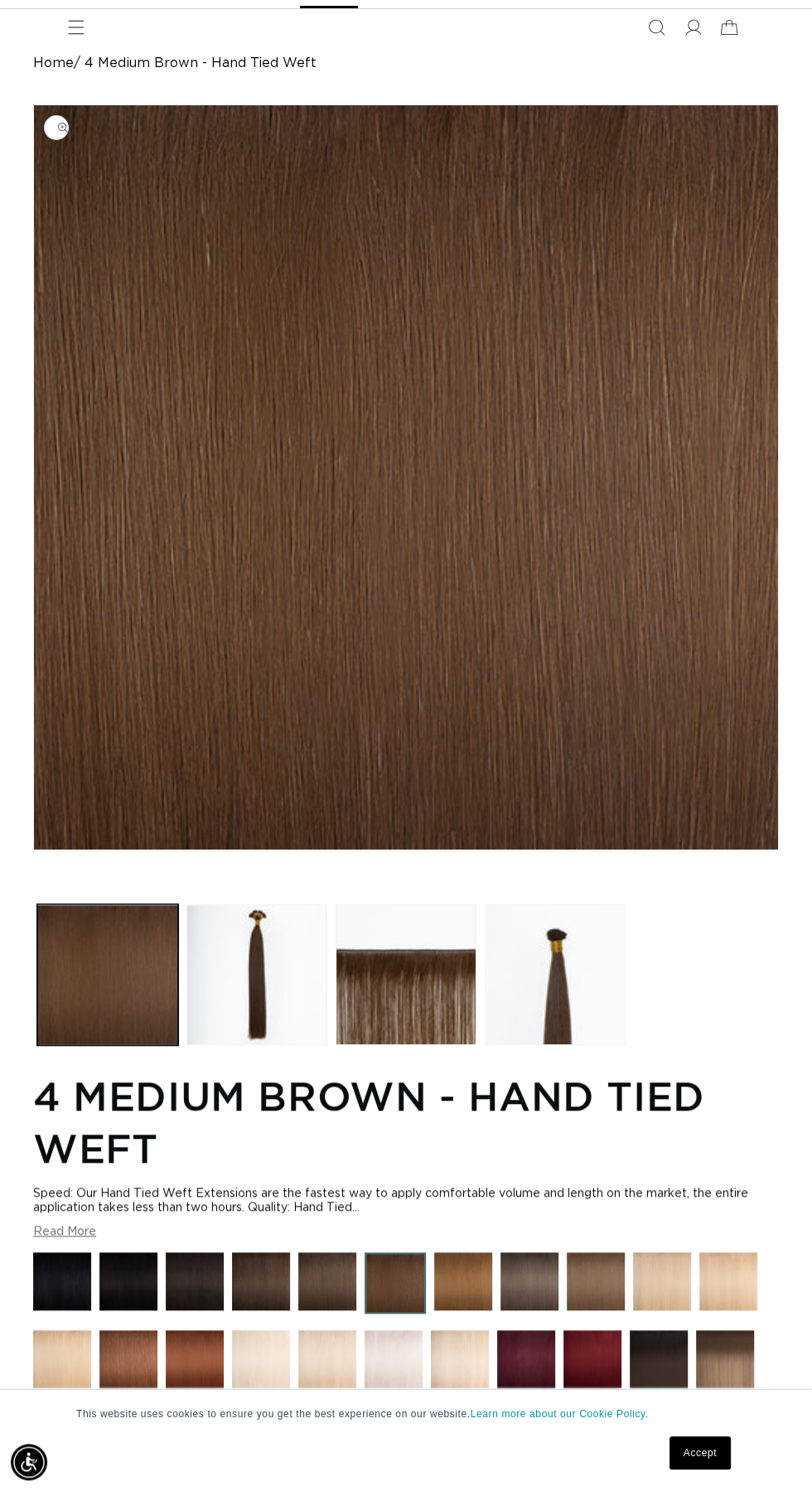
scroll to position [84, 0]
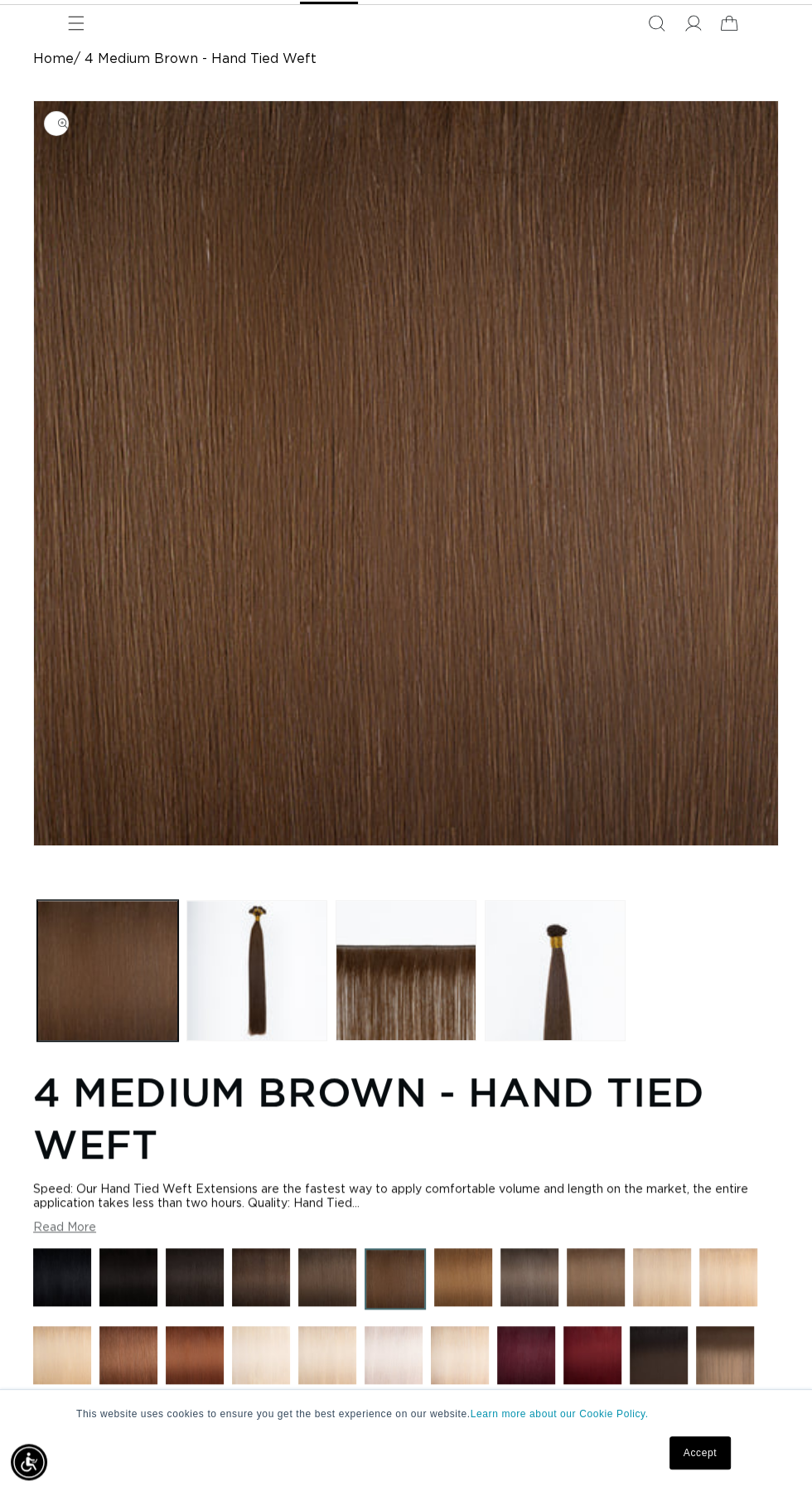
click at [247, 1307] on img at bounding box center [261, 1278] width 58 height 58
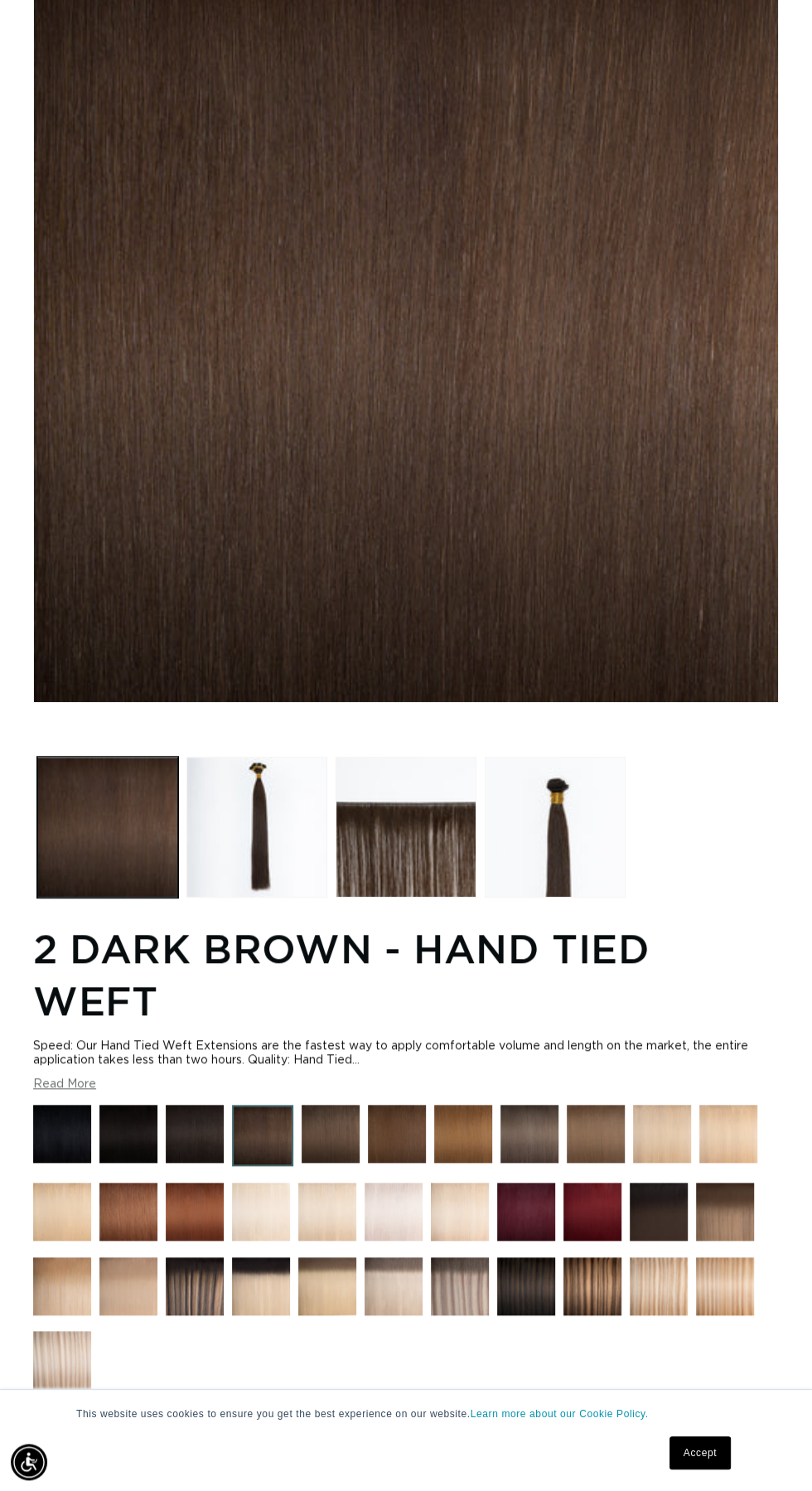
scroll to position [236, 0]
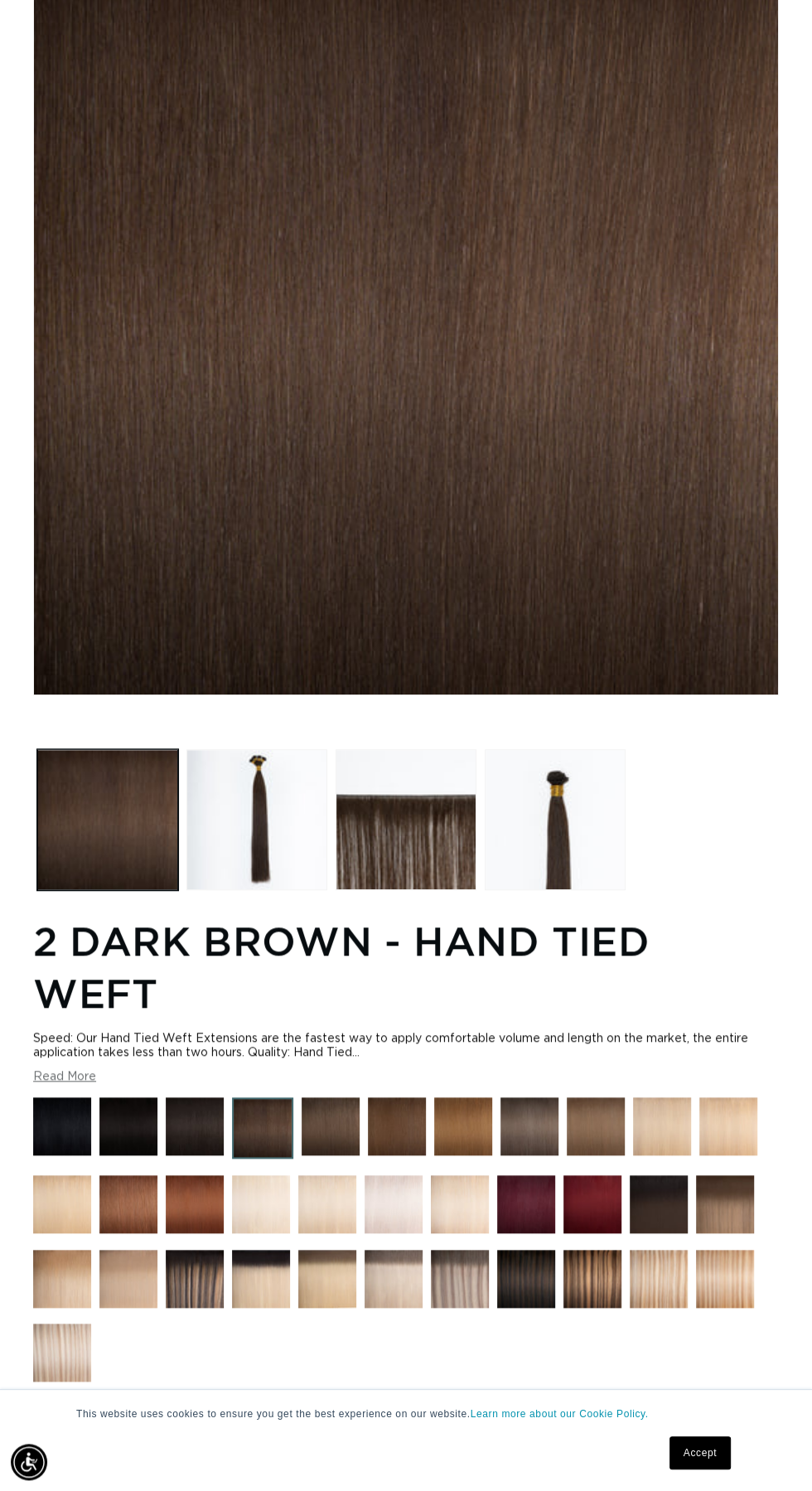
click at [531, 1156] on img at bounding box center [529, 1126] width 58 height 58
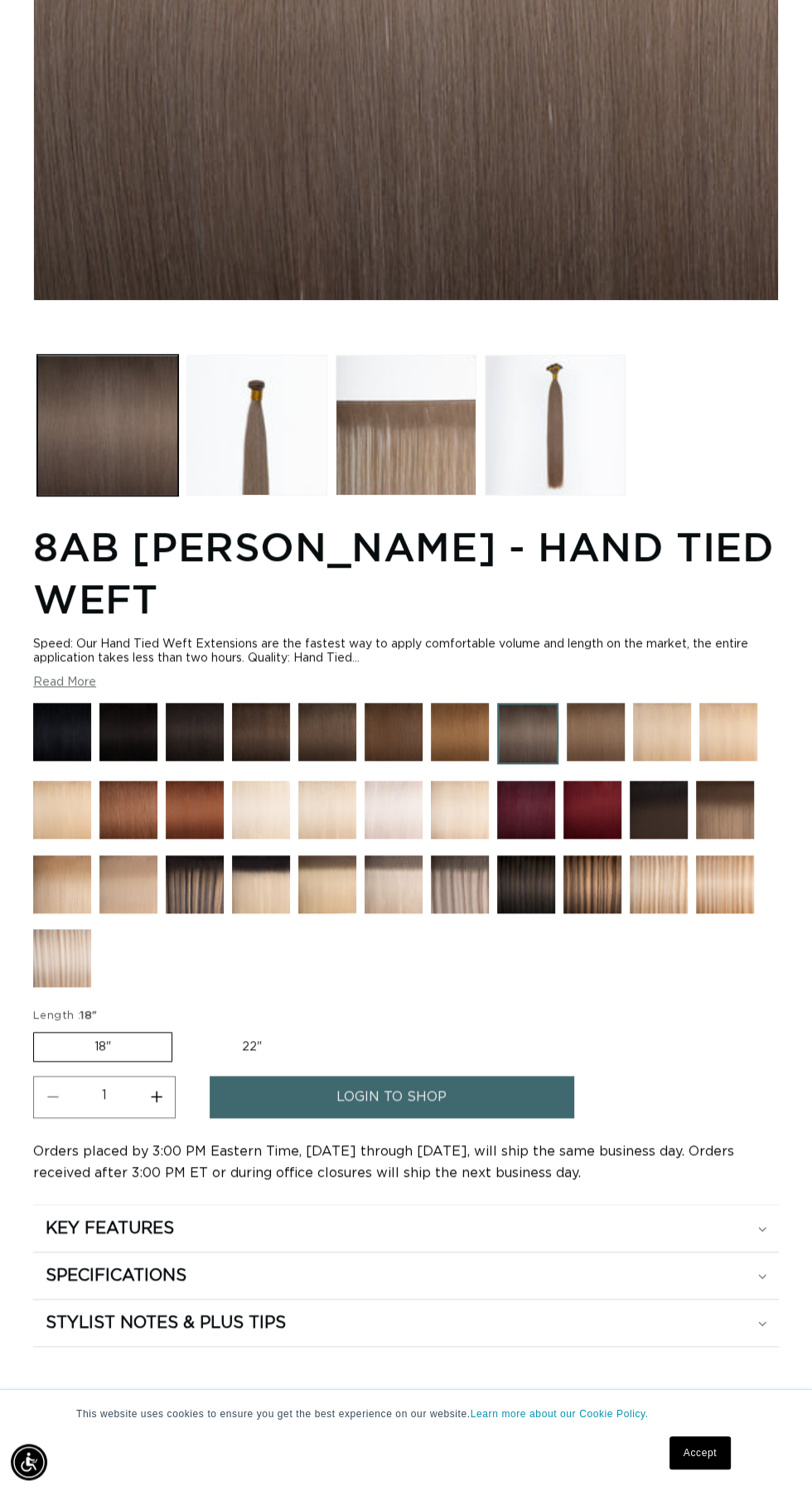
scroll to position [618, 0]
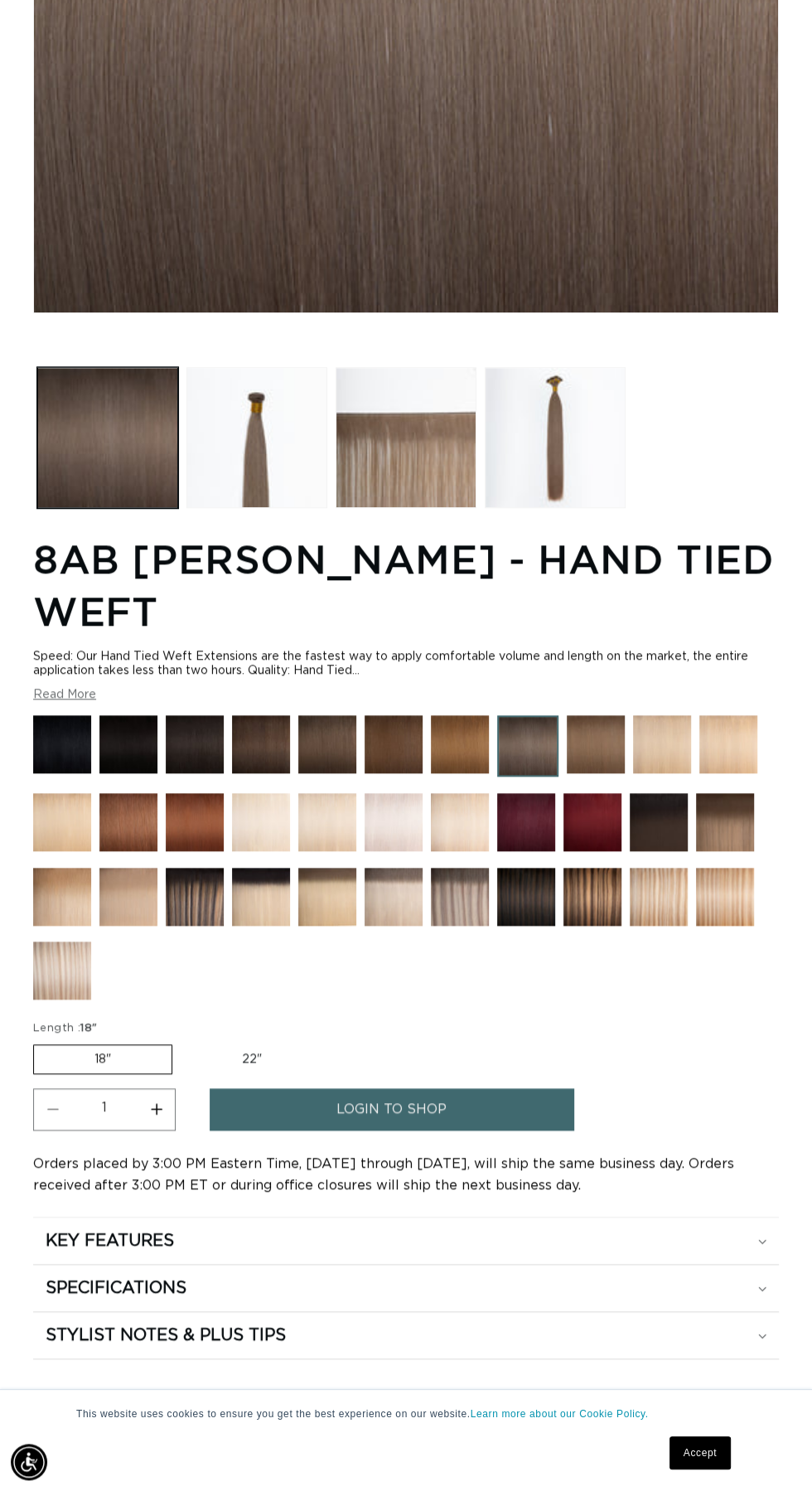
click at [676, 851] on img at bounding box center [659, 822] width 58 height 58
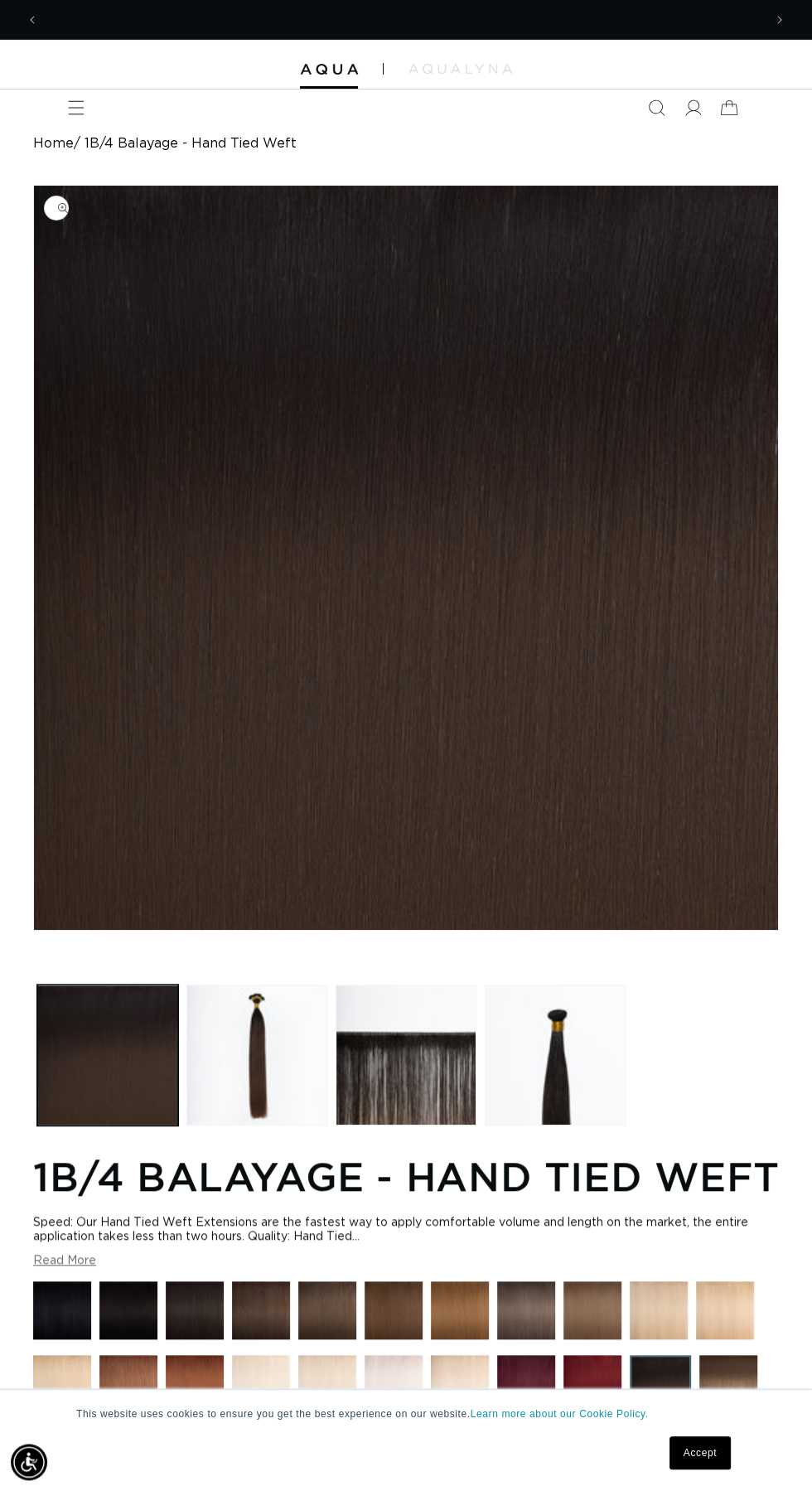
scroll to position [0, 1448]
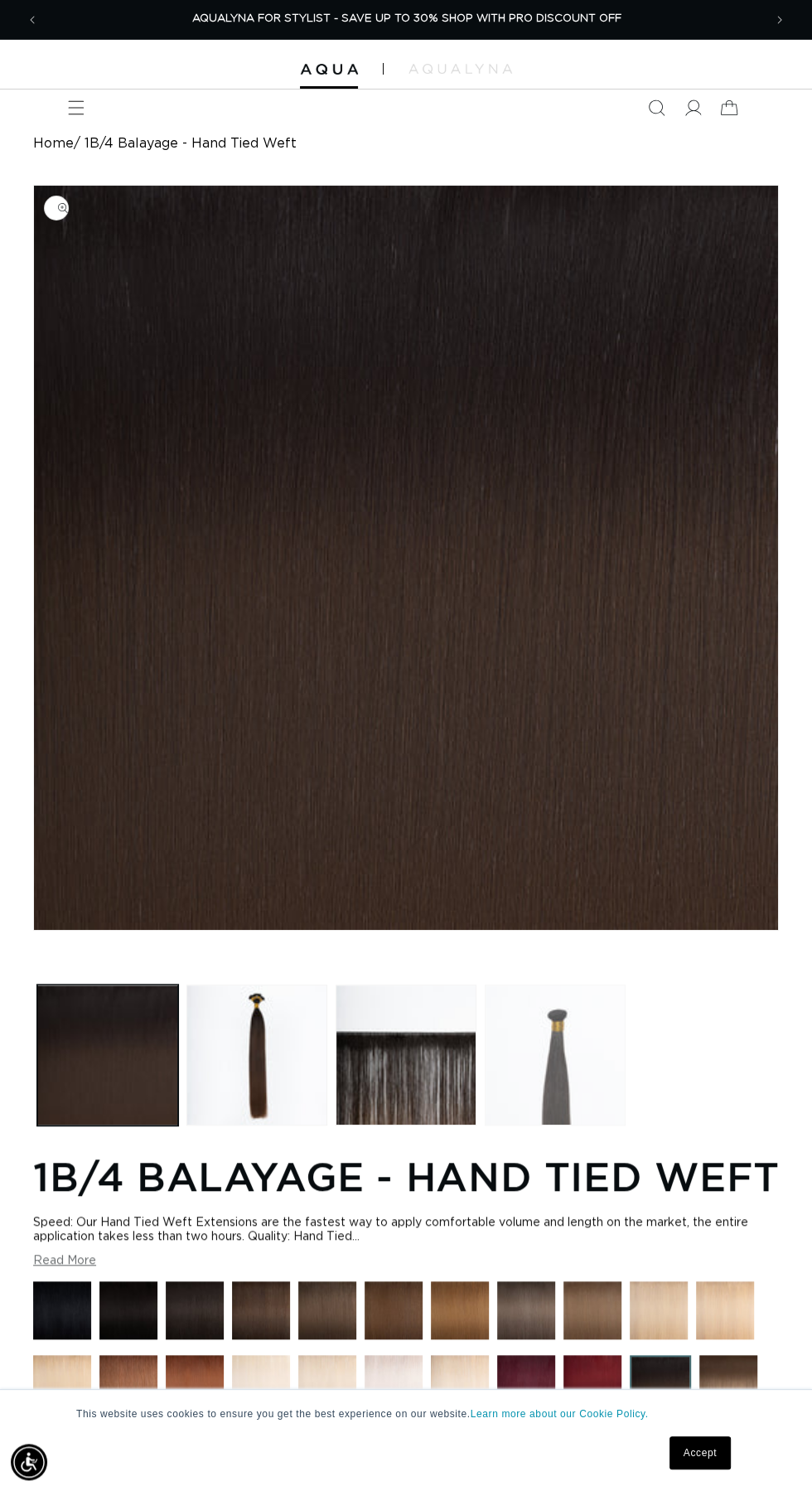
click at [552, 1056] on button "Load image 4 in gallery view" at bounding box center [554, 1055] width 141 height 141
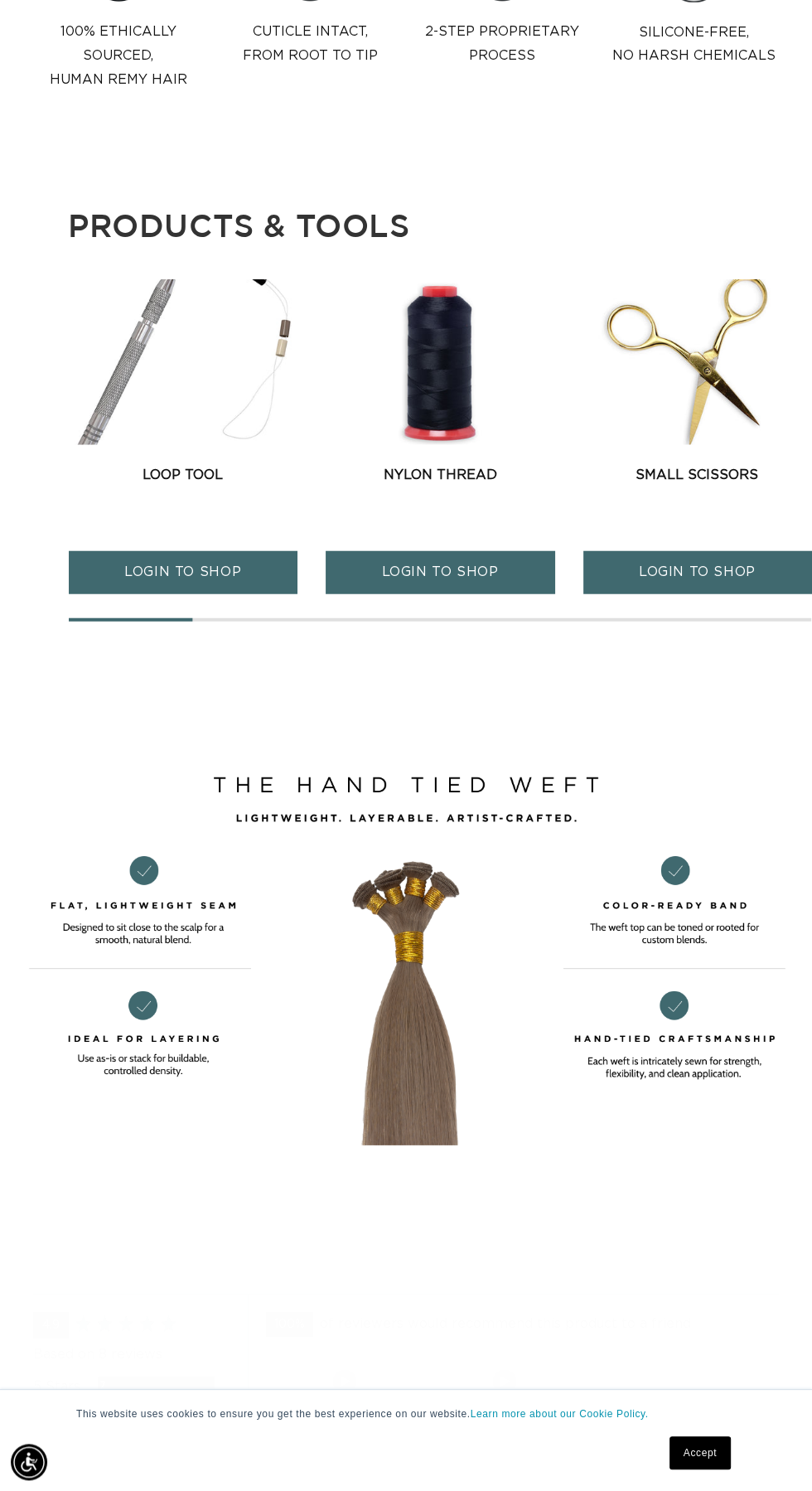
scroll to position [2650, 0]
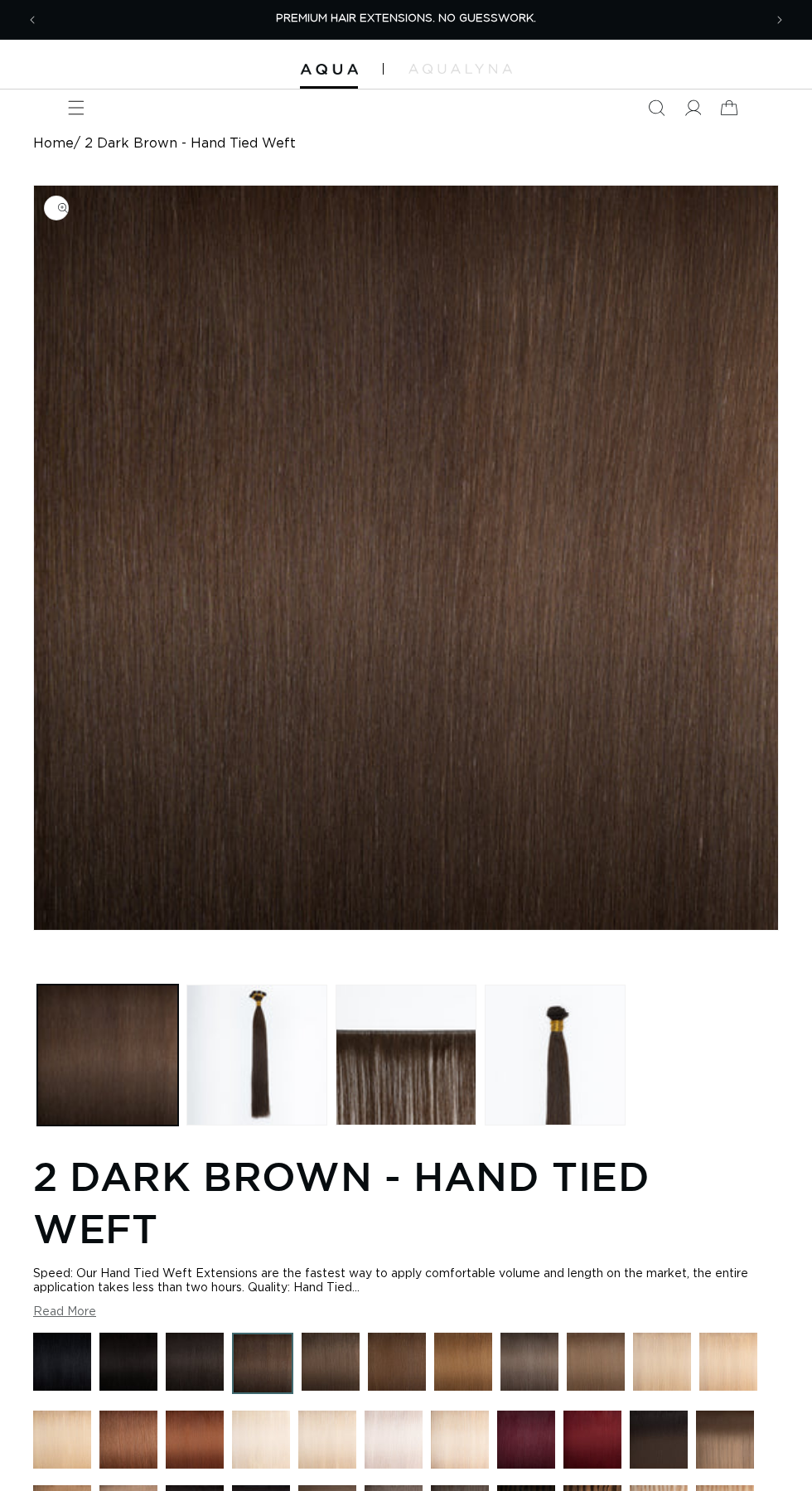
scroll to position [282, 0]
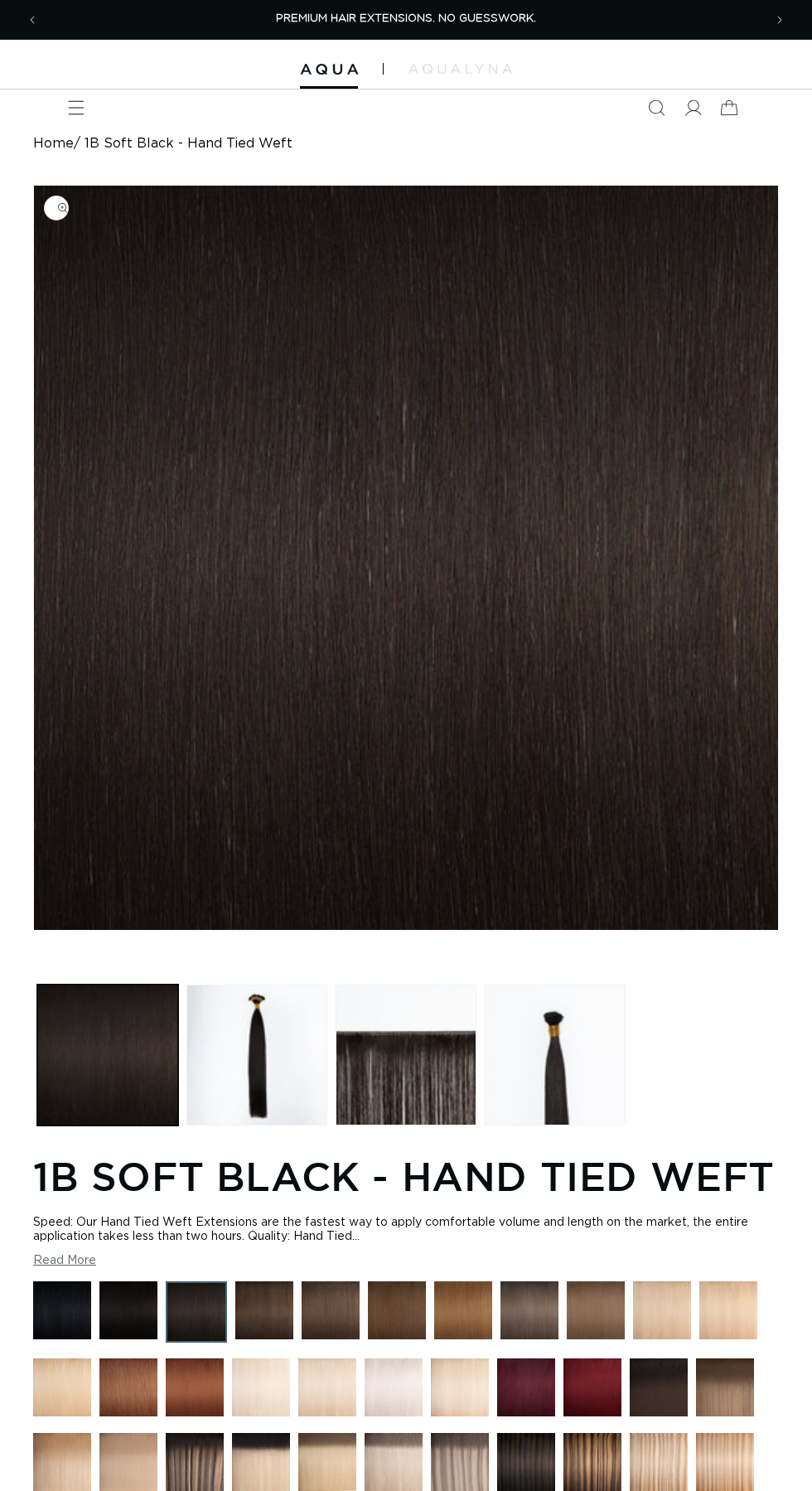
scroll to position [257, 0]
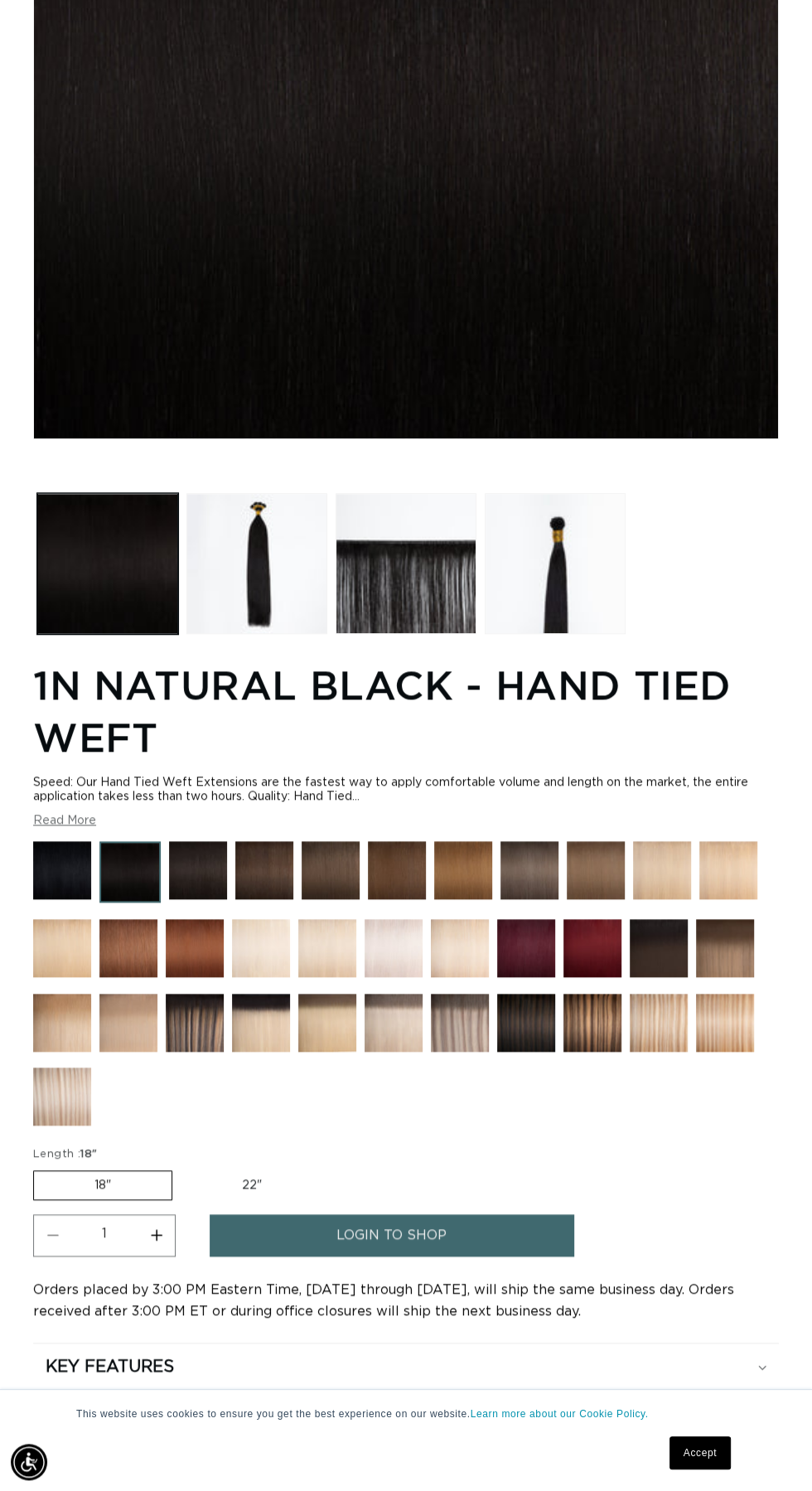
scroll to position [493, 0]
